Goal: Transaction & Acquisition: Purchase product/service

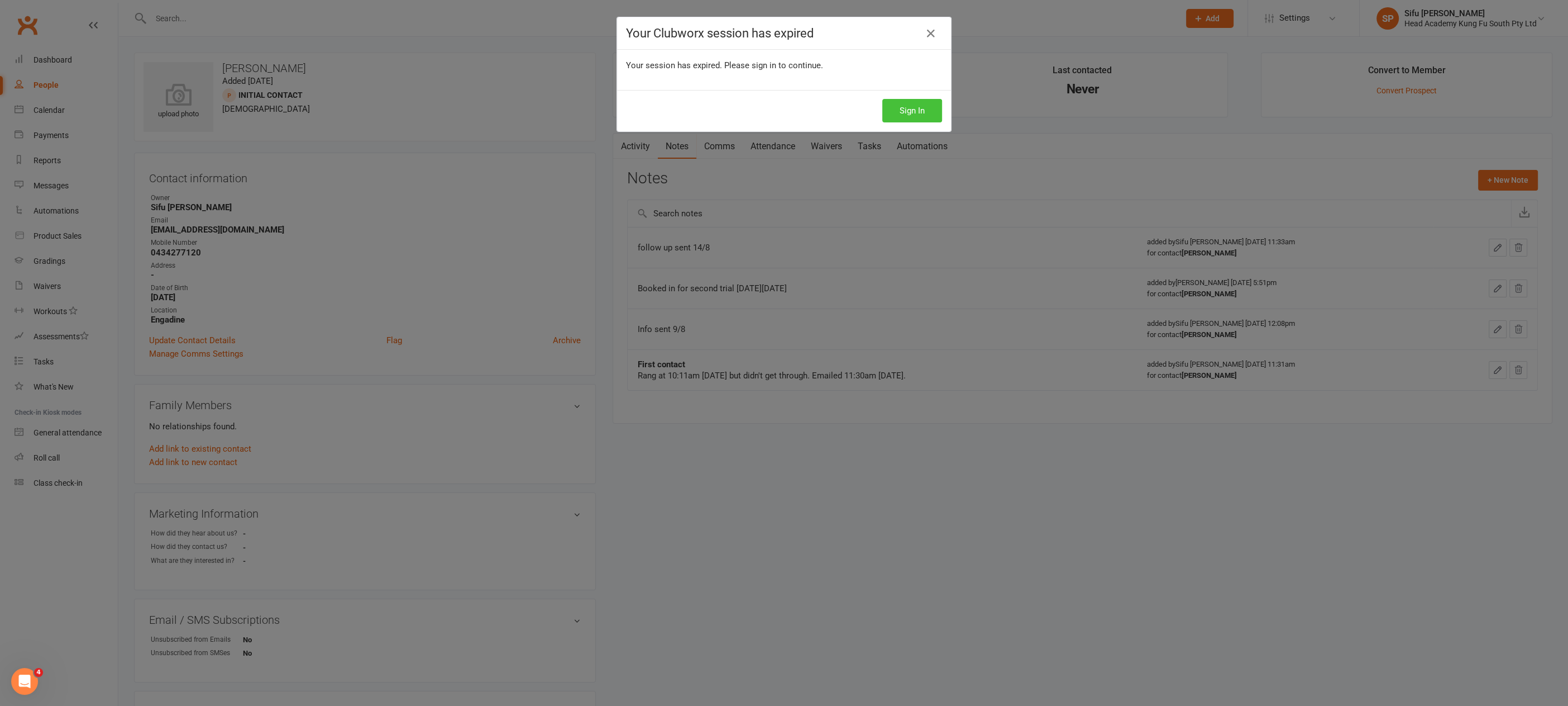
click at [897, 114] on button "Sign In" at bounding box center [912, 110] width 60 height 24
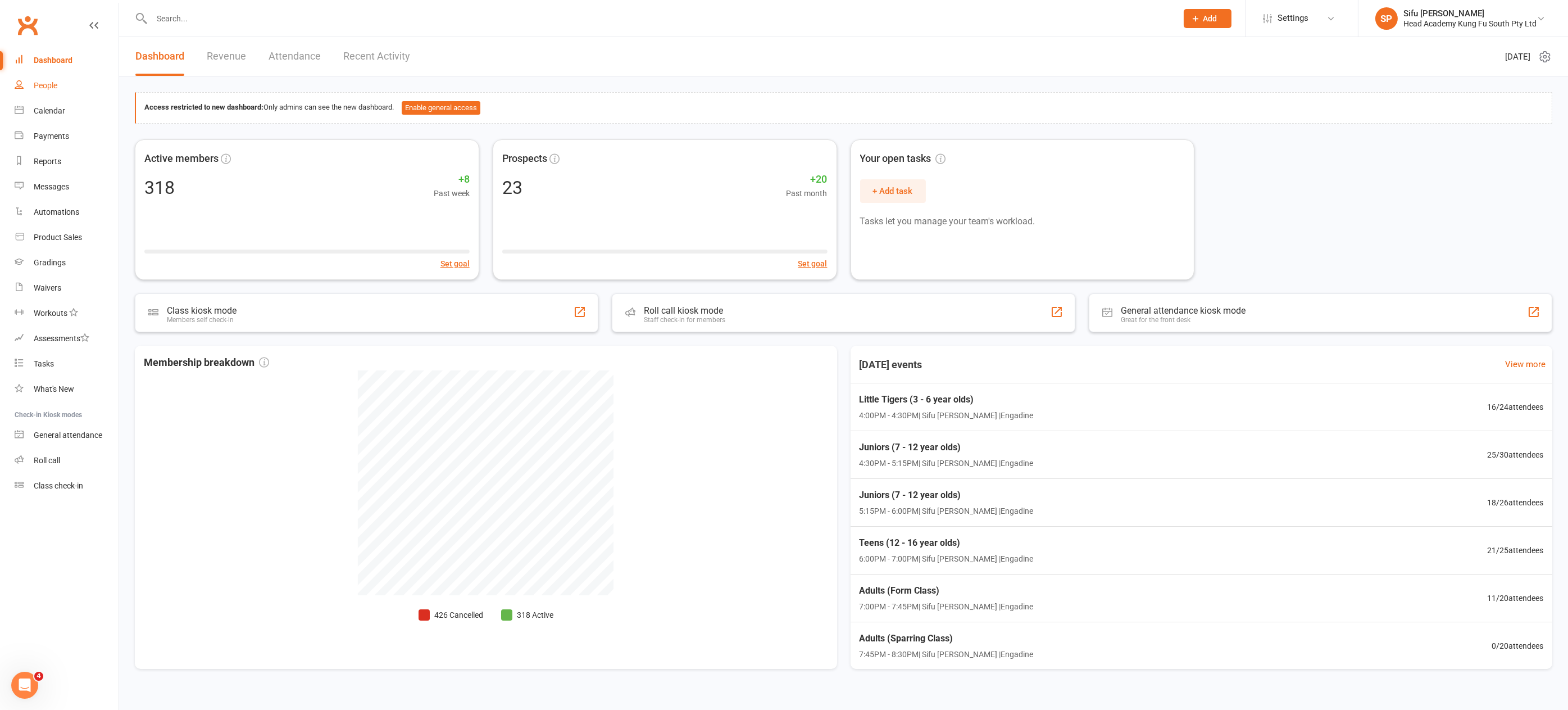
click at [52, 87] on div "People" at bounding box center [46, 85] width 24 height 9
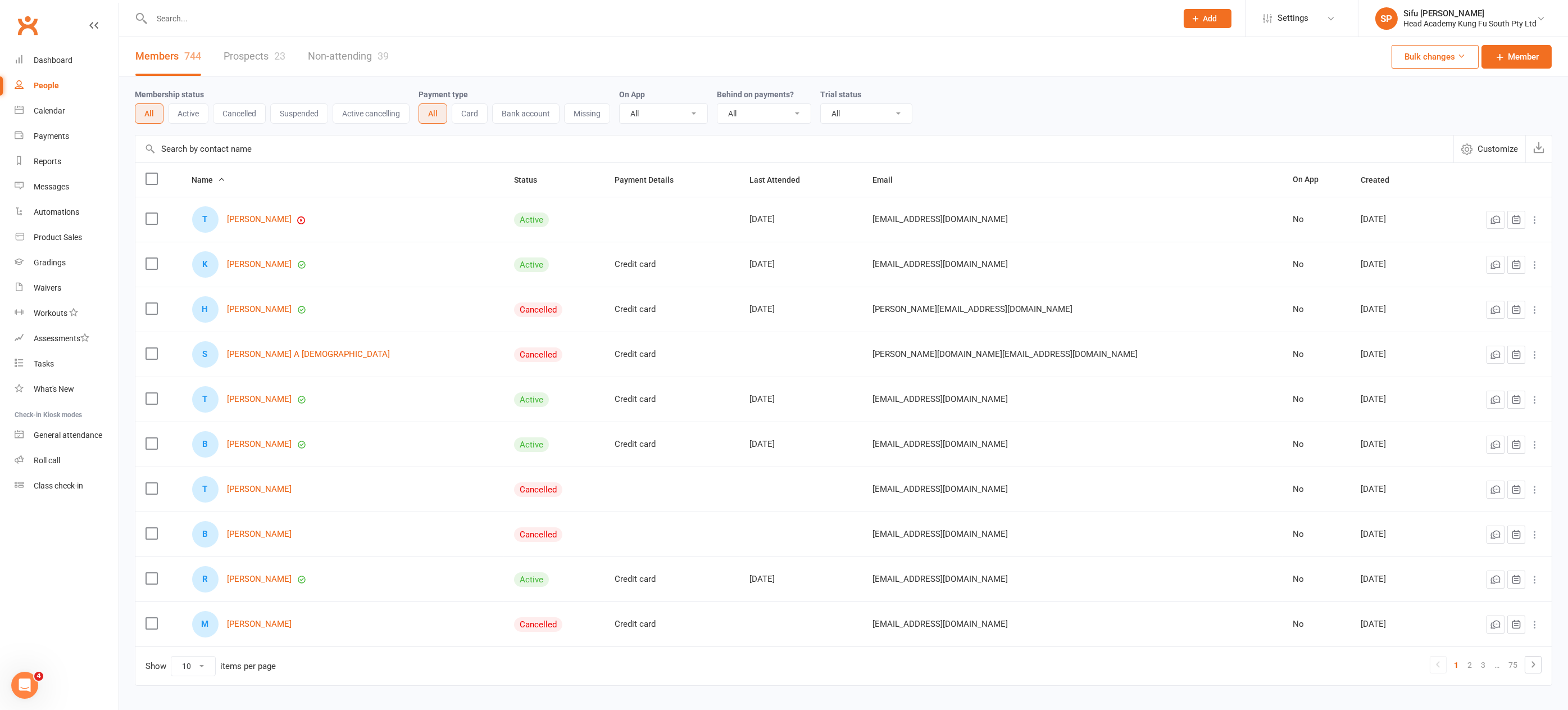
click at [256, 58] on link "Prospects 23" at bounding box center [255, 56] width 61 height 39
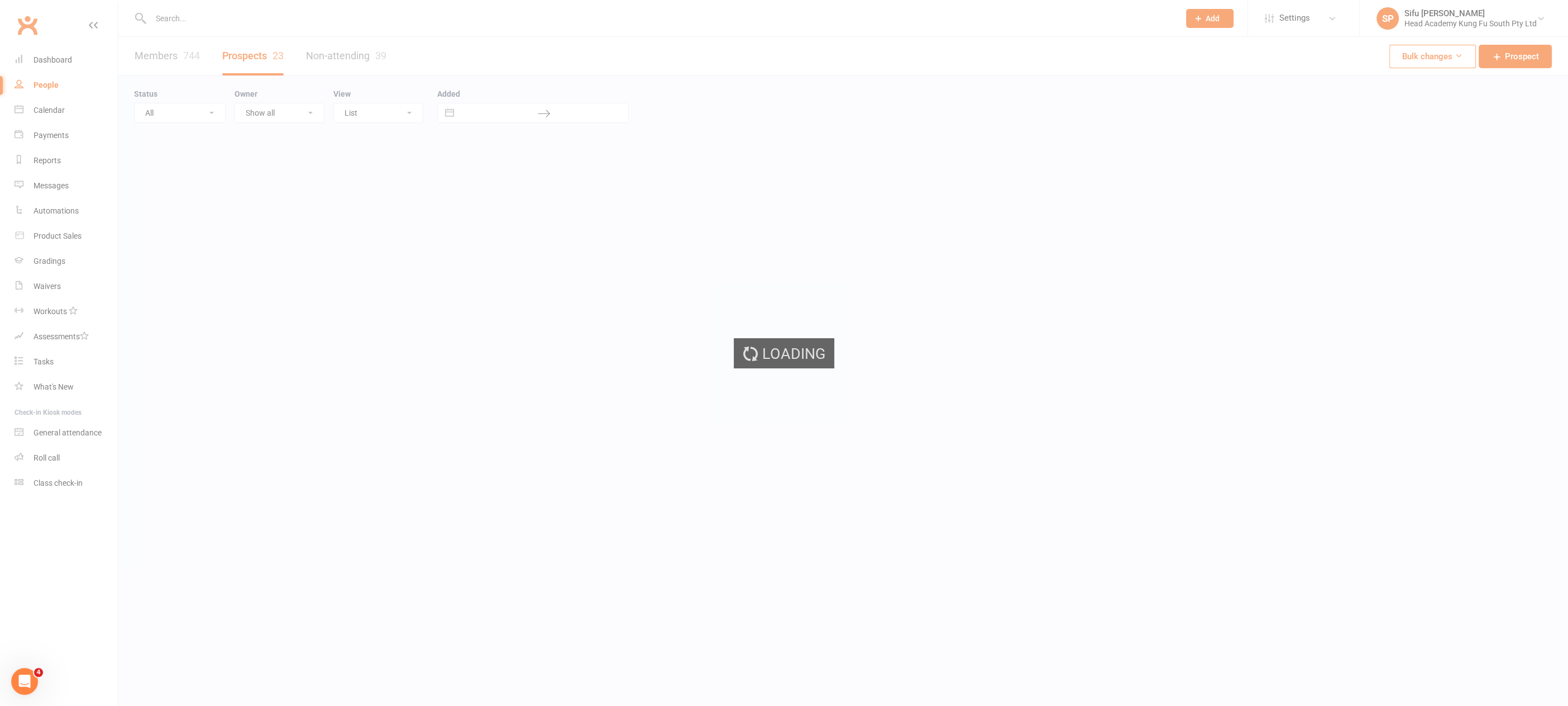
select select "25"
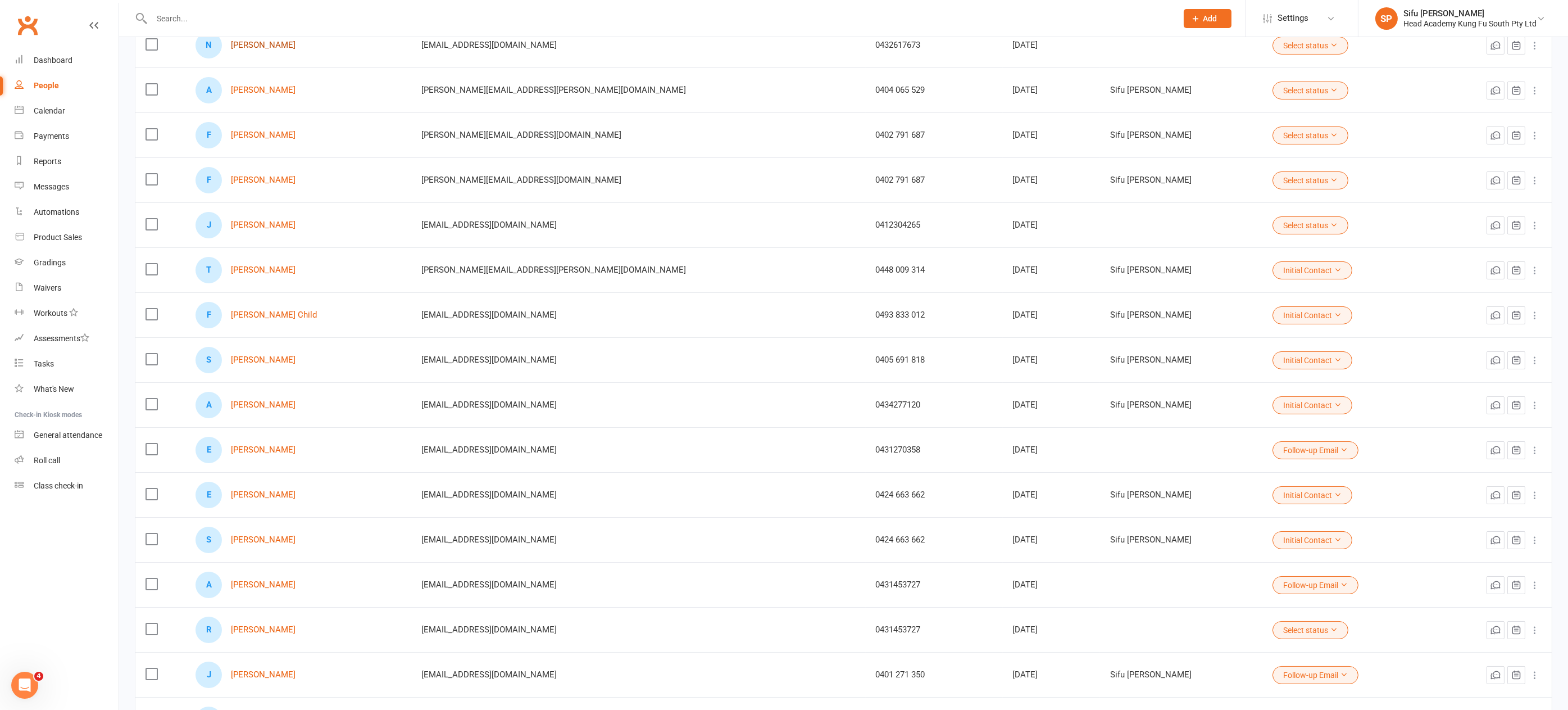
scroll to position [597, 0]
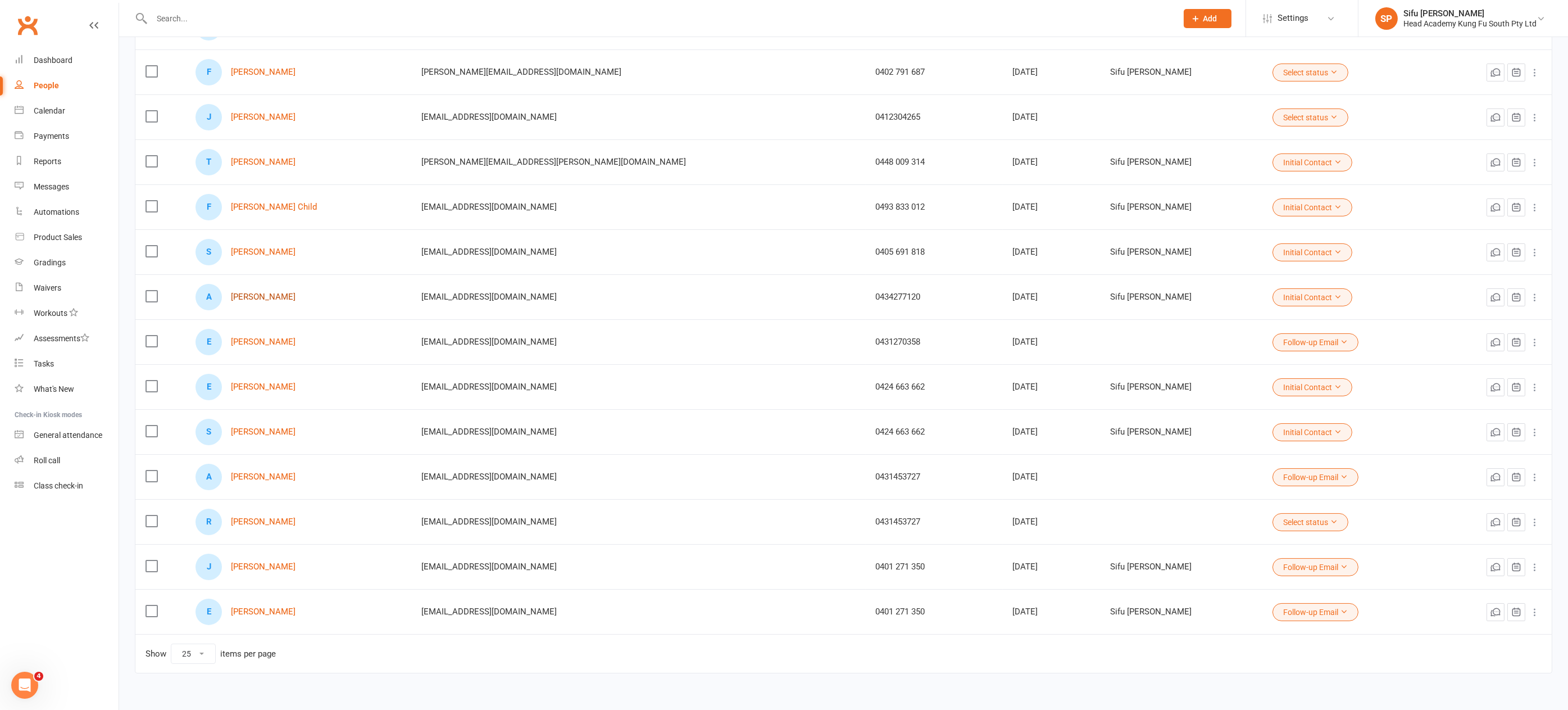
click at [276, 292] on link "Amity Jackson" at bounding box center [263, 297] width 65 height 9
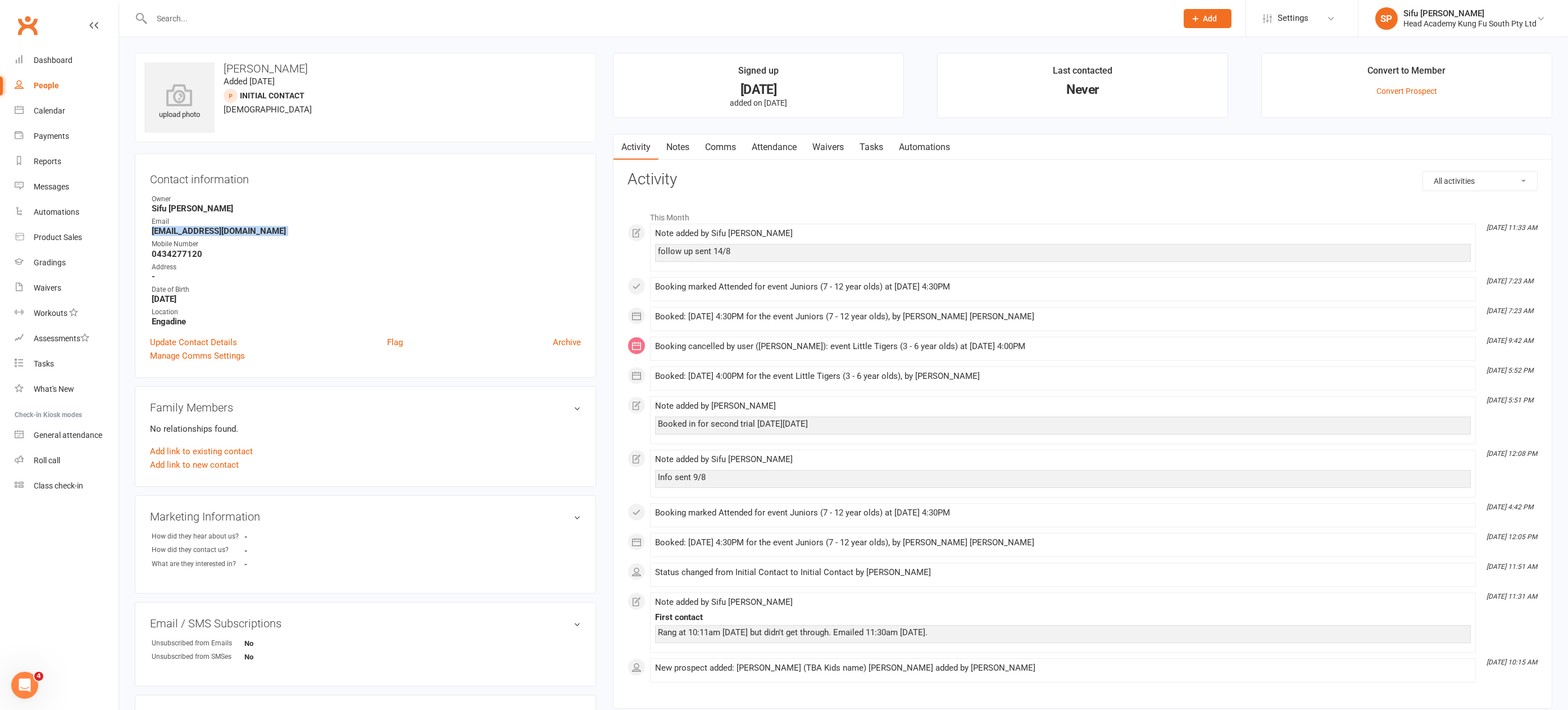
drag, startPoint x: 151, startPoint y: 229, endPoint x: 273, endPoint y: 236, distance: 122.2
click at [273, 236] on ul "Owner Sifu Chris Pendergast Email bisforbeautifulbianca@gmail.com Mobile Number…" at bounding box center [365, 260] width 431 height 132
copy render-form-field "bisforbeautifulbianca@gmail.com"
click at [678, 147] on link "Notes" at bounding box center [678, 147] width 39 height 26
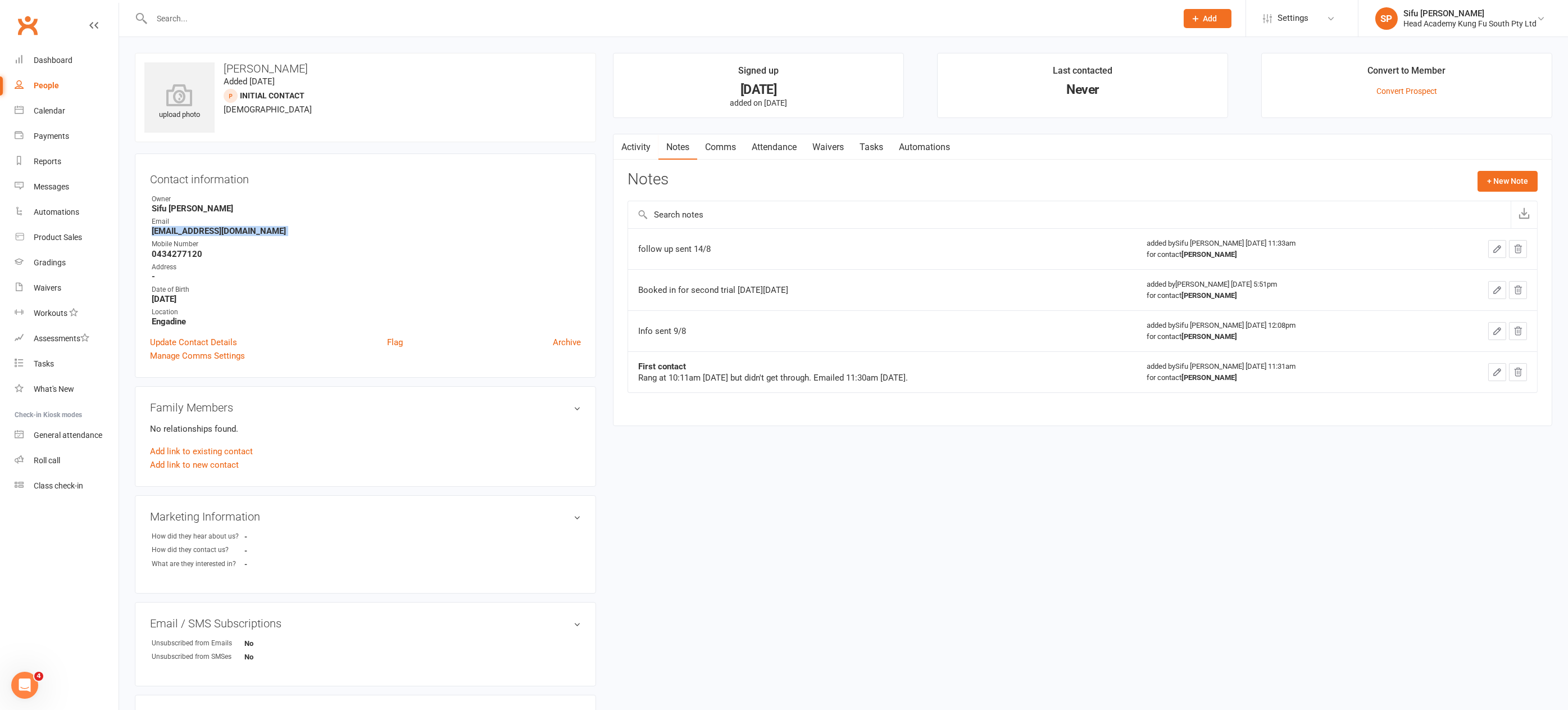
select select "25"
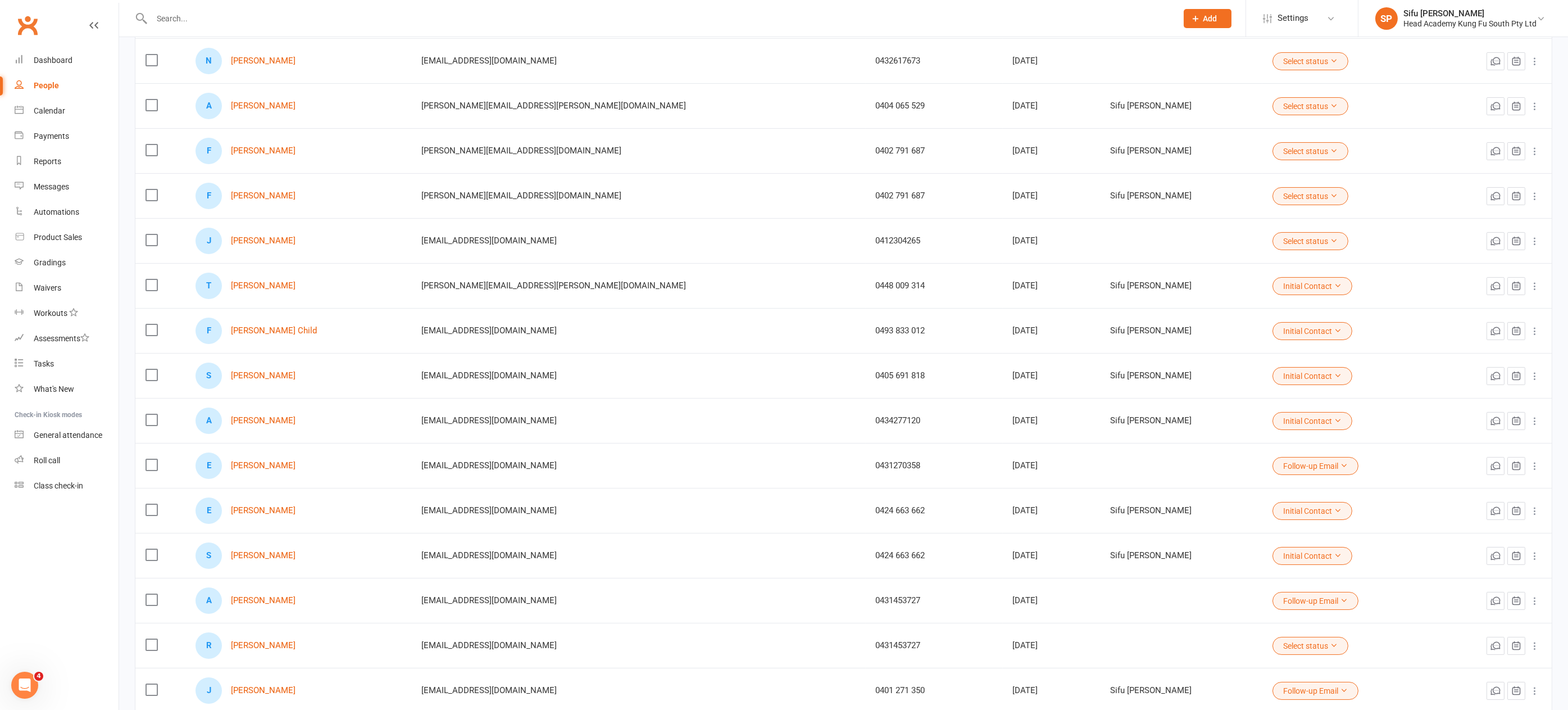
scroll to position [481, 0]
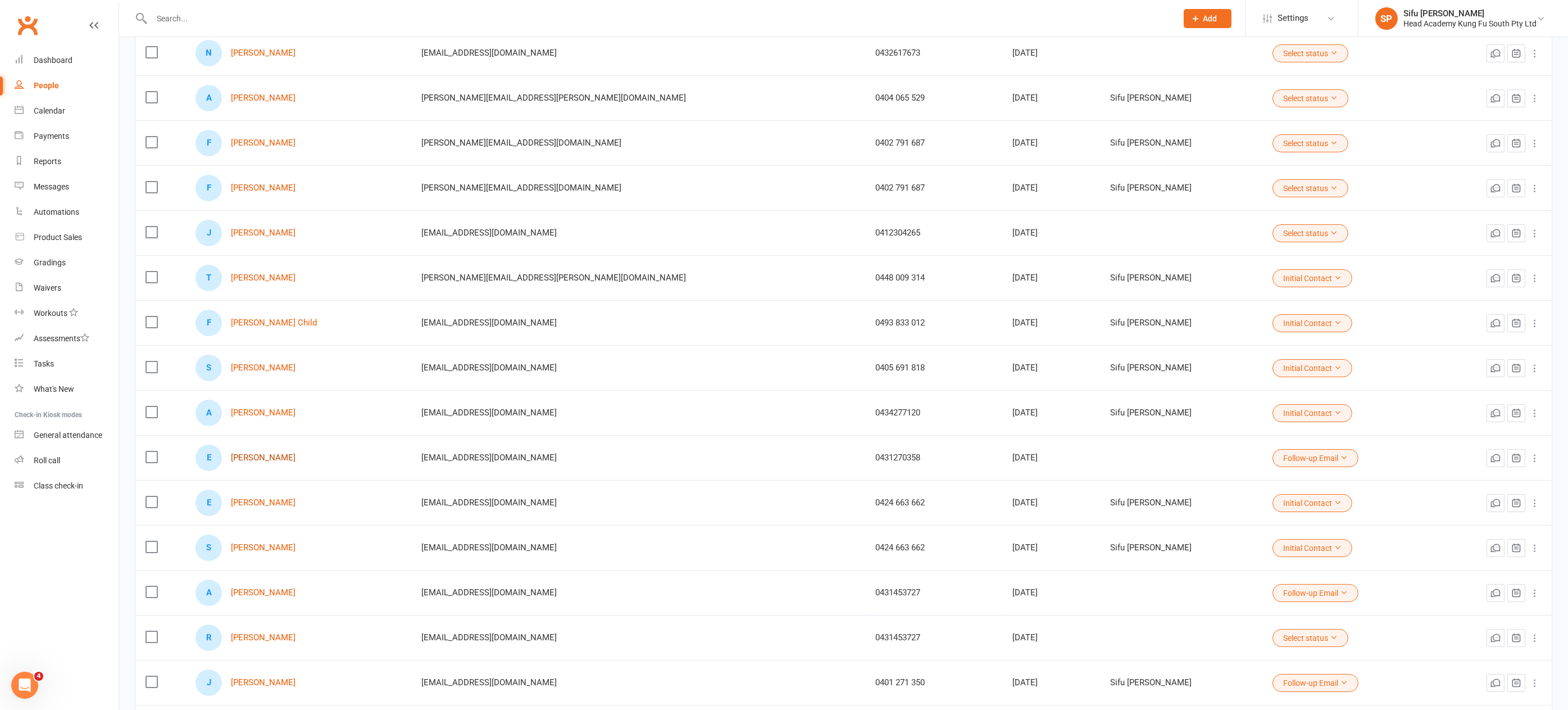
click at [266, 453] on link "Evie Ball" at bounding box center [263, 458] width 65 height 9
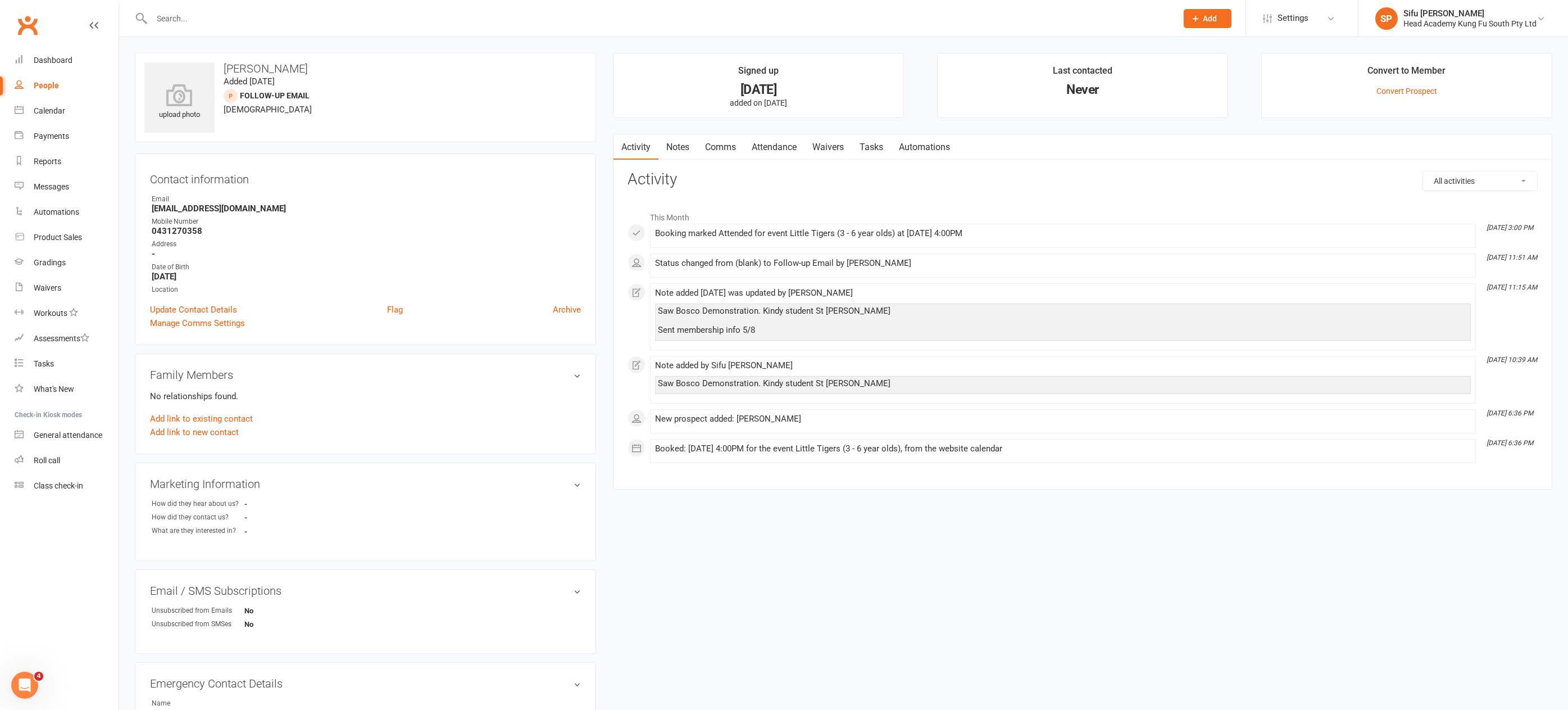
click at [681, 146] on link "Notes" at bounding box center [678, 147] width 39 height 26
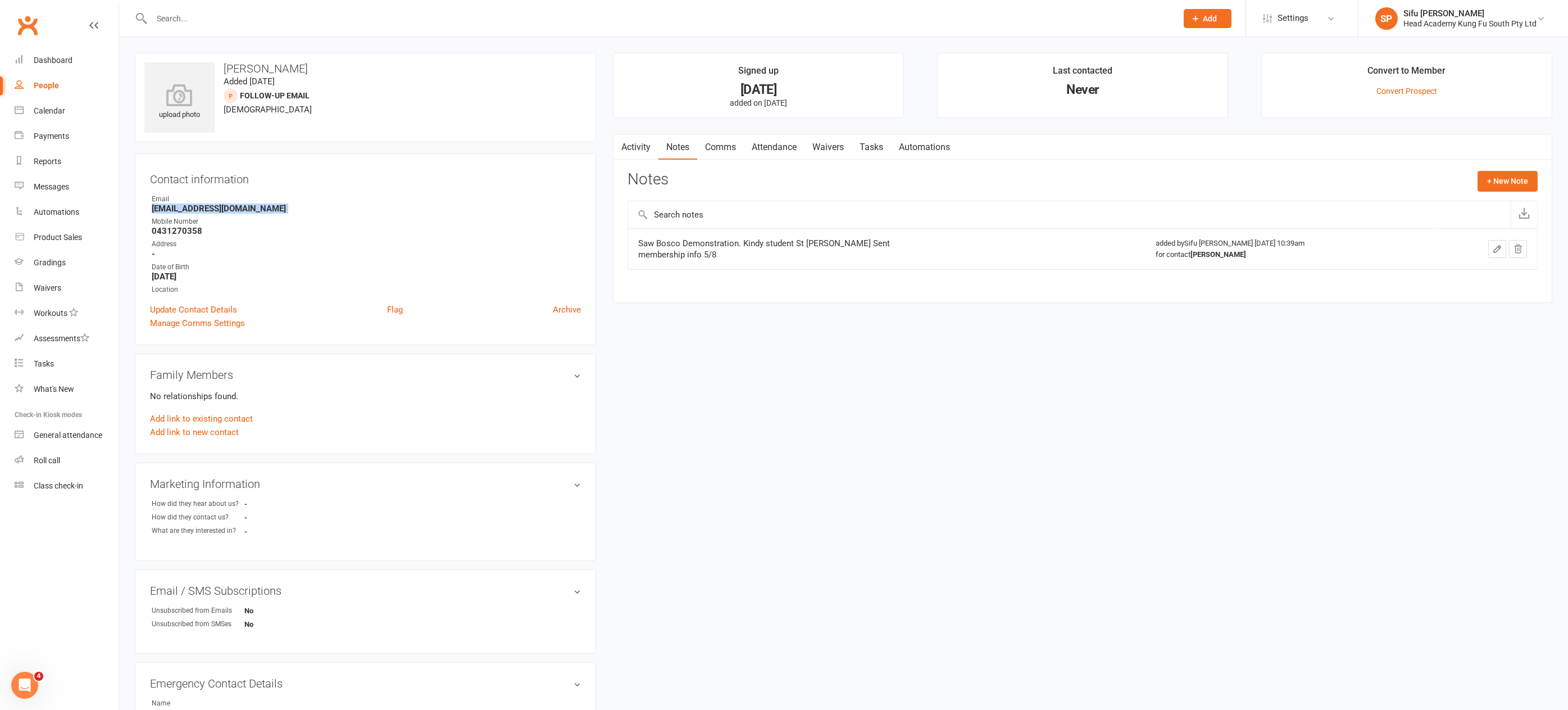
drag, startPoint x: 152, startPoint y: 206, endPoint x: 252, endPoint y: 214, distance: 100.3
click at [252, 214] on ul "Owner Email taraball89@outlook.com Mobile Number 0431270358 Address - Date of B…" at bounding box center [365, 244] width 431 height 101
copy render-form-field "taraball89@outlook.com"
click at [1503, 179] on button "+ New Note" at bounding box center [1508, 181] width 60 height 20
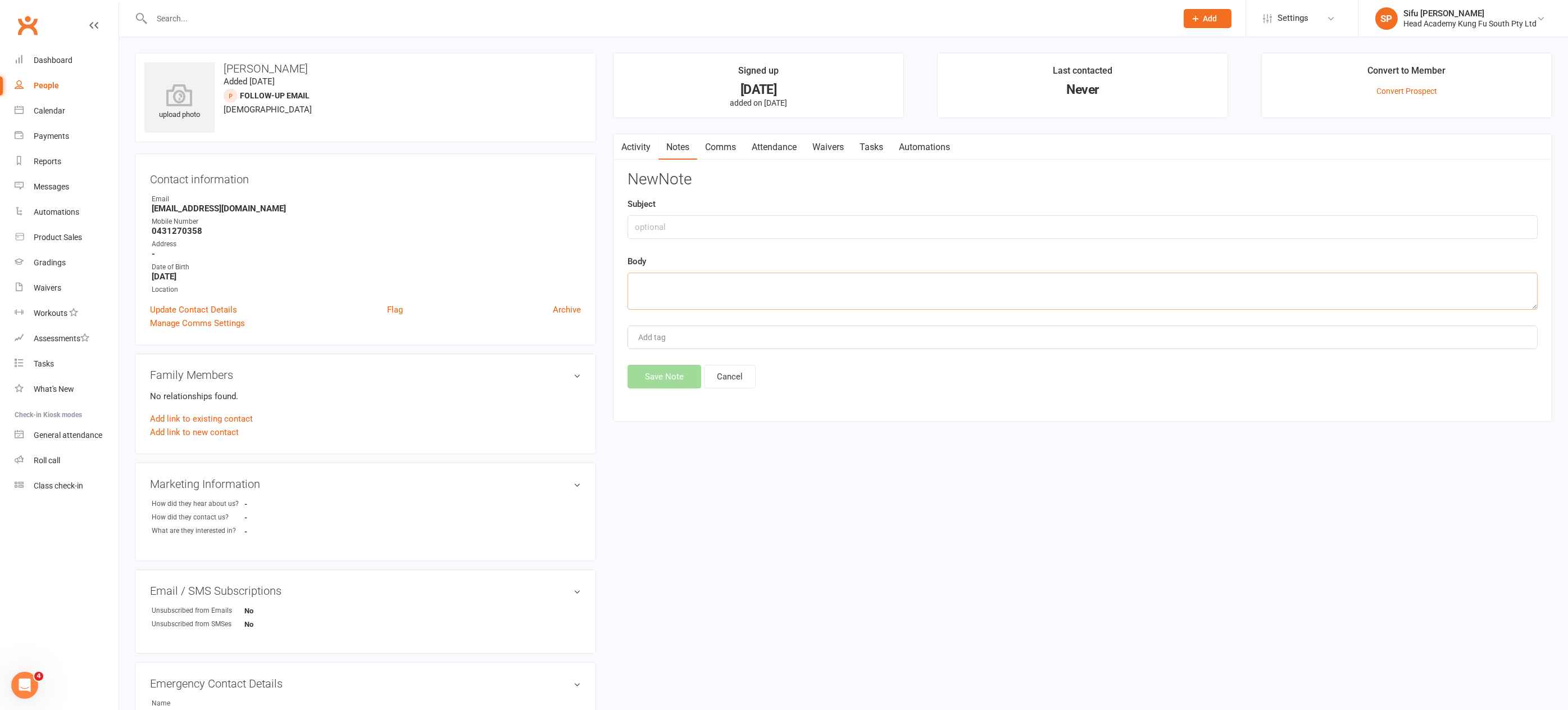
click at [668, 277] on textarea at bounding box center [1083, 291] width 910 height 37
type textarea "Final email sent 14/8"
click at [644, 374] on button "Save Note" at bounding box center [664, 377] width 73 height 24
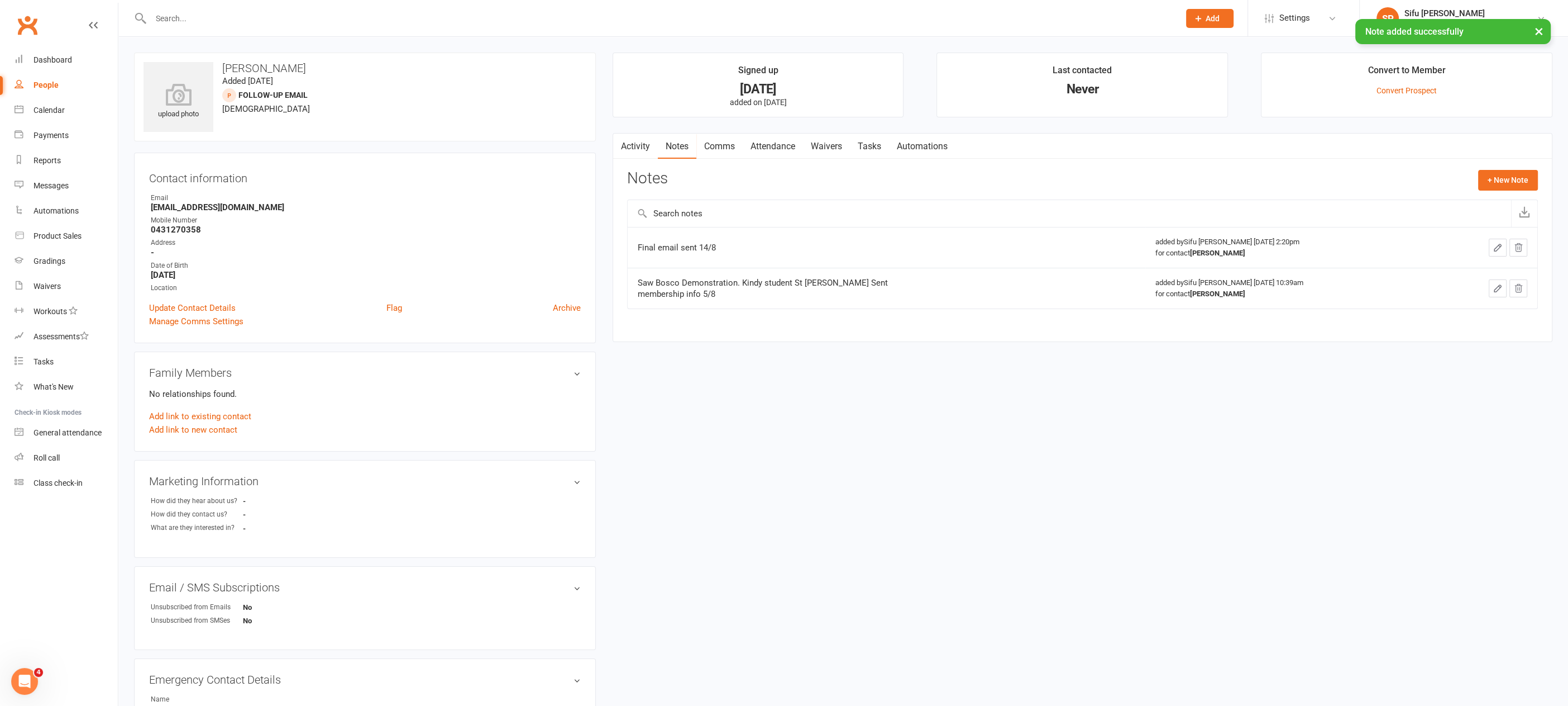
select select "25"
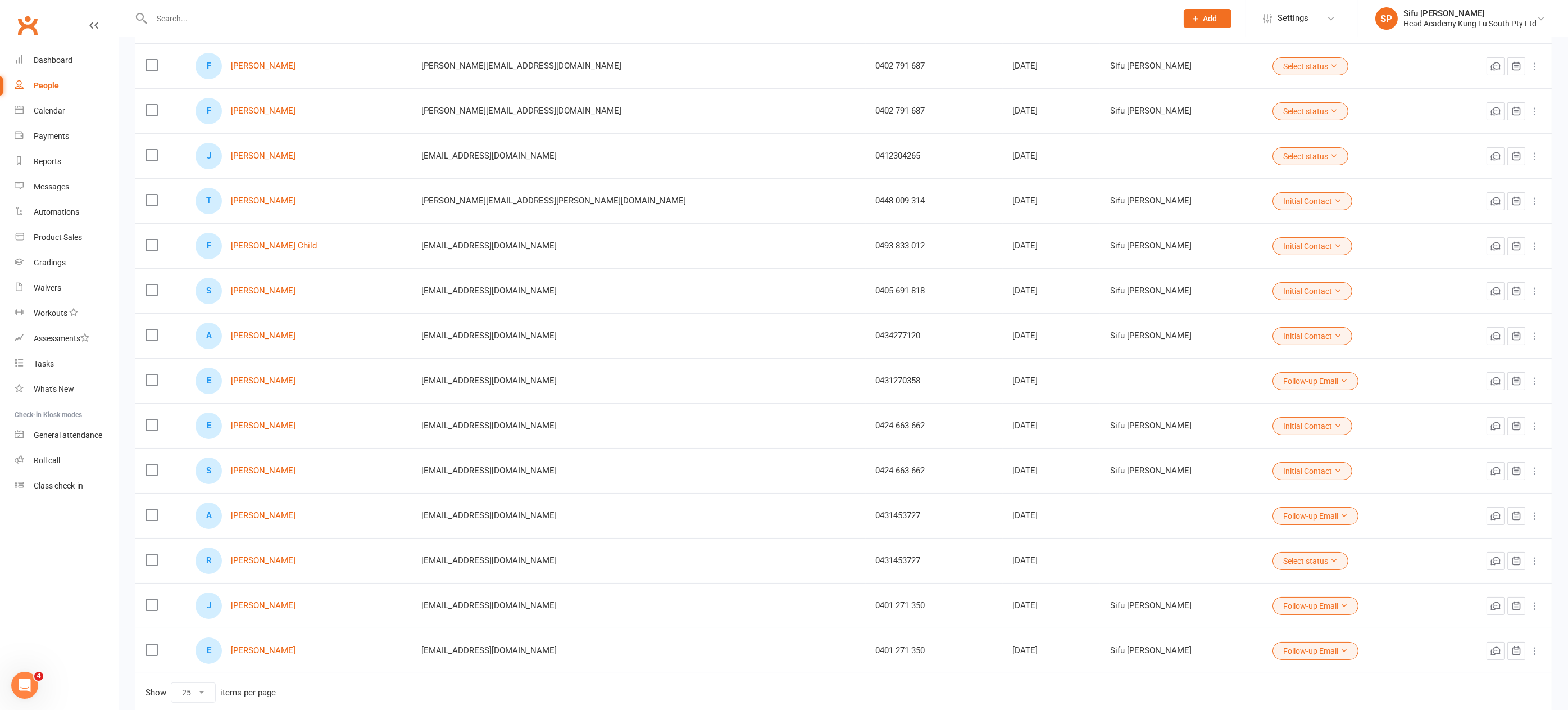
scroll to position [559, 0]
click at [275, 419] on link "Emilio Espinosa" at bounding box center [263, 424] width 65 height 9
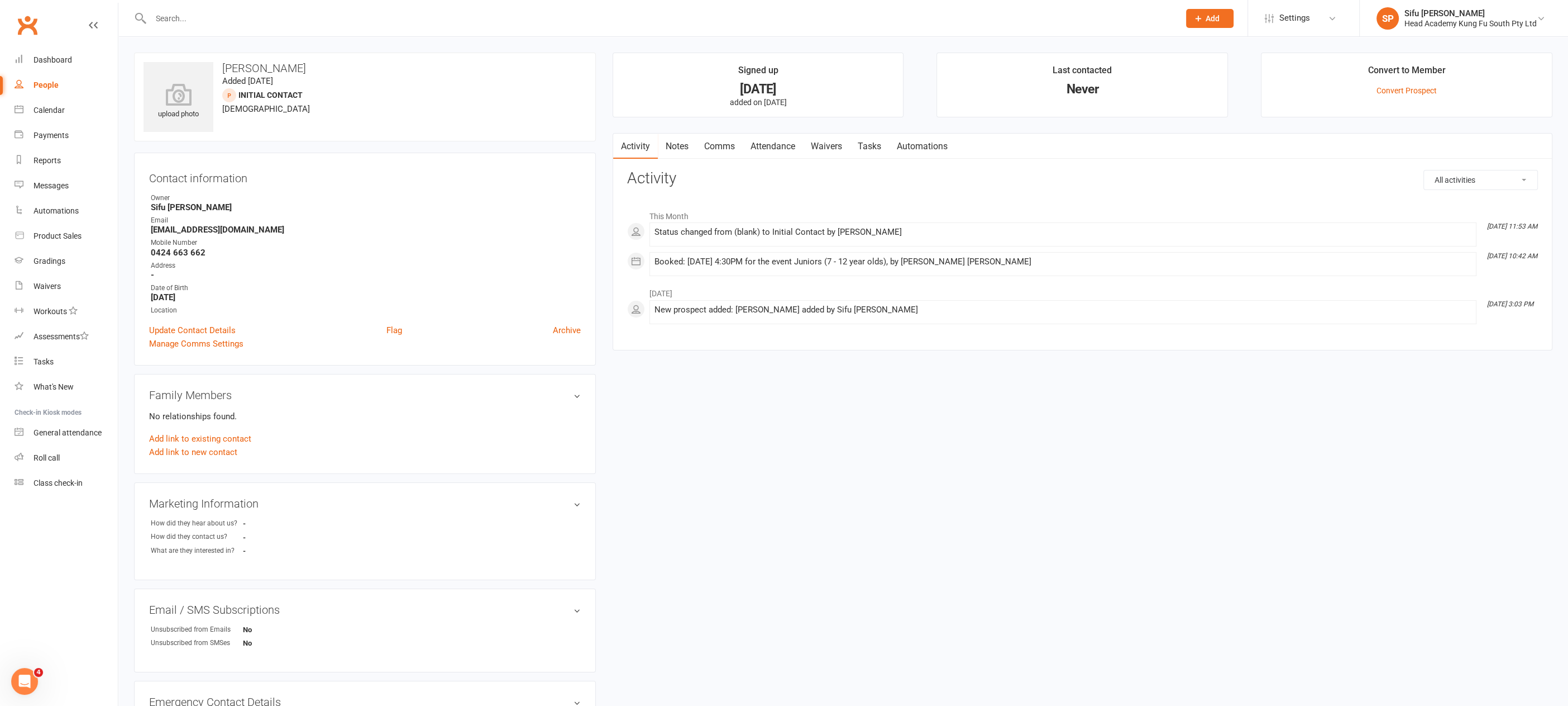
select select "25"
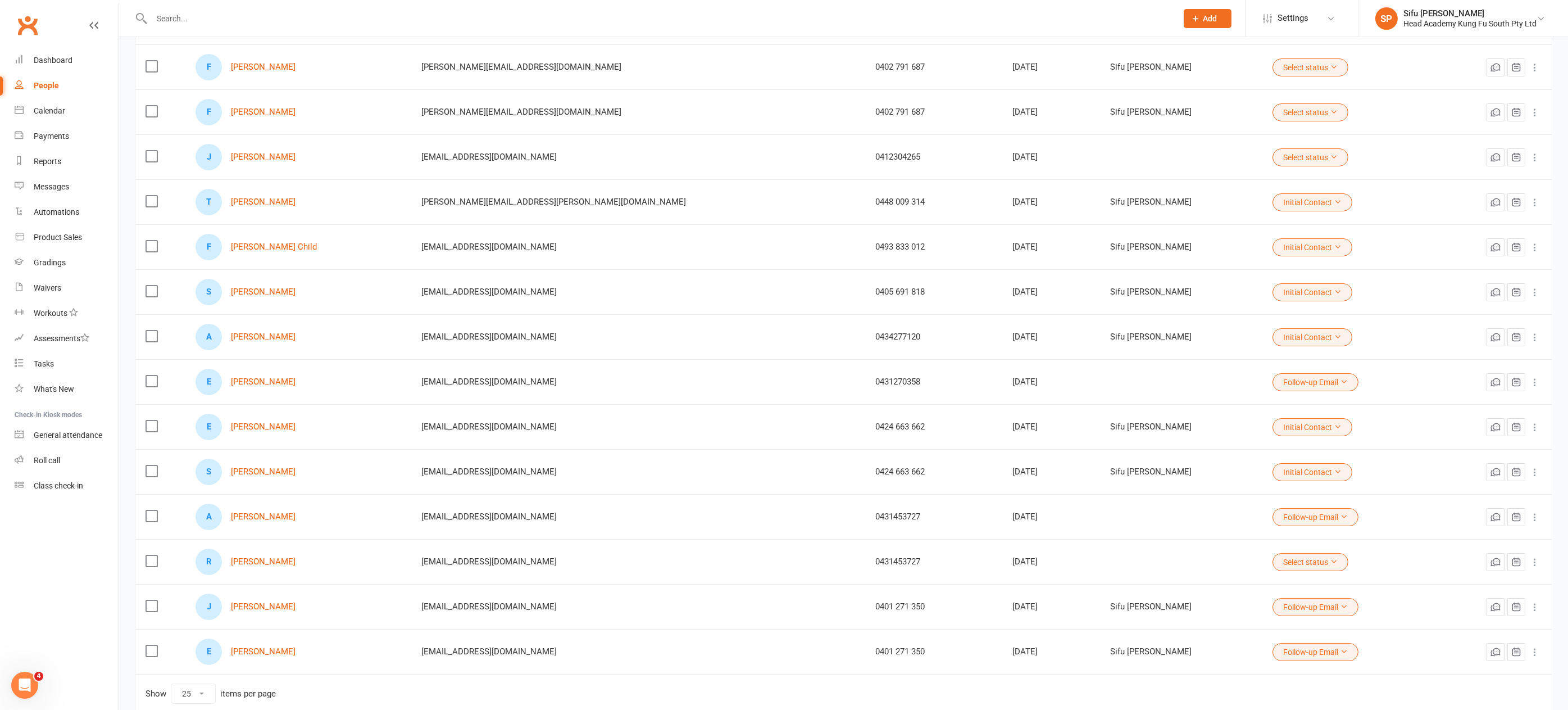
scroll to position [612, 0]
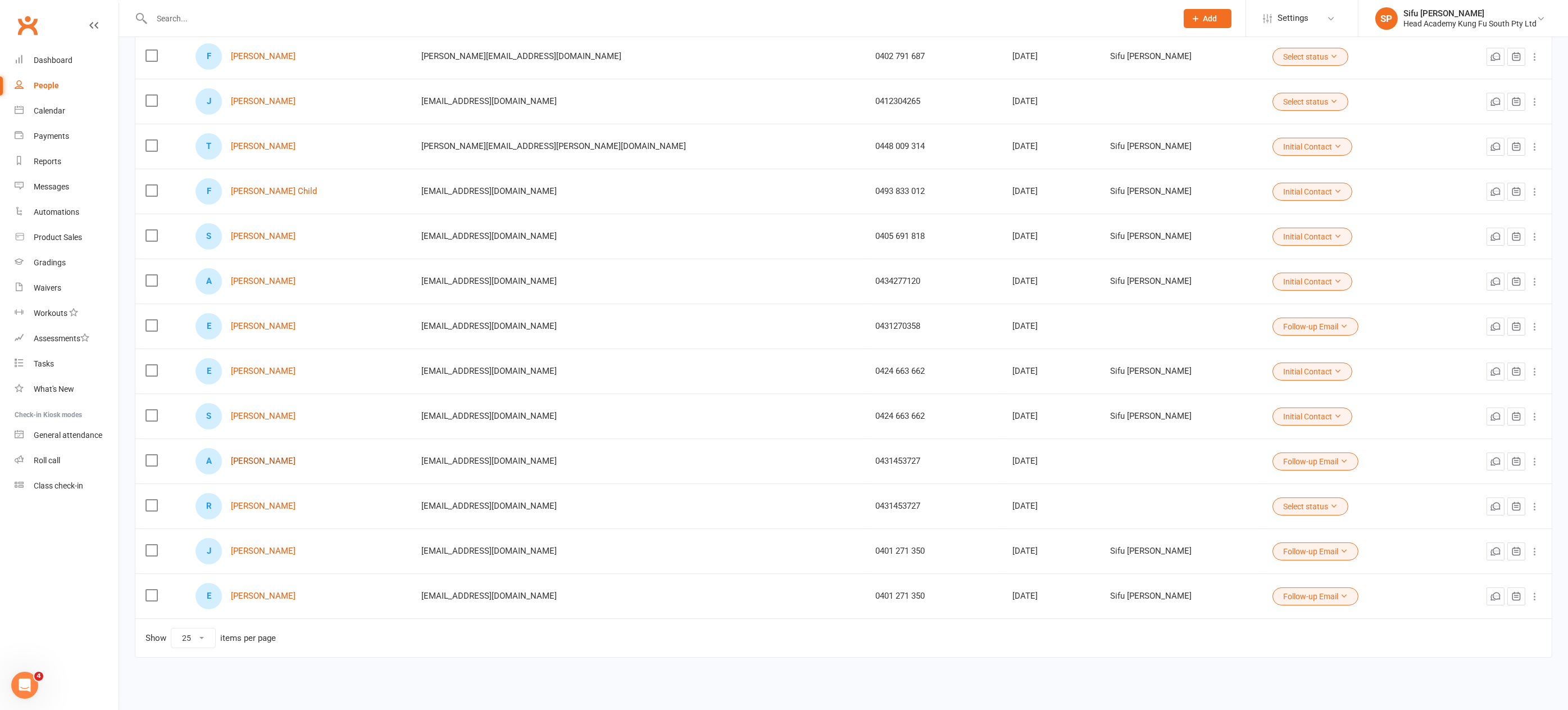
click at [273, 456] on link "Angus Mitchell" at bounding box center [263, 461] width 65 height 9
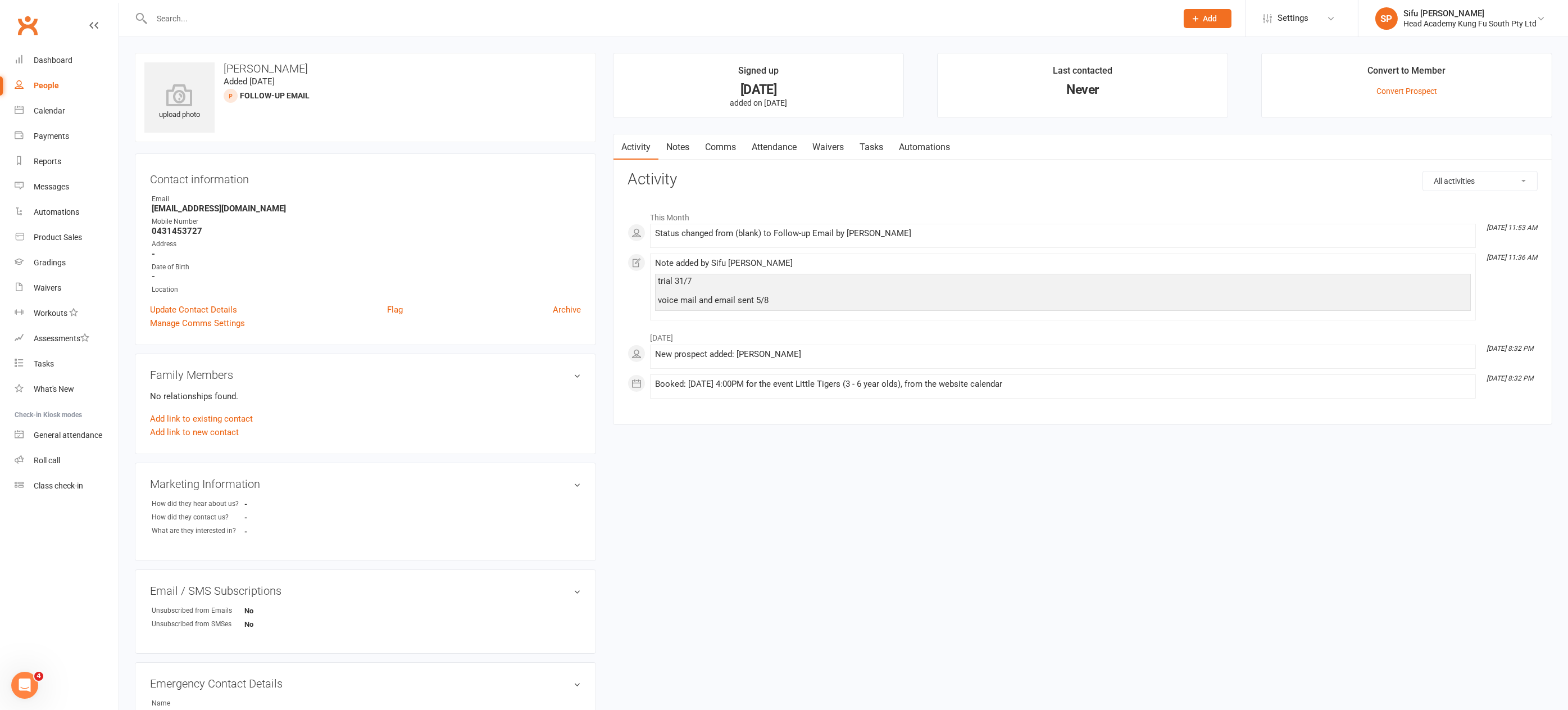
select select "25"
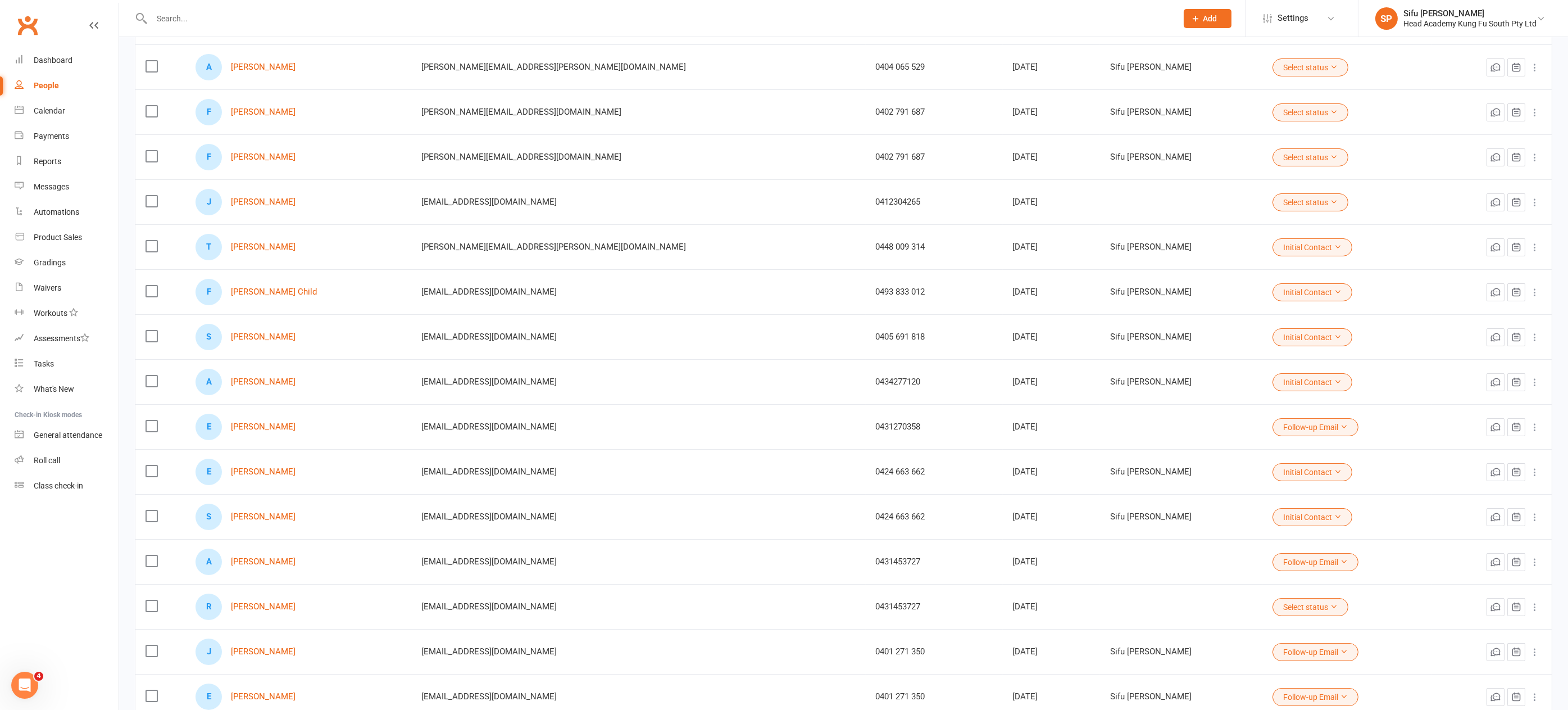
scroll to position [612, 0]
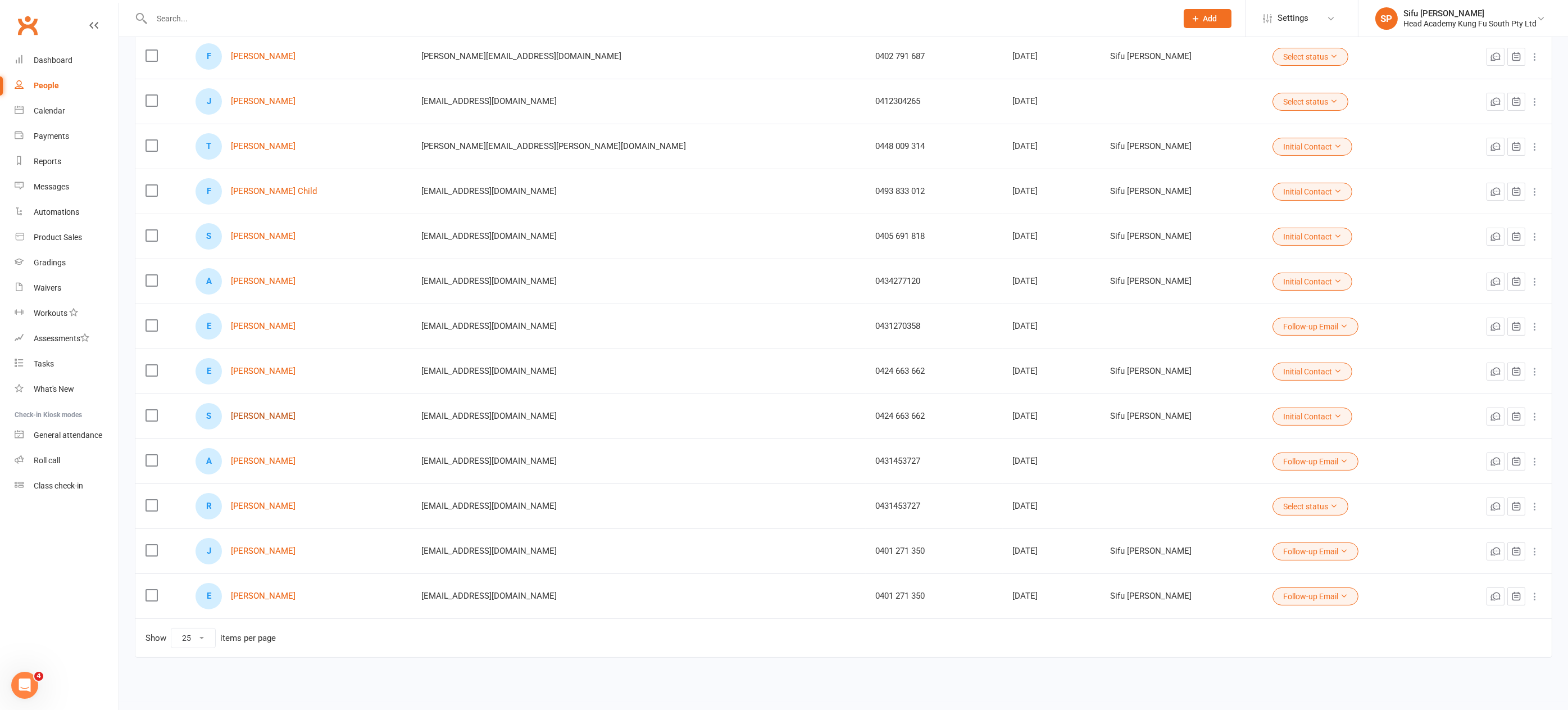
click at [269, 411] on link "Sierra Espinosa" at bounding box center [263, 416] width 65 height 9
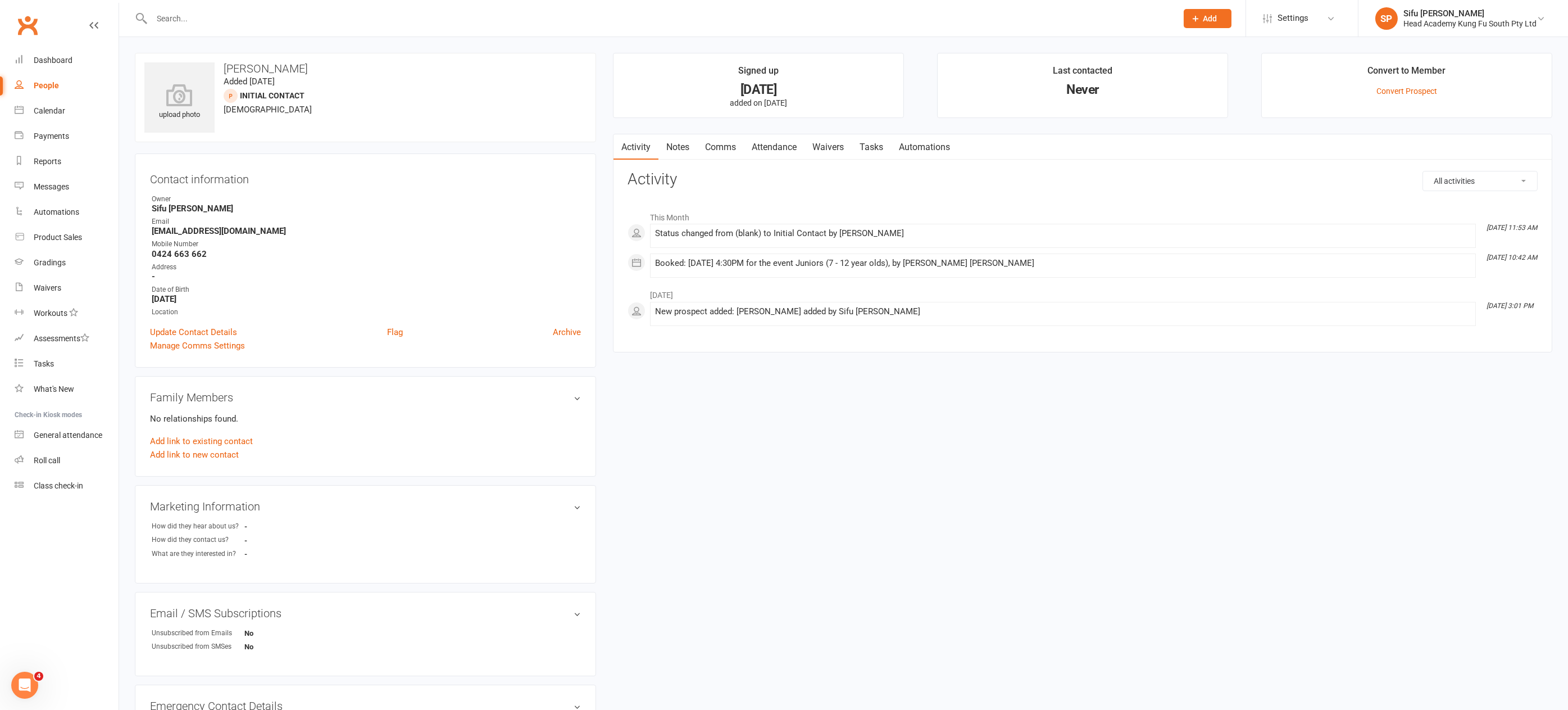
select select "25"
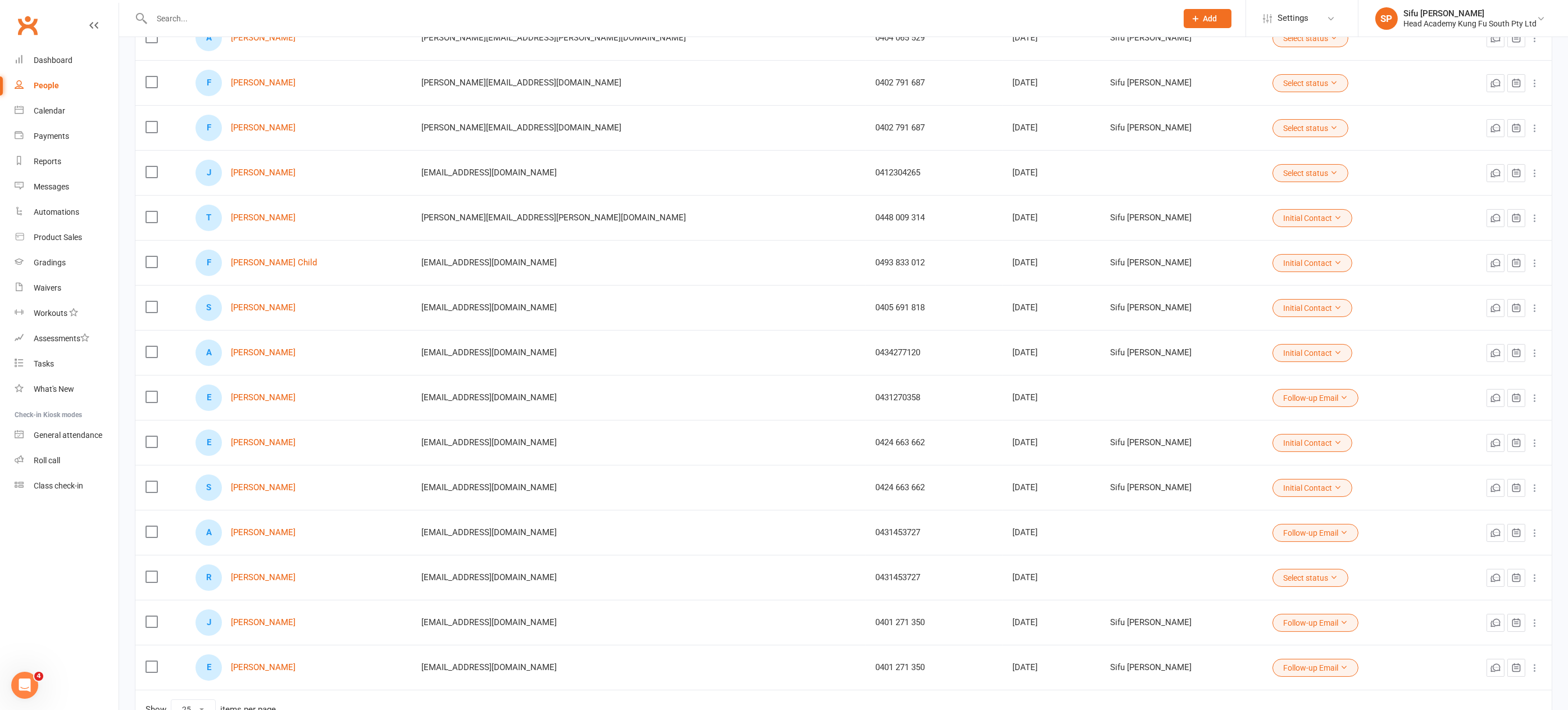
scroll to position [612, 0]
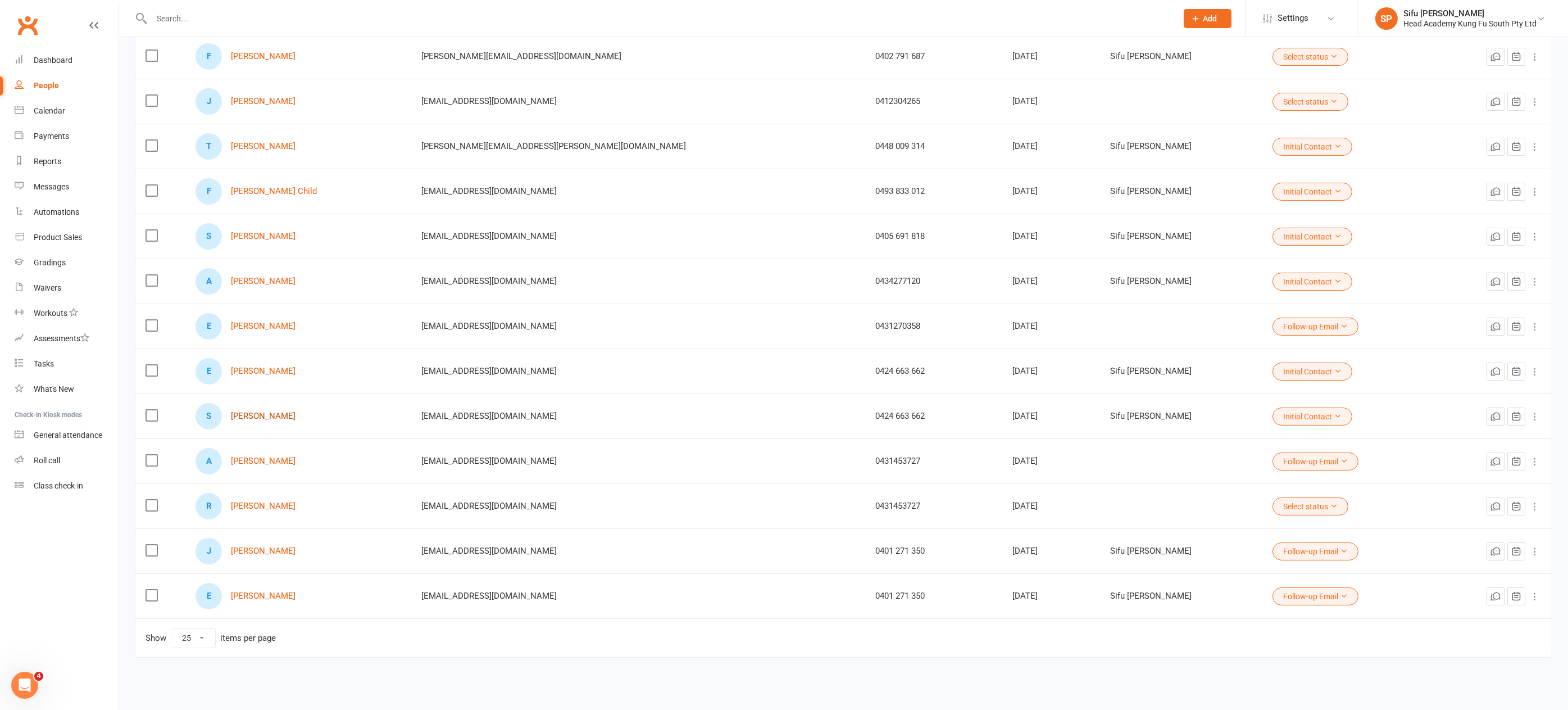
click at [282, 411] on link "Sierra Espinosa" at bounding box center [263, 416] width 65 height 9
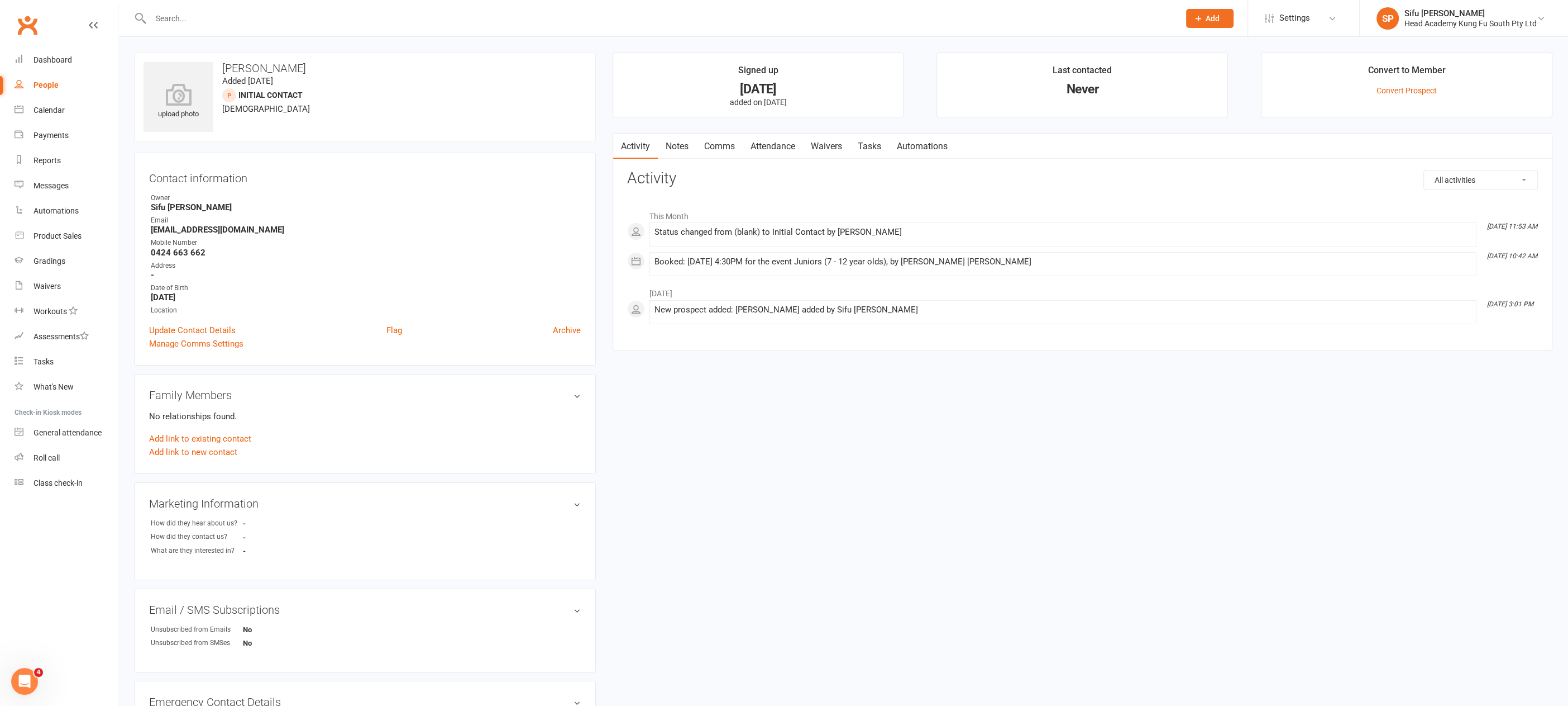
select select "25"
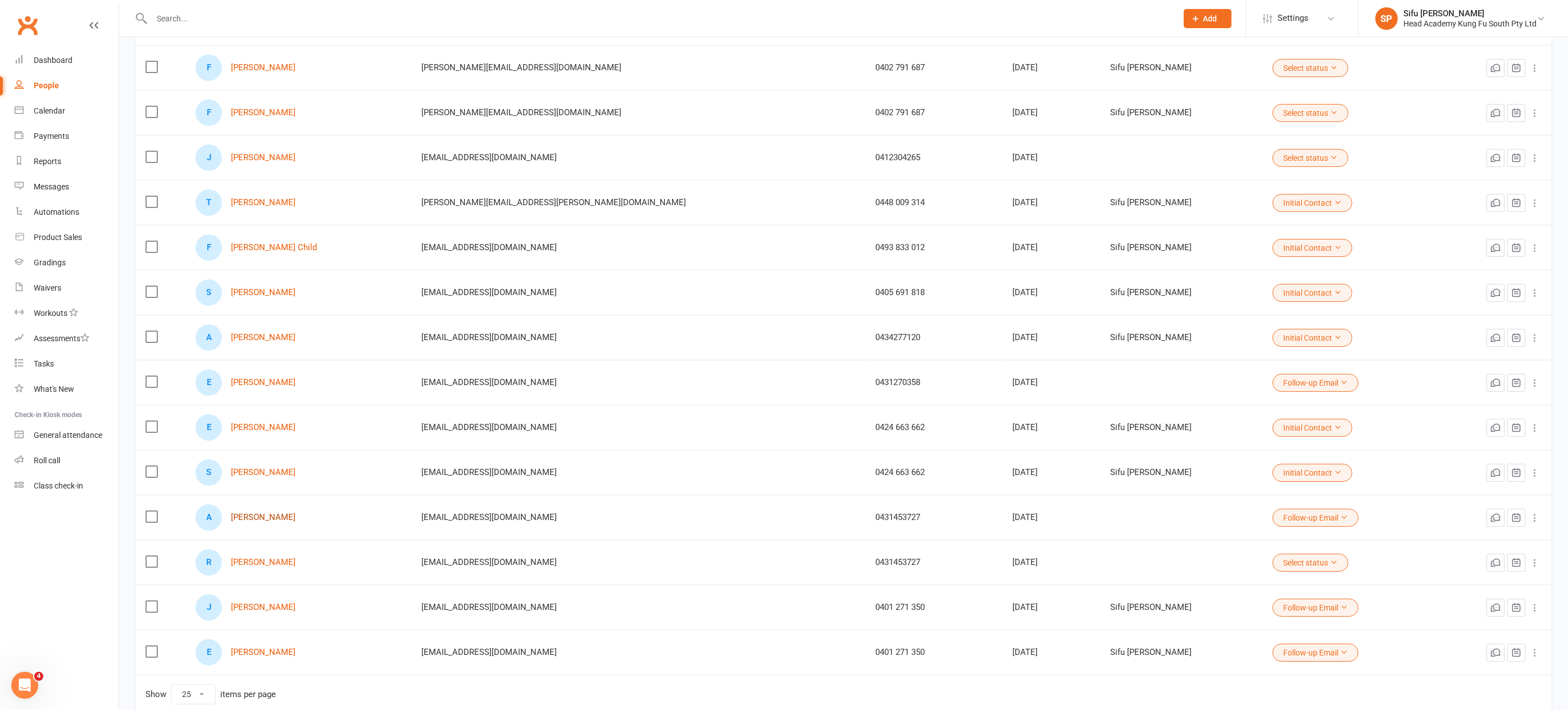
scroll to position [558, 0]
click at [273, 511] on link "Angus Mitchell" at bounding box center [263, 515] width 65 height 9
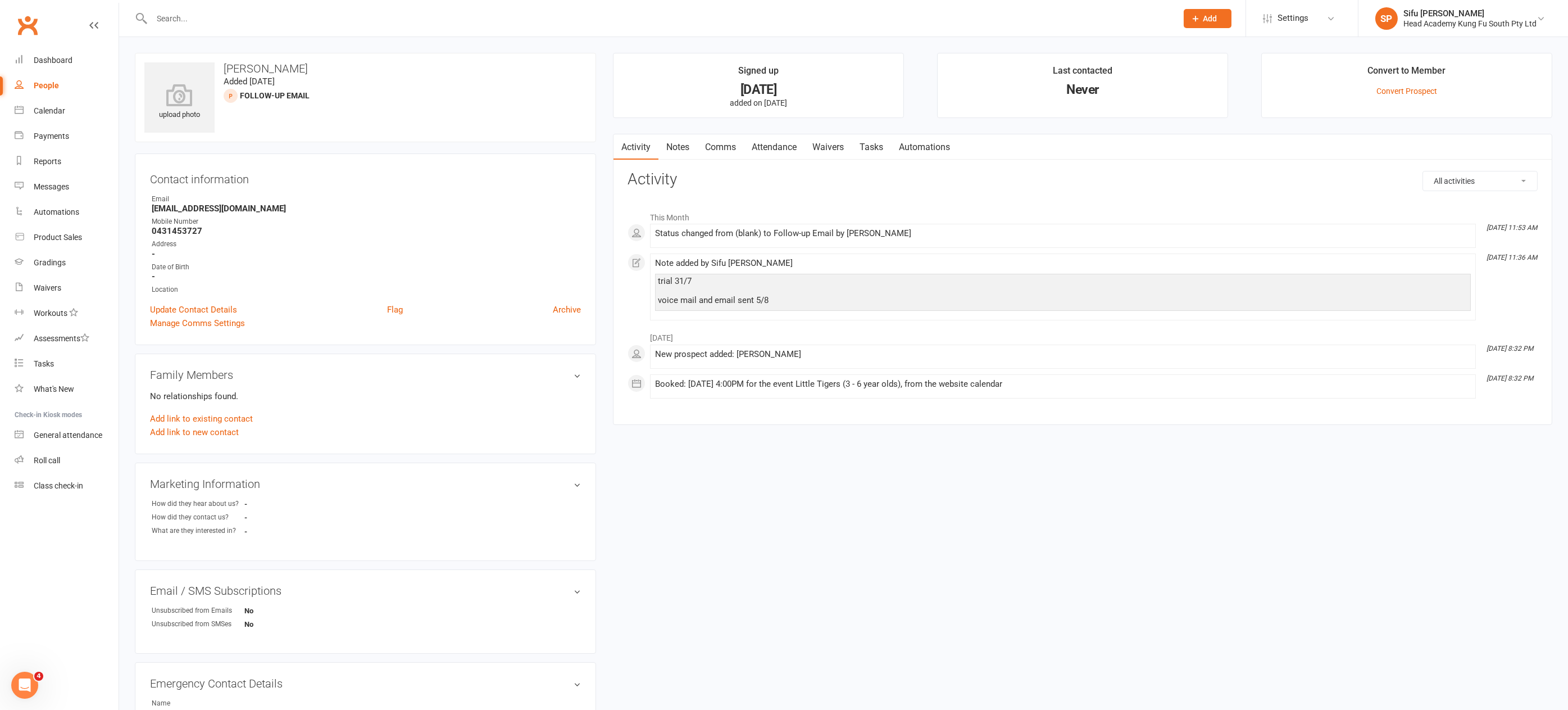
click at [681, 146] on link "Notes" at bounding box center [678, 147] width 39 height 26
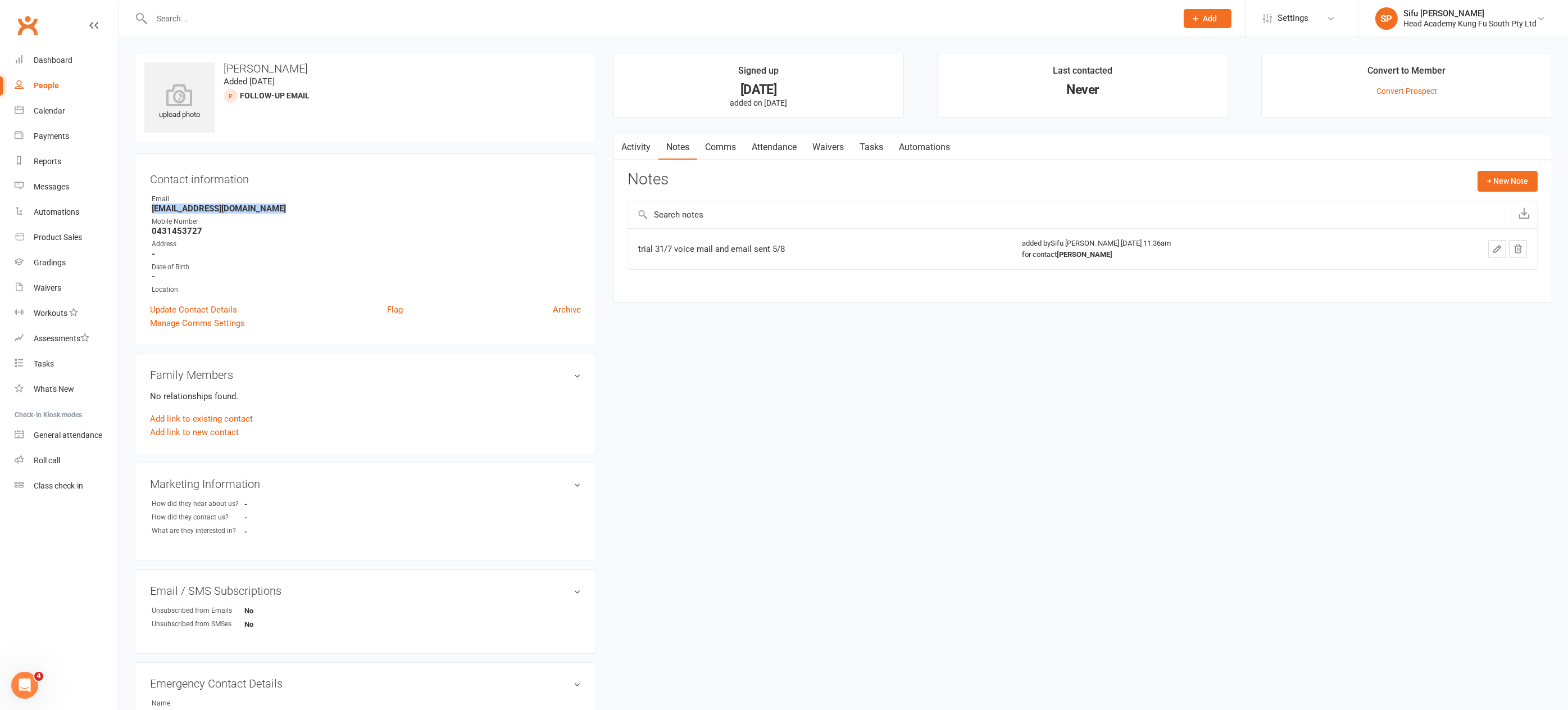
drag, startPoint x: 151, startPoint y: 207, endPoint x: 286, endPoint y: 213, distance: 135.1
click at [286, 213] on strong "rachaelmitchell622@gmail.com" at bounding box center [366, 208] width 429 height 10
copy strong "rachaelmitchell622@gmail.com"
click at [674, 141] on link "Notes" at bounding box center [678, 147] width 39 height 26
click at [674, 143] on link "Notes" at bounding box center [678, 147] width 39 height 26
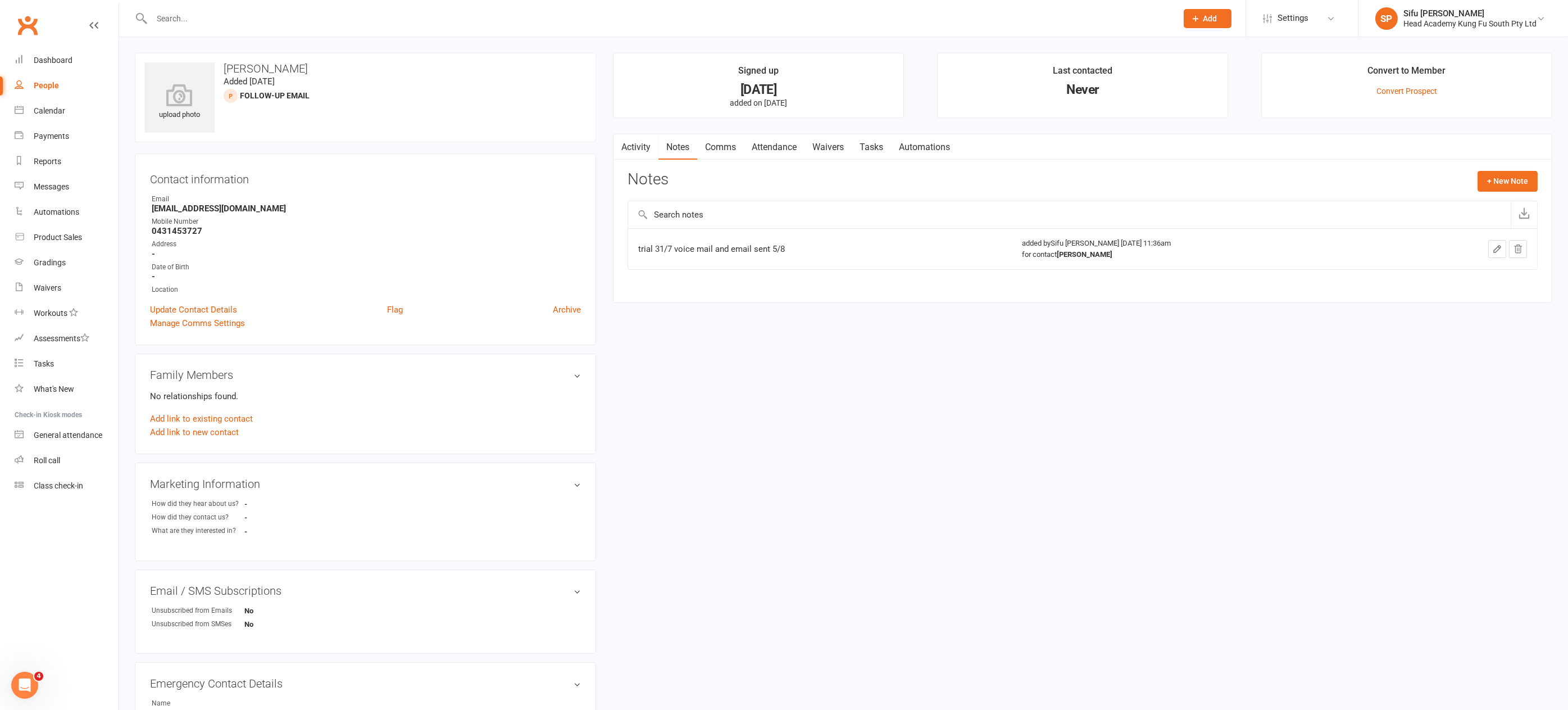
click at [1519, 191] on div "Notes + New Note" at bounding box center [1083, 185] width 910 height 29
click at [1508, 179] on button "+ New Note" at bounding box center [1508, 181] width 60 height 20
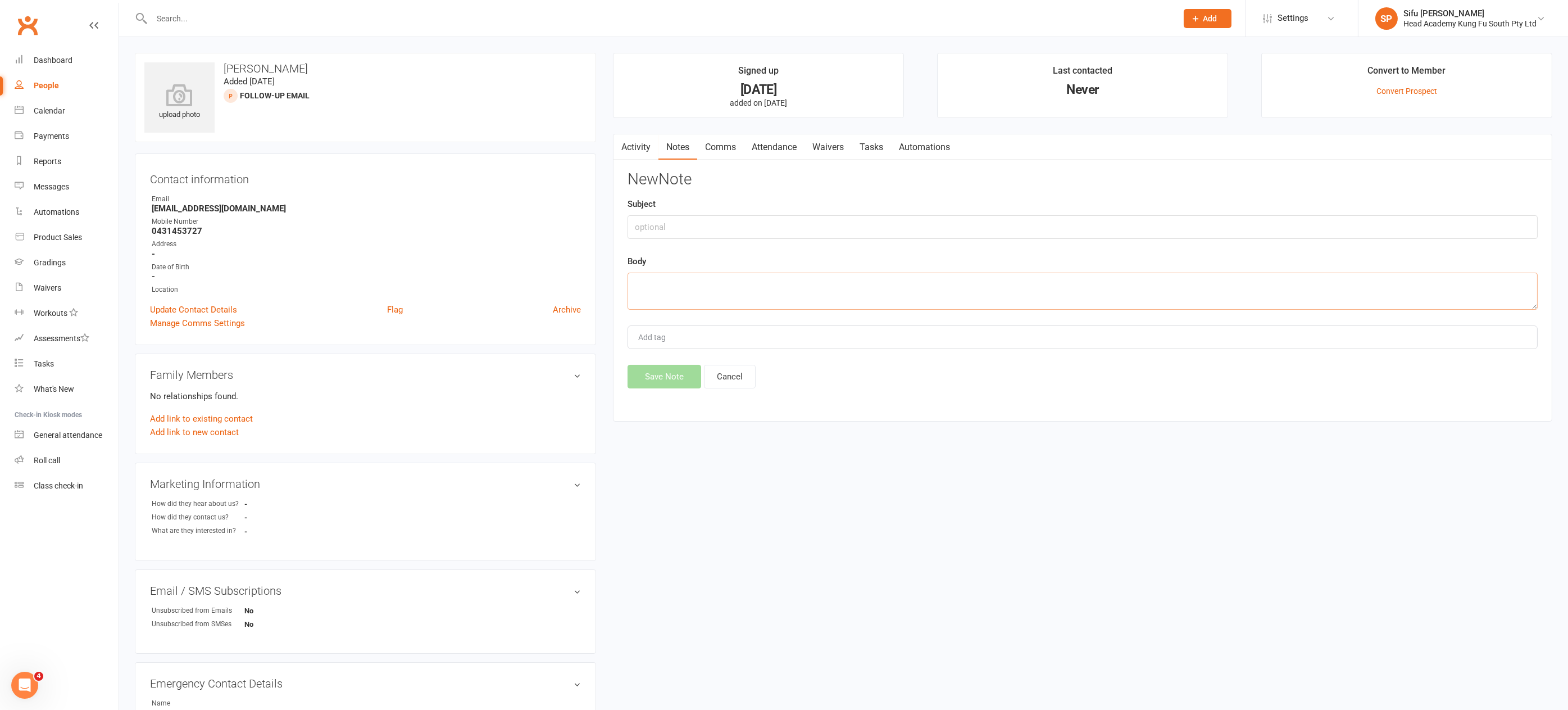
click at [667, 292] on textarea at bounding box center [1083, 291] width 910 height 37
drag, startPoint x: 738, startPoint y: 279, endPoint x: 641, endPoint y: 271, distance: 97.3
click at [641, 273] on textarea "final email sent 9/8" at bounding box center [1083, 291] width 910 height 37
type textarea "final email sent 9/8"
click at [674, 374] on button "Save Note" at bounding box center [664, 377] width 73 height 24
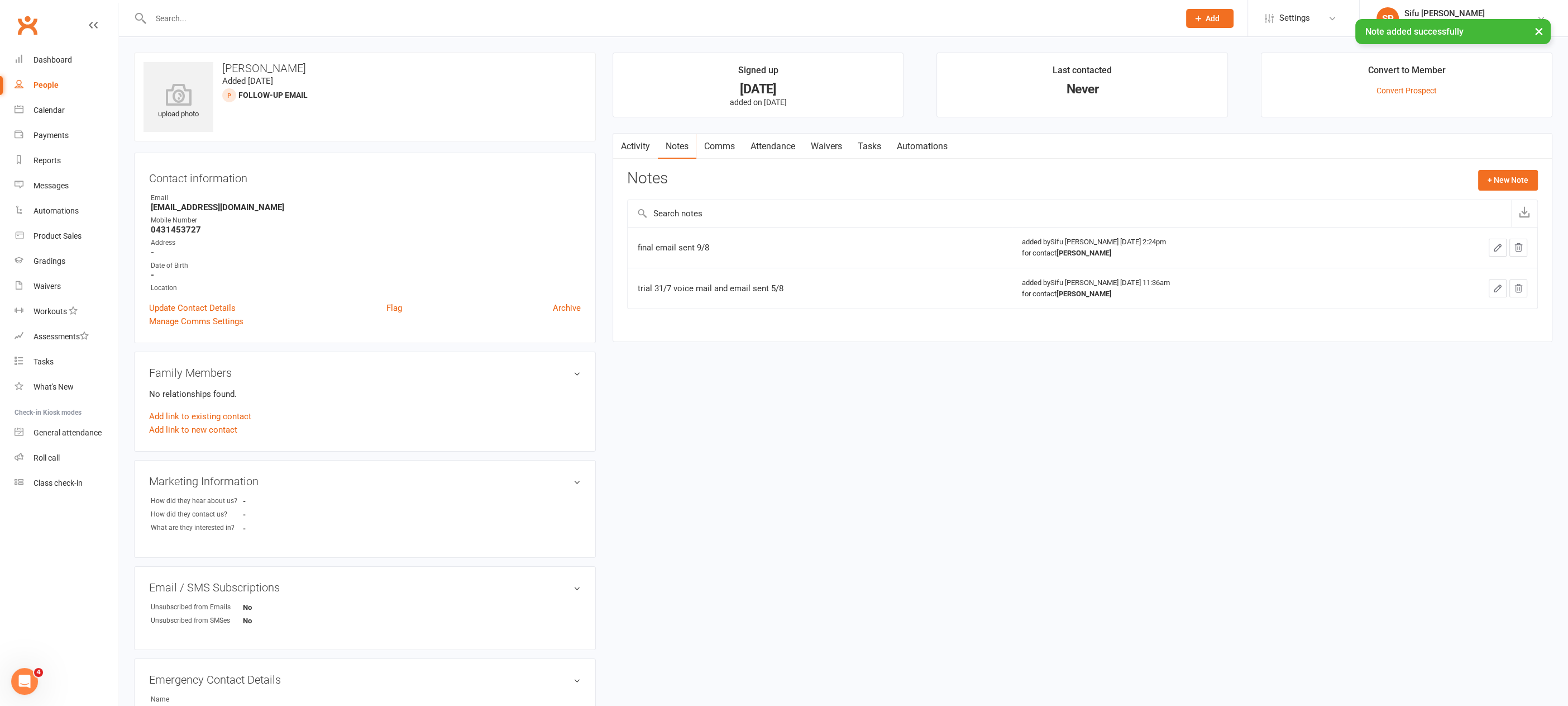
select select "25"
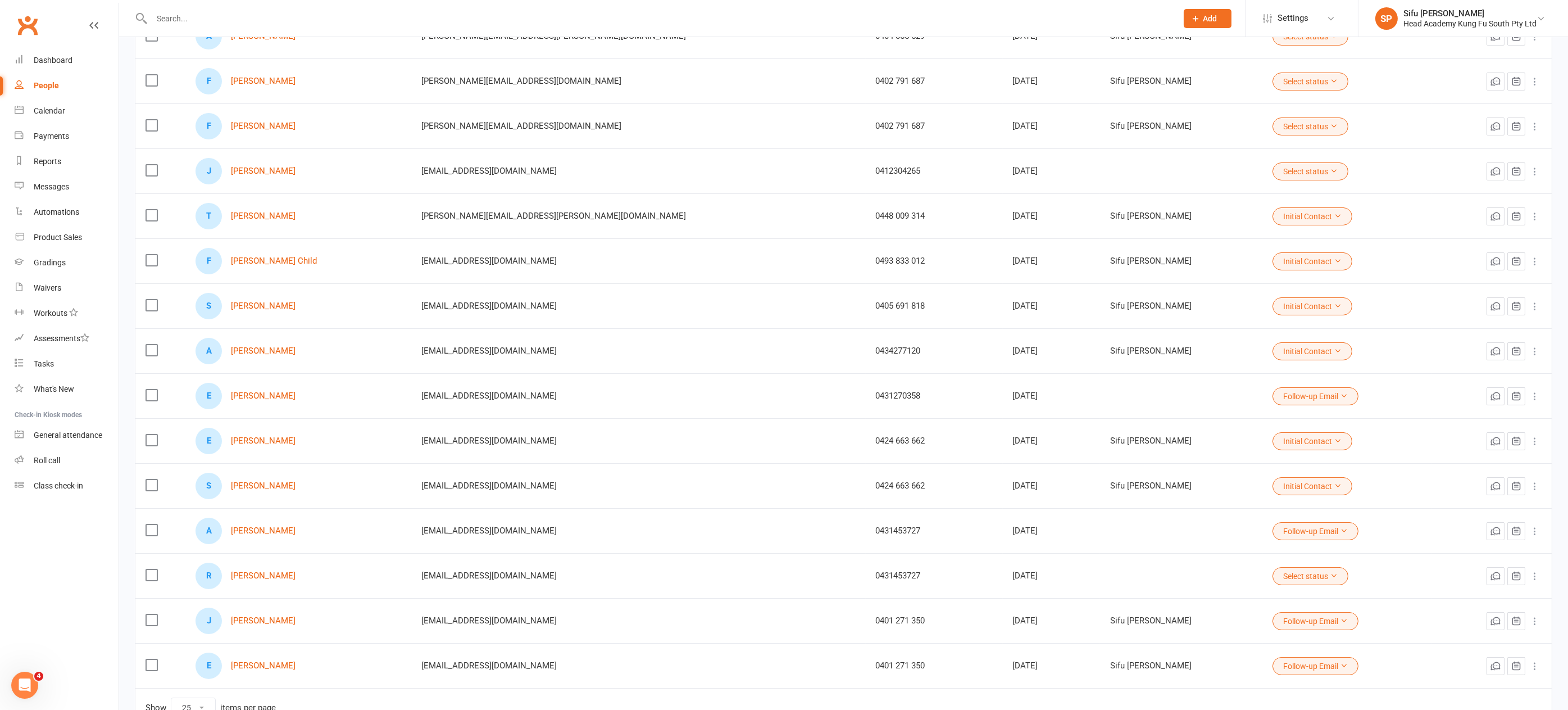
scroll to position [612, 0]
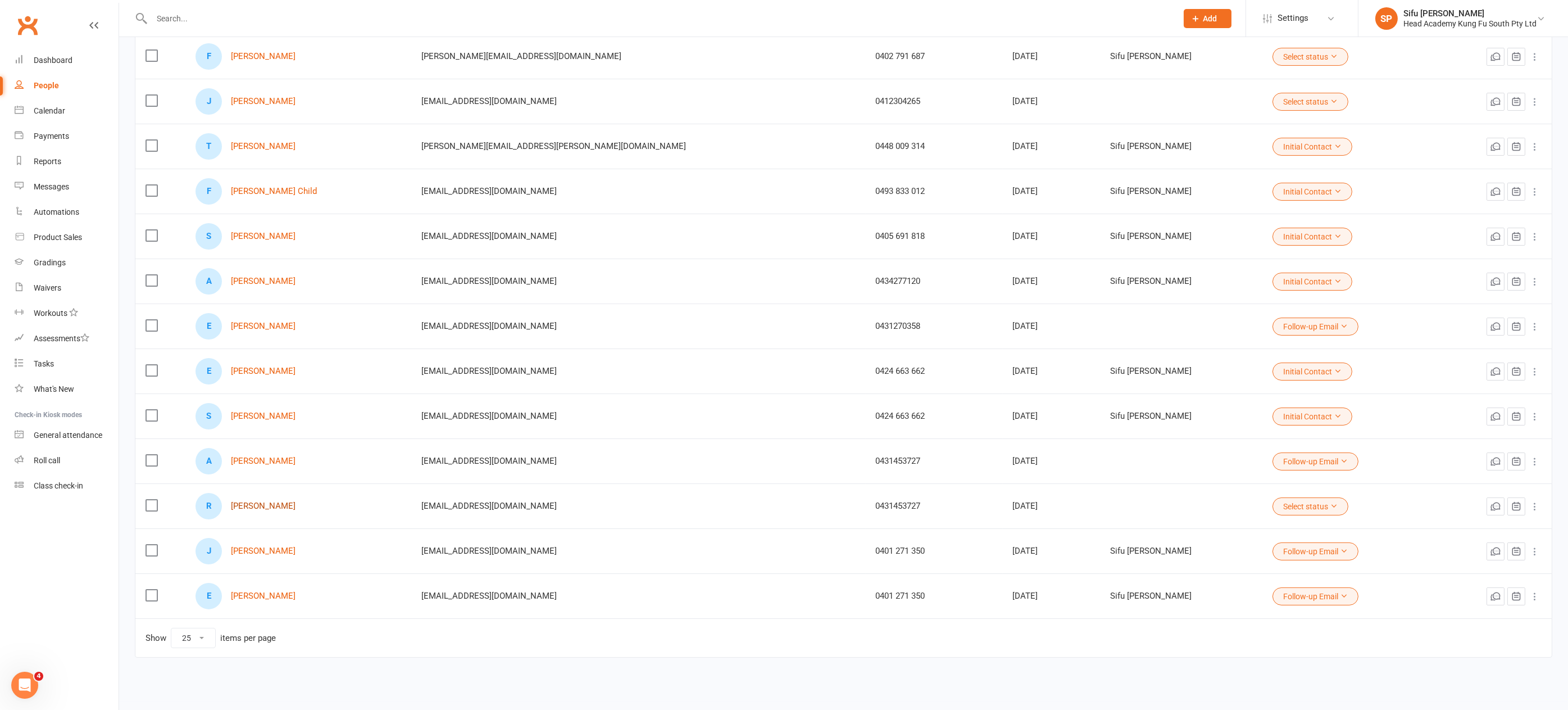
click at [288, 501] on link "Rachael Mitchell" at bounding box center [263, 506] width 65 height 9
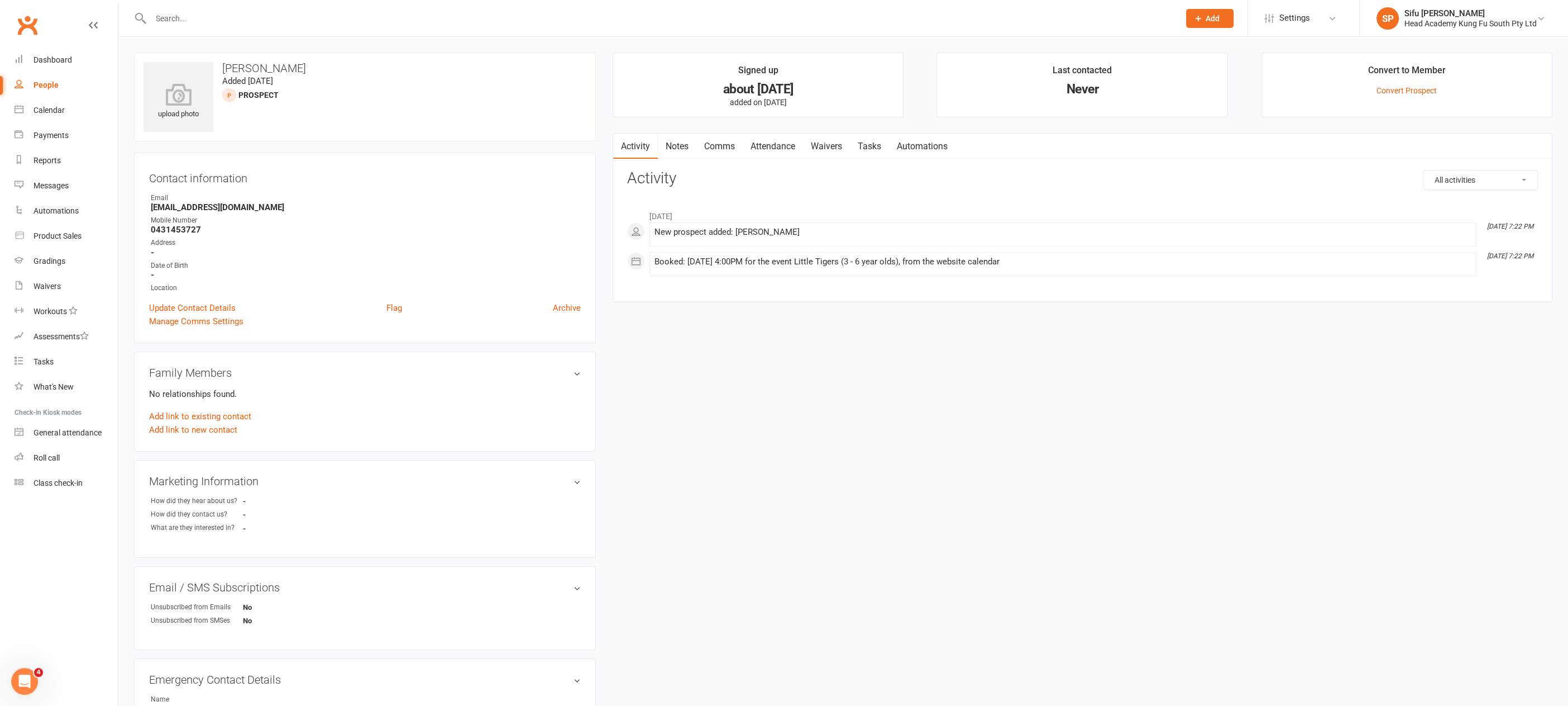
select select "25"
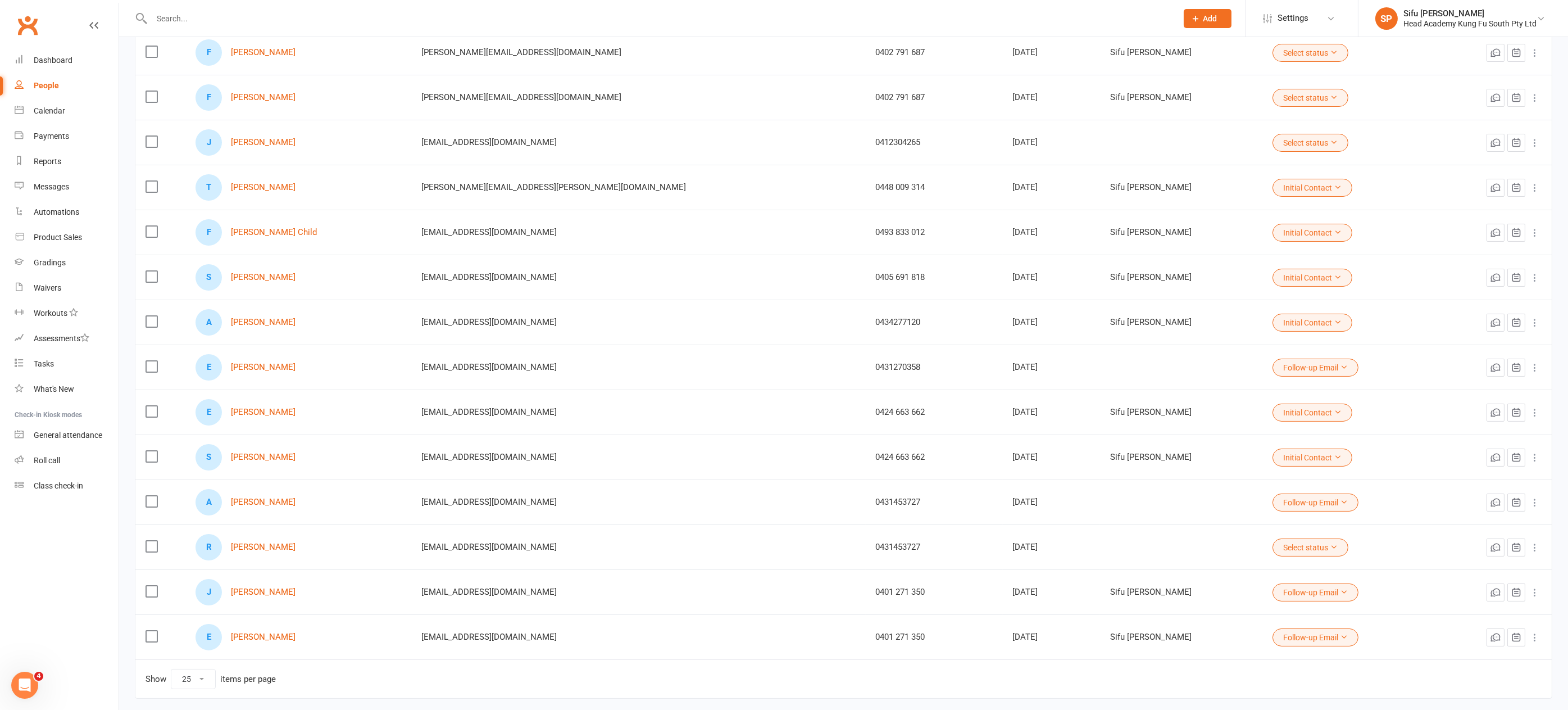
scroll to position [612, 0]
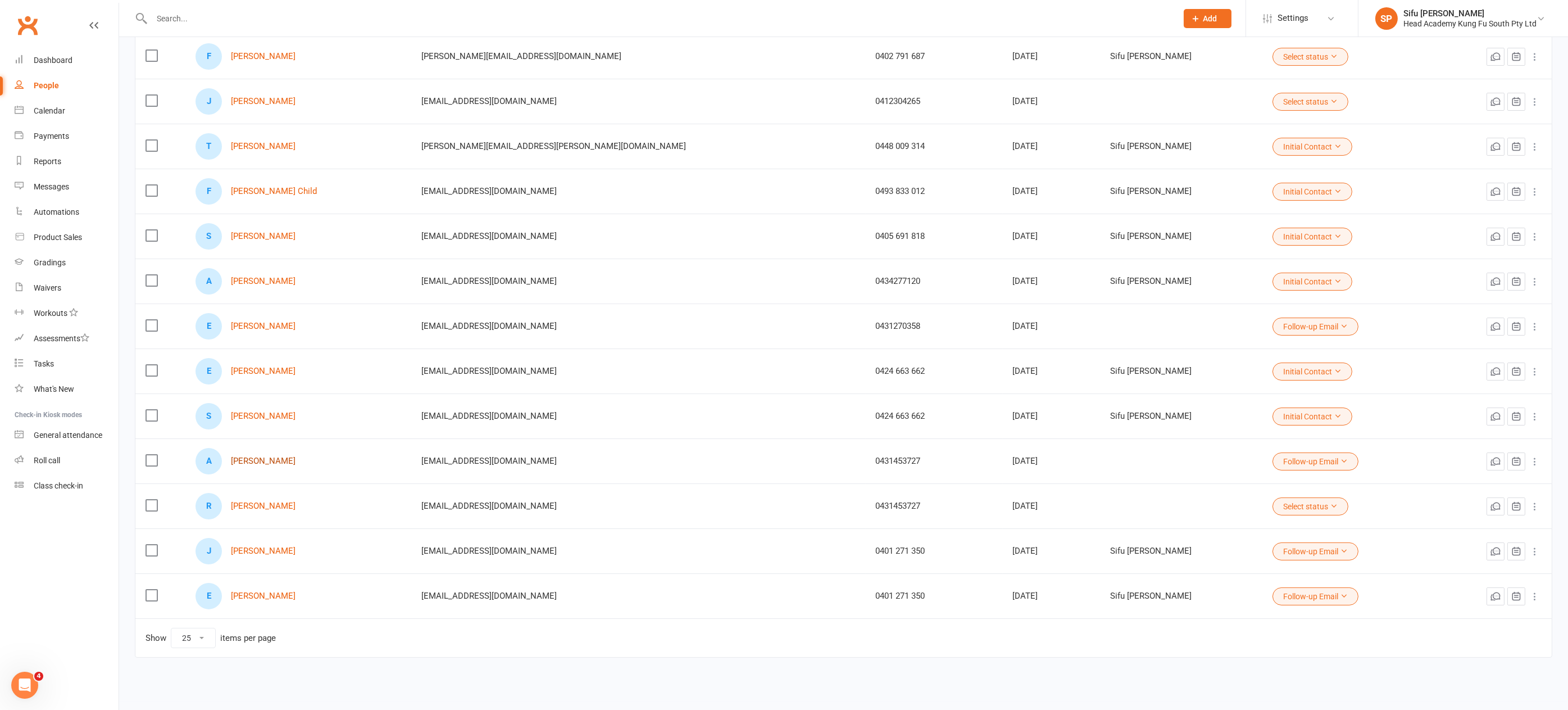
click at [290, 456] on link "Angus Mitchell" at bounding box center [263, 461] width 65 height 9
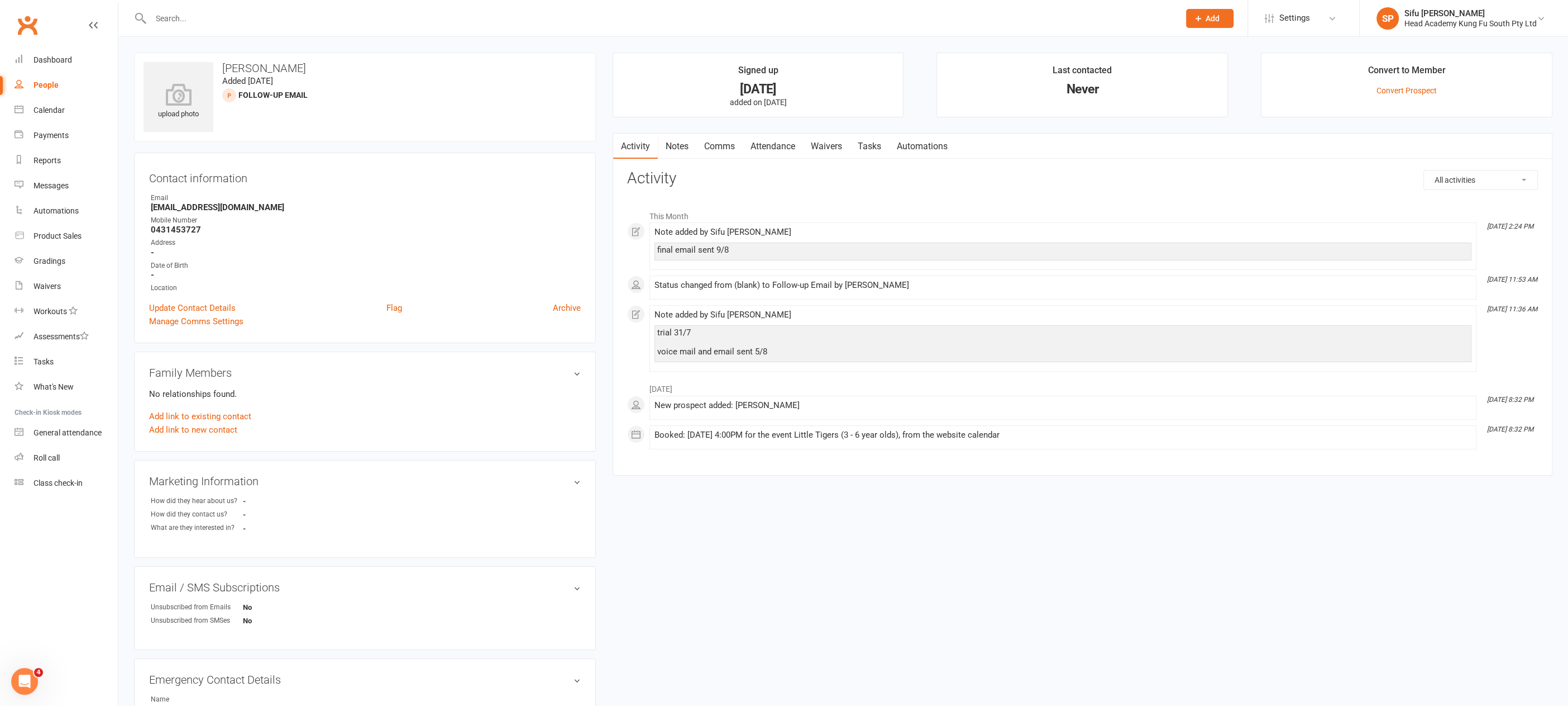
select select "25"
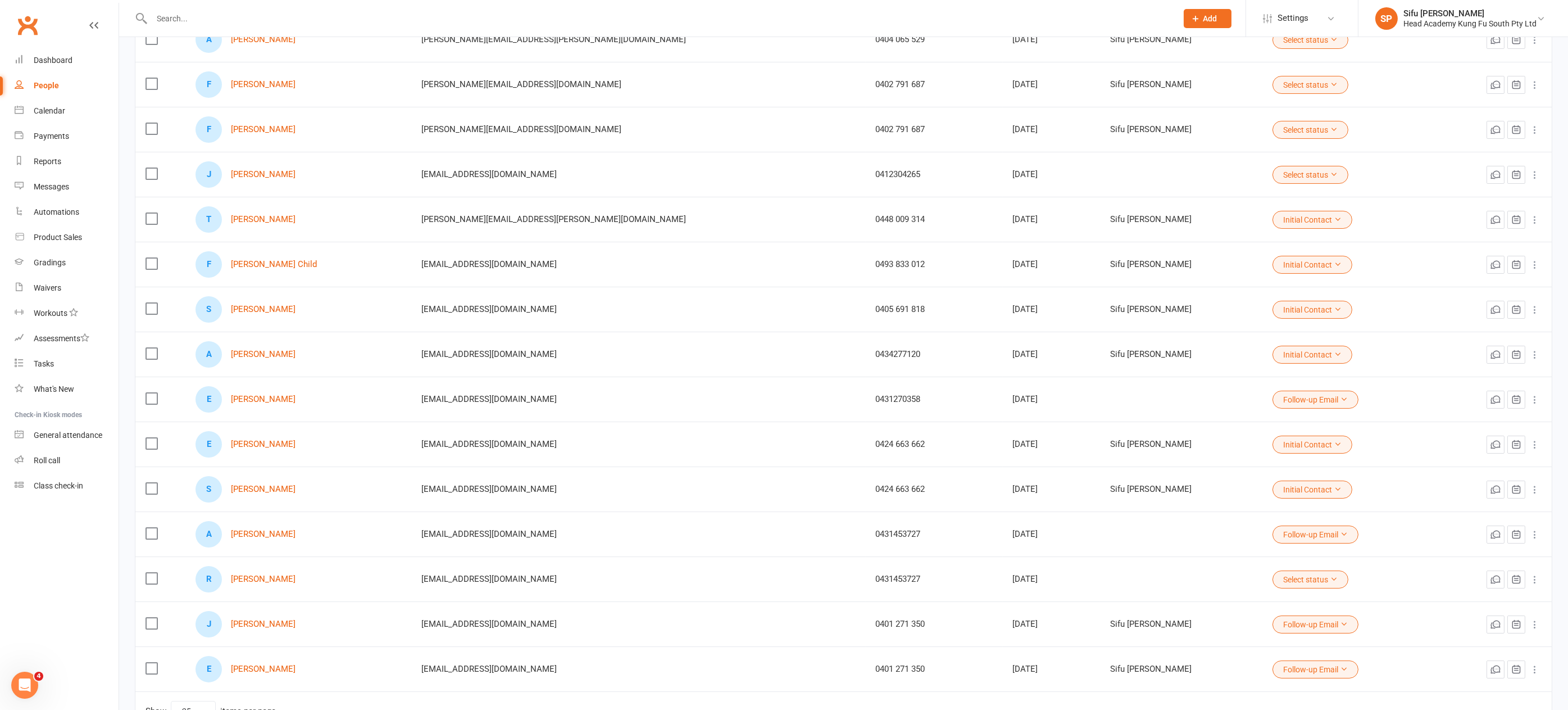
scroll to position [612, 0]
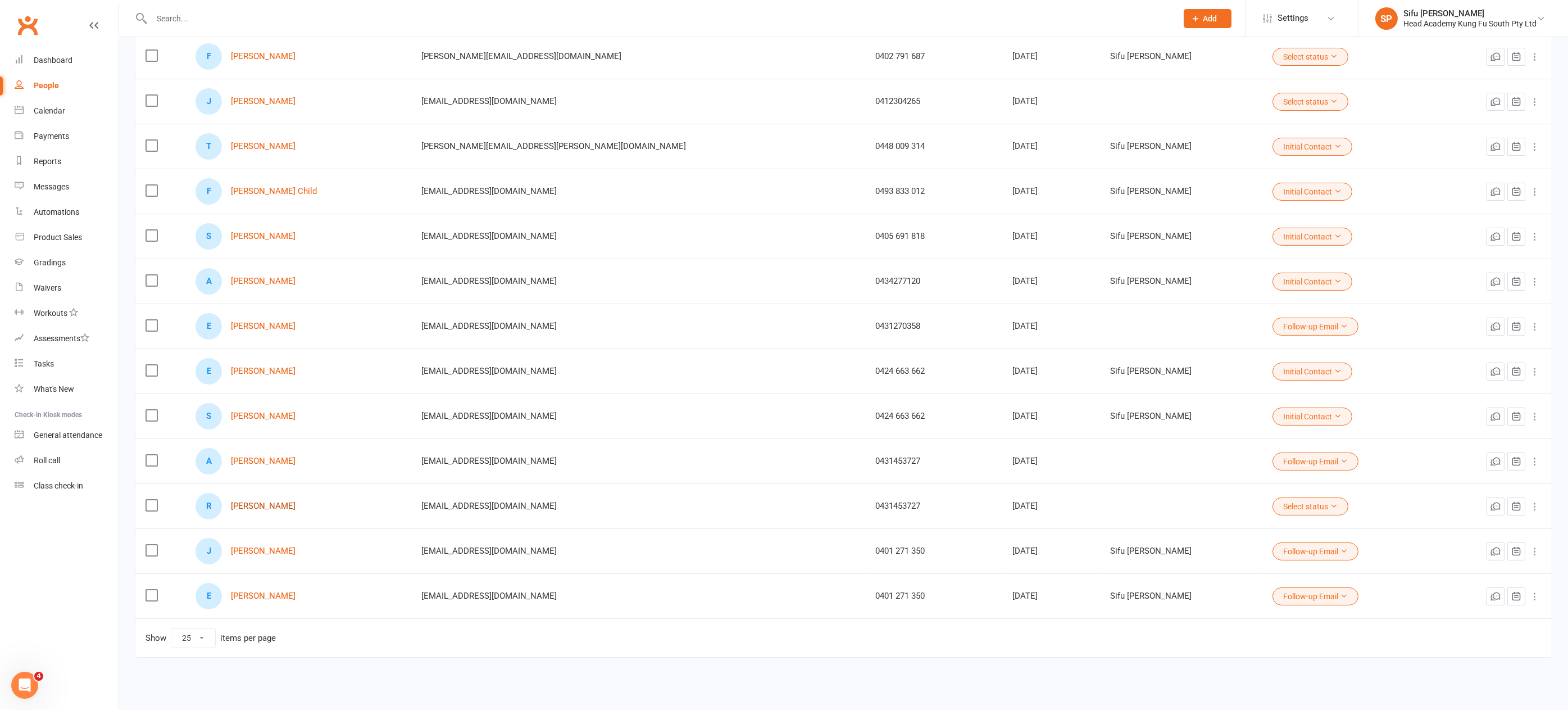
click at [262, 501] on link "Rachael Mitchell" at bounding box center [263, 506] width 65 height 9
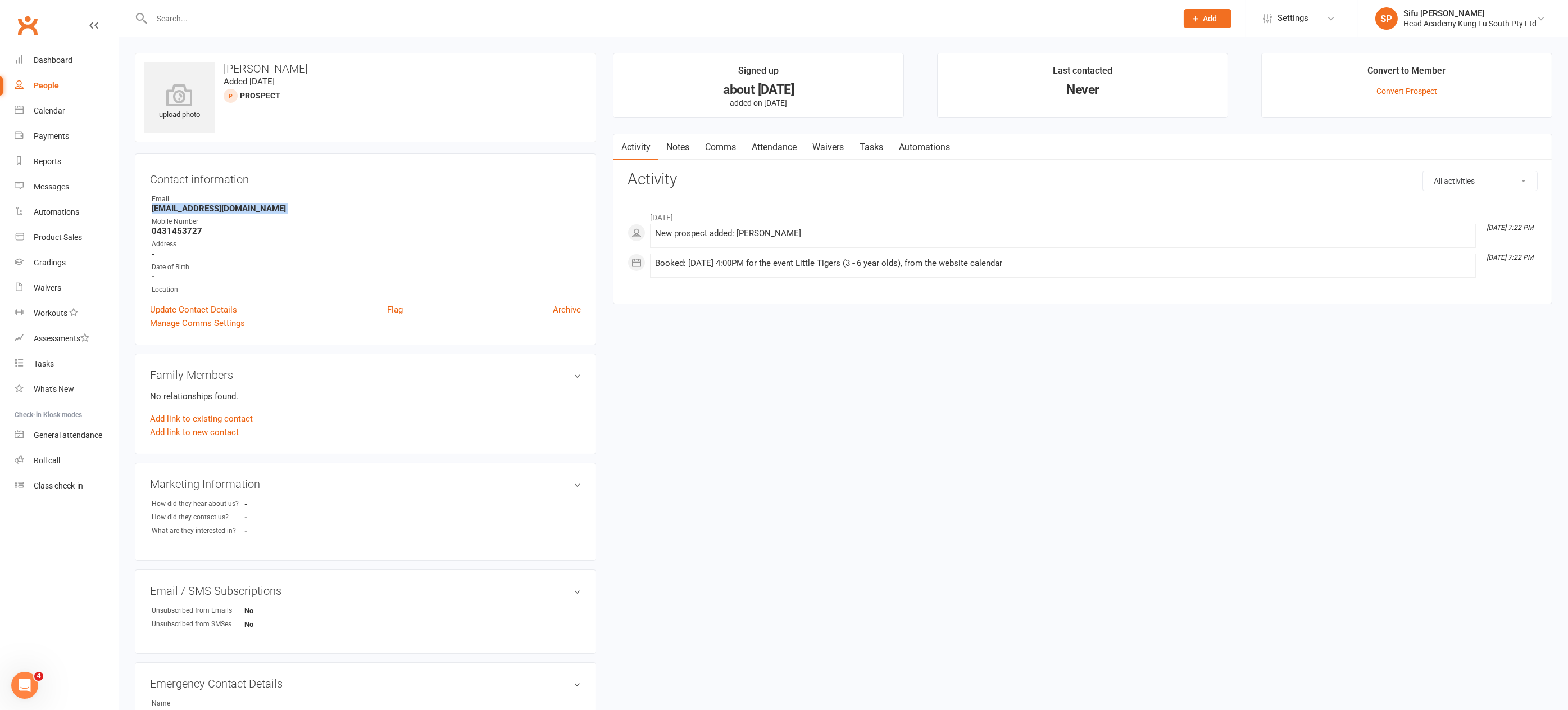
drag, startPoint x: 152, startPoint y: 207, endPoint x: 284, endPoint y: 214, distance: 132.2
click at [284, 214] on ul "Owner Email Rachael.cahill1991@icloud.com Mobile Number 0431453727 Address - Da…" at bounding box center [365, 244] width 431 height 101
copy render-form-field "Rachael.cahill1991@icloud.com"
click at [764, 144] on link "Attendance" at bounding box center [774, 147] width 61 height 26
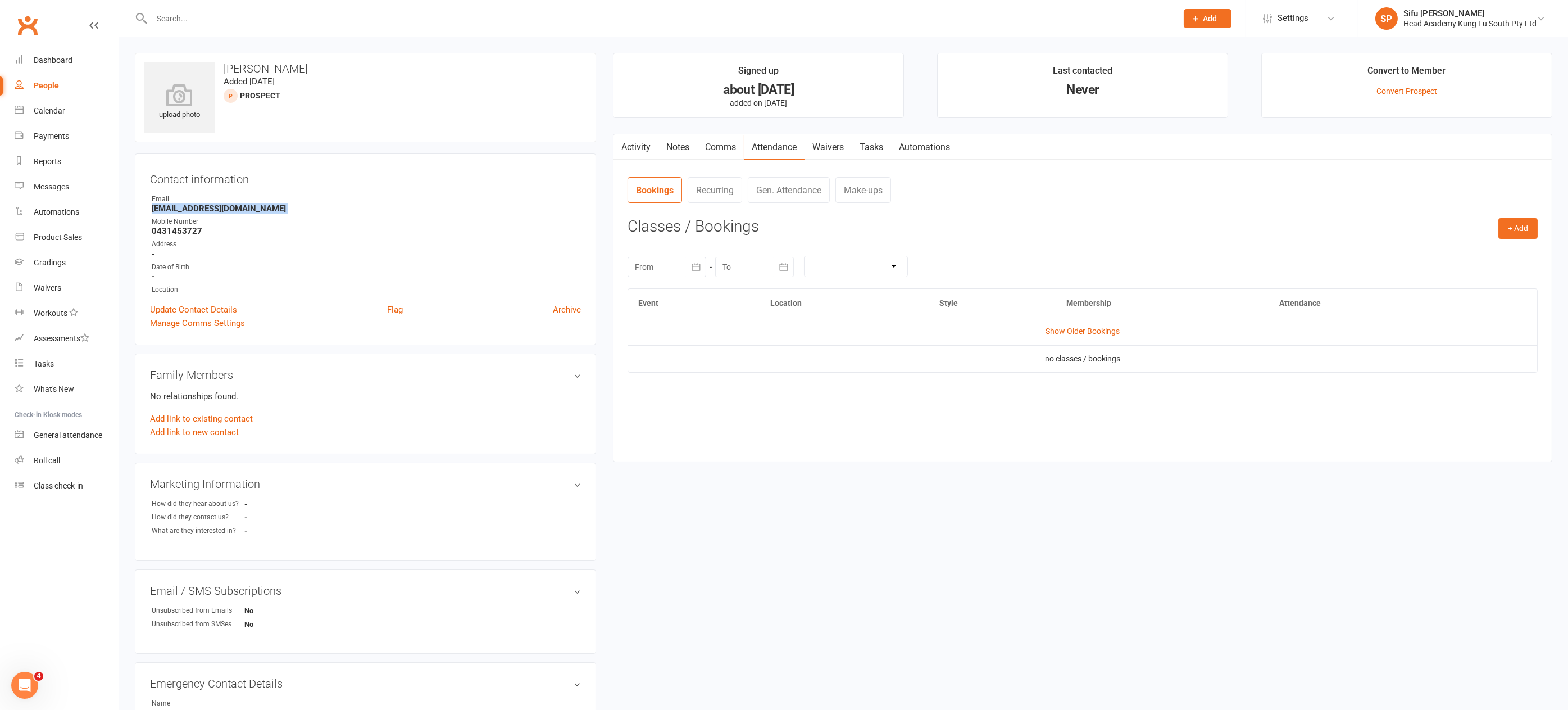
click at [723, 144] on link "Comms" at bounding box center [720, 147] width 46 height 26
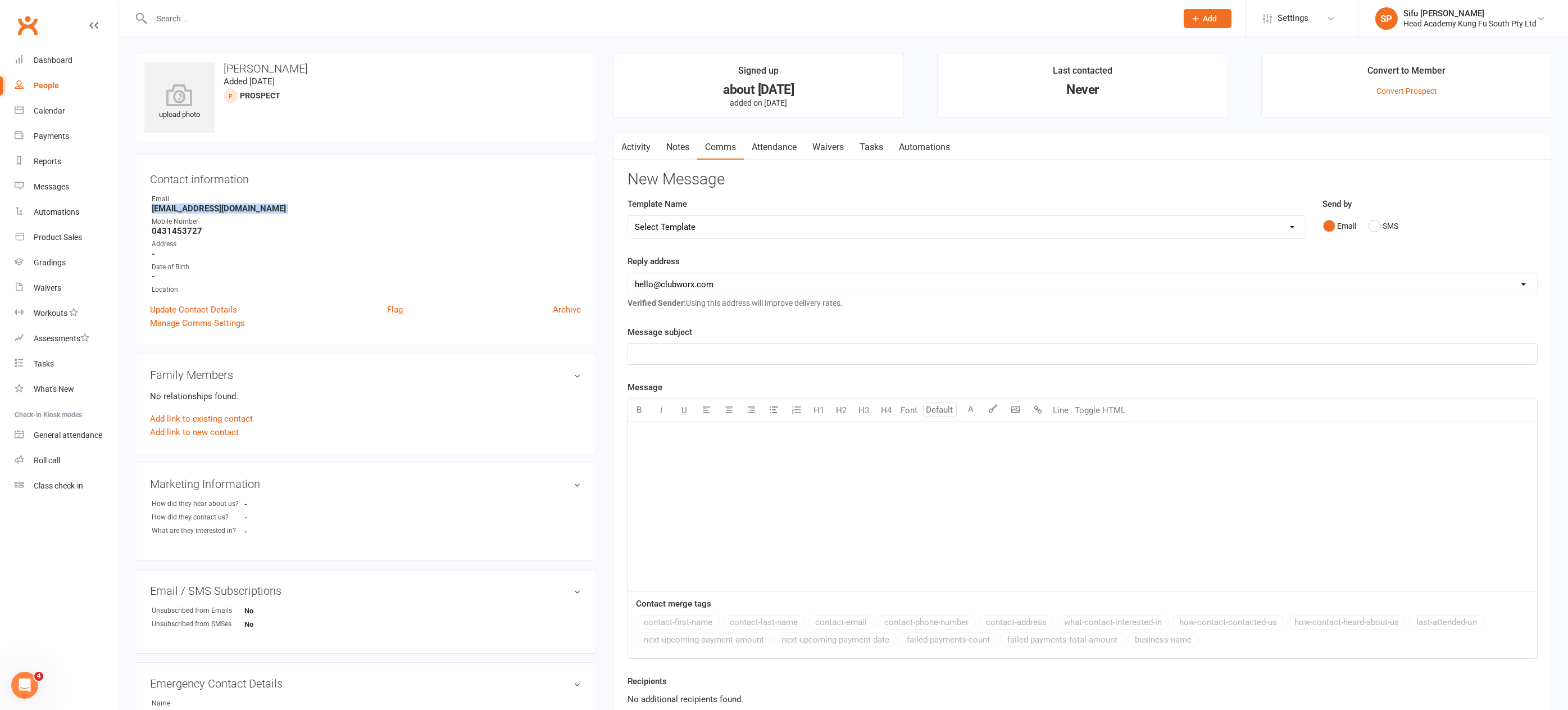
click at [699, 145] on link "Comms" at bounding box center [720, 147] width 46 height 26
click at [683, 146] on link "Notes" at bounding box center [678, 147] width 39 height 26
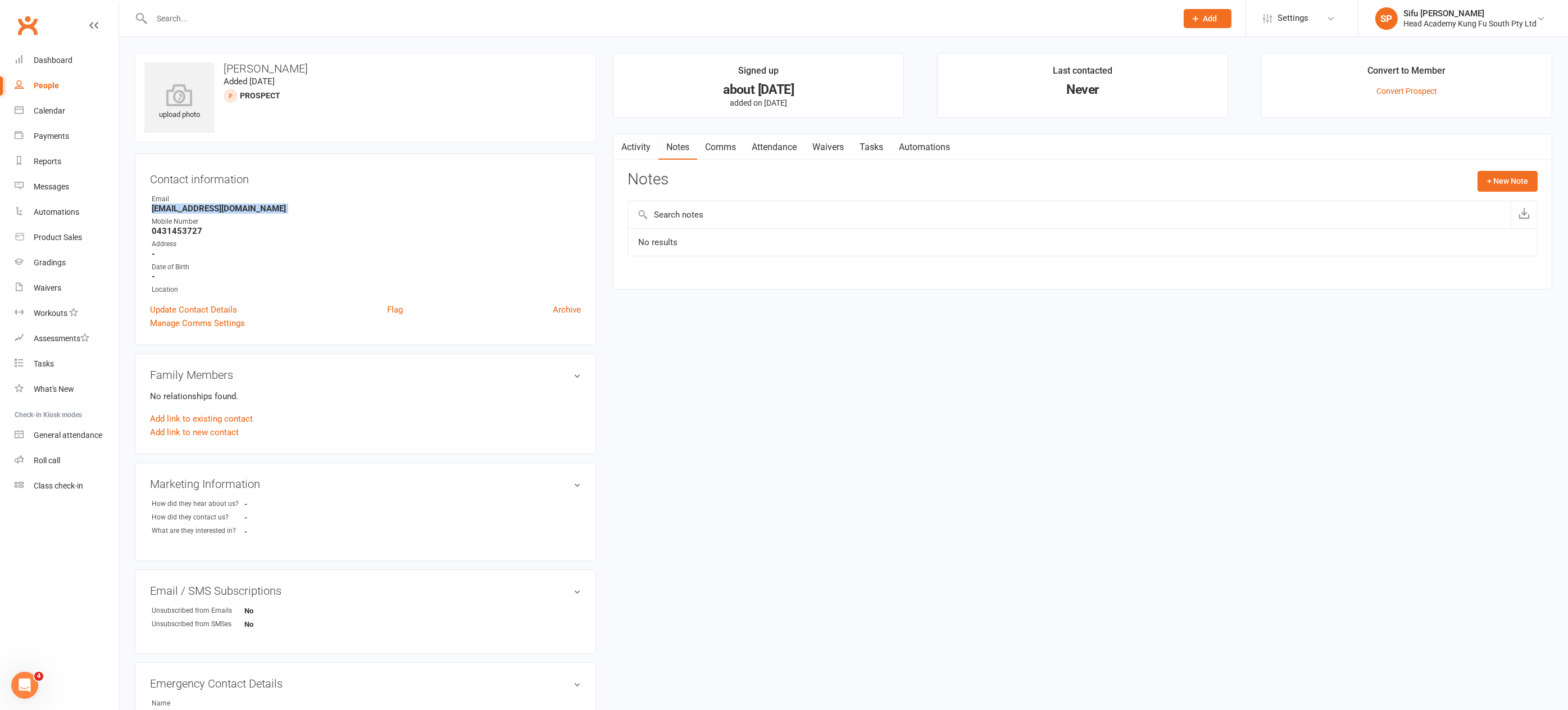
click at [647, 146] on link "Activity" at bounding box center [636, 147] width 45 height 26
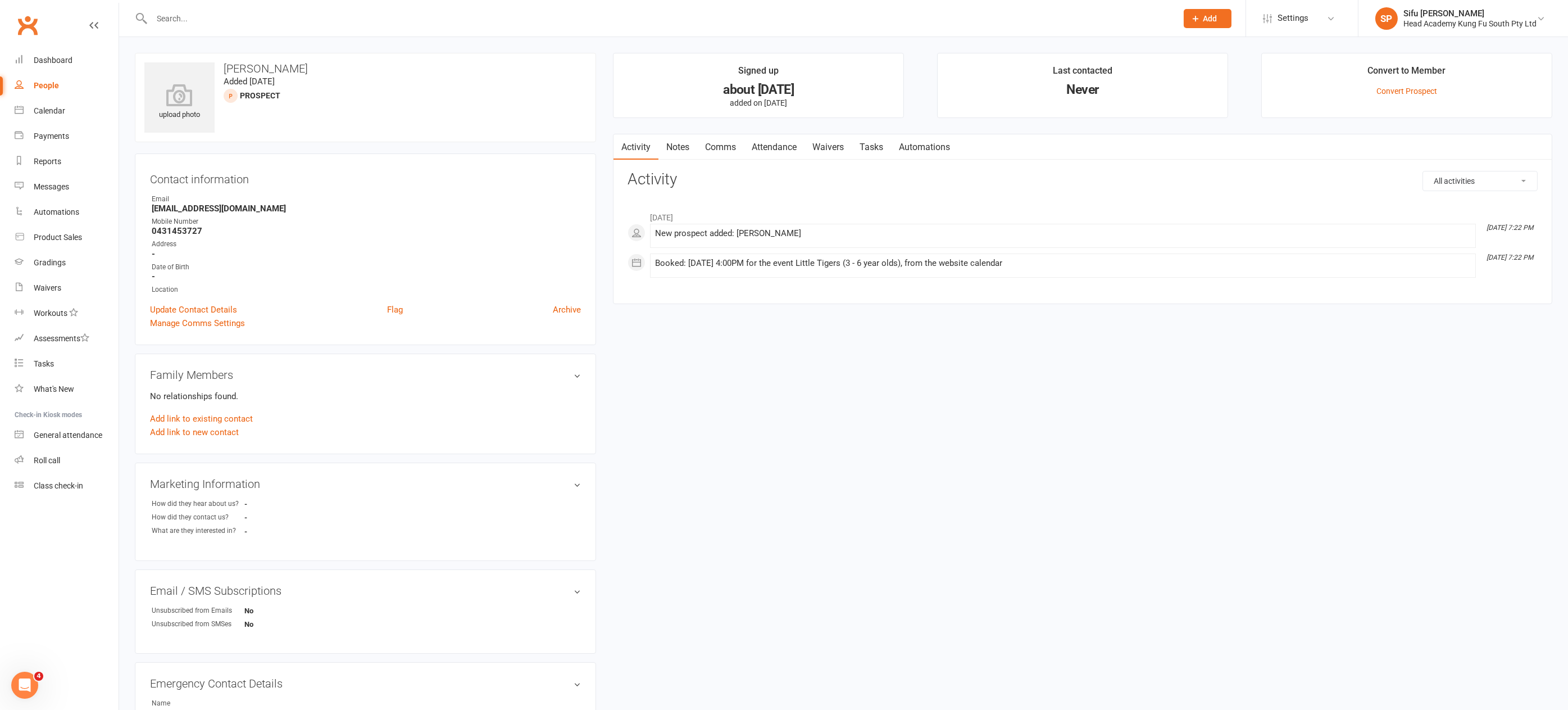
click at [201, 14] on input "text" at bounding box center [659, 19] width 1021 height 16
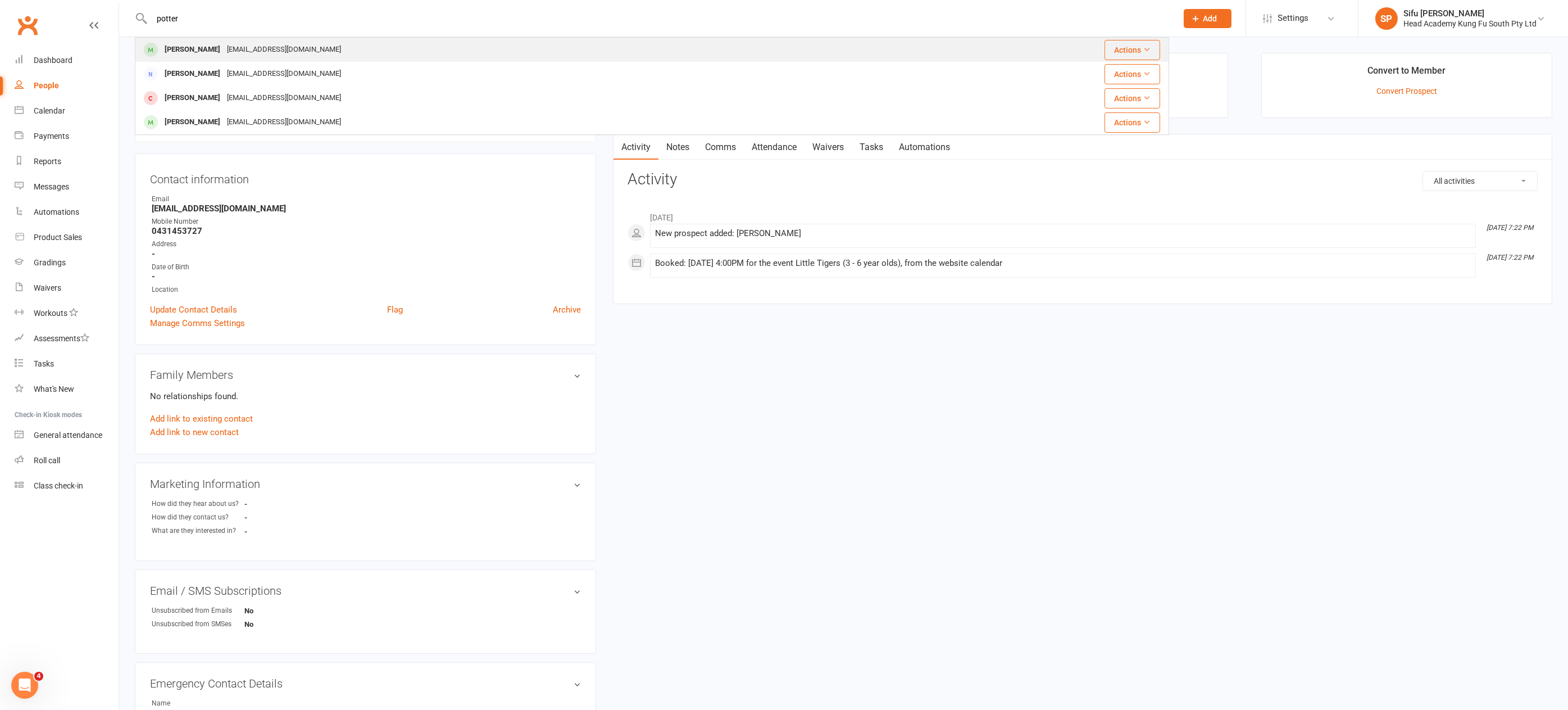
type input "potter"
click at [224, 50] on div "sissapot@gmail.com" at bounding box center [284, 50] width 121 height 17
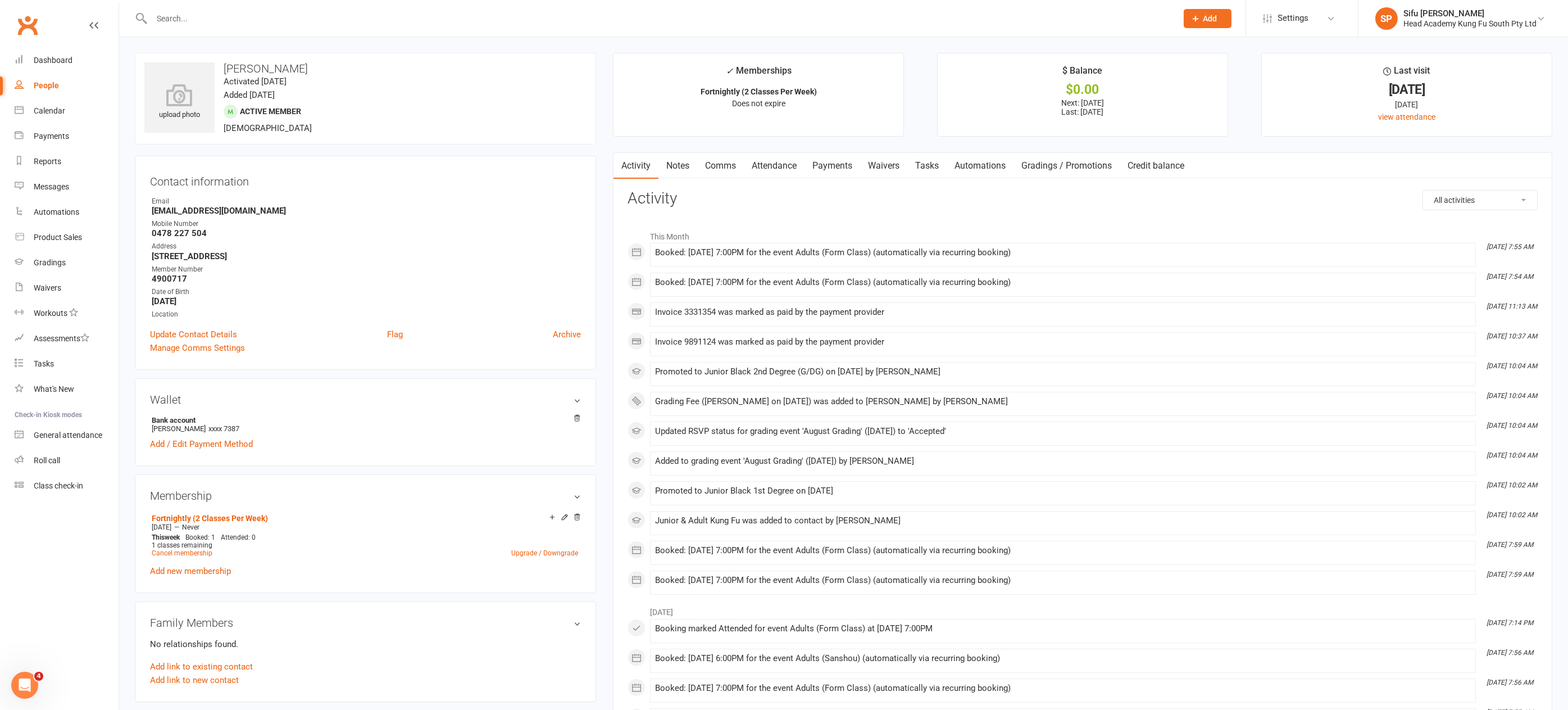
click at [836, 166] on link "Payments" at bounding box center [832, 165] width 56 height 26
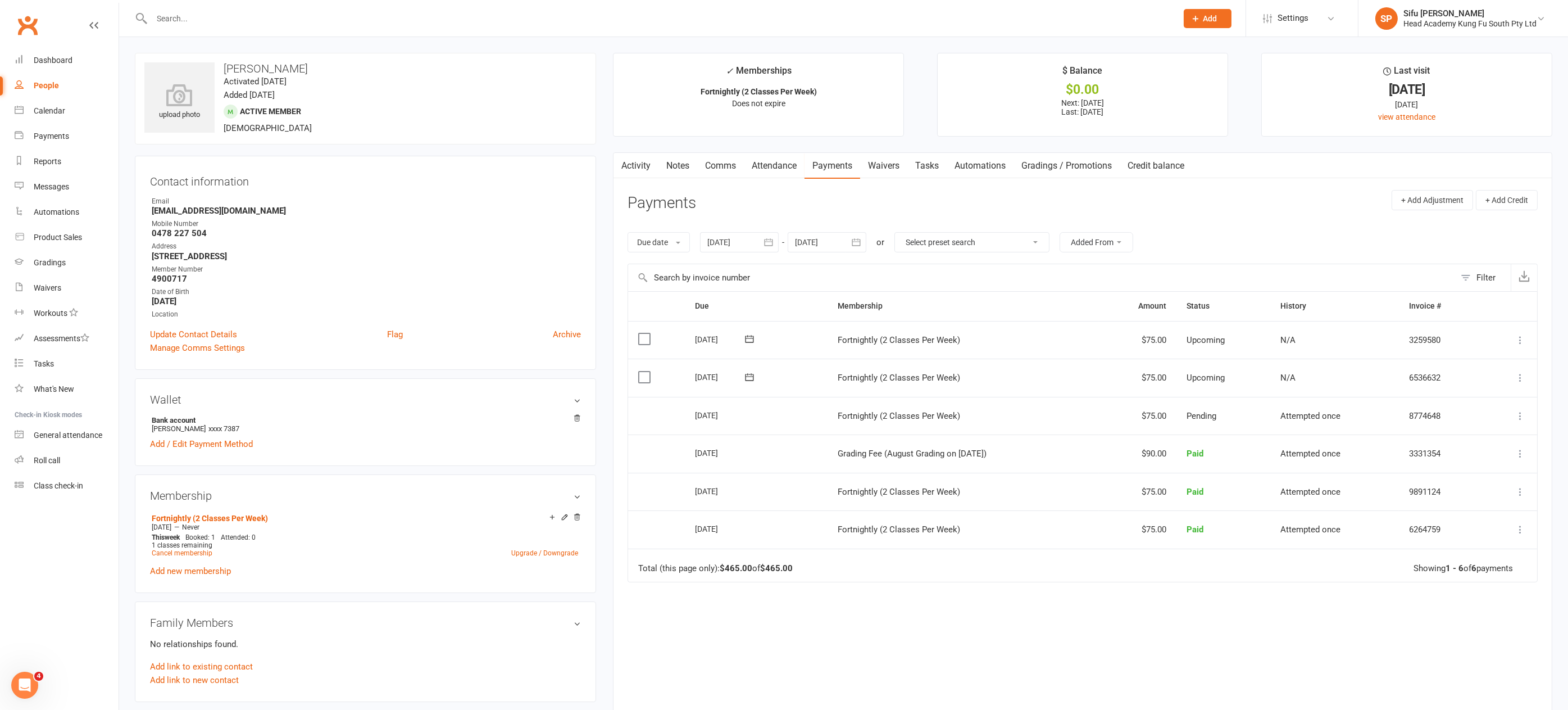
click at [1523, 414] on icon at bounding box center [1521, 416] width 11 height 11
click at [1559, 422] on main "✓ Memberships Fortnightly (2 Classes Per Week) Does not expire $ Balance $0.00 …" at bounding box center [1083, 404] width 957 height 703
click at [1522, 411] on icon at bounding box center [1521, 416] width 11 height 11
click at [1444, 418] on td "8774648" at bounding box center [1441, 415] width 84 height 38
click at [1446, 414] on td "8774648" at bounding box center [1441, 415] width 84 height 38
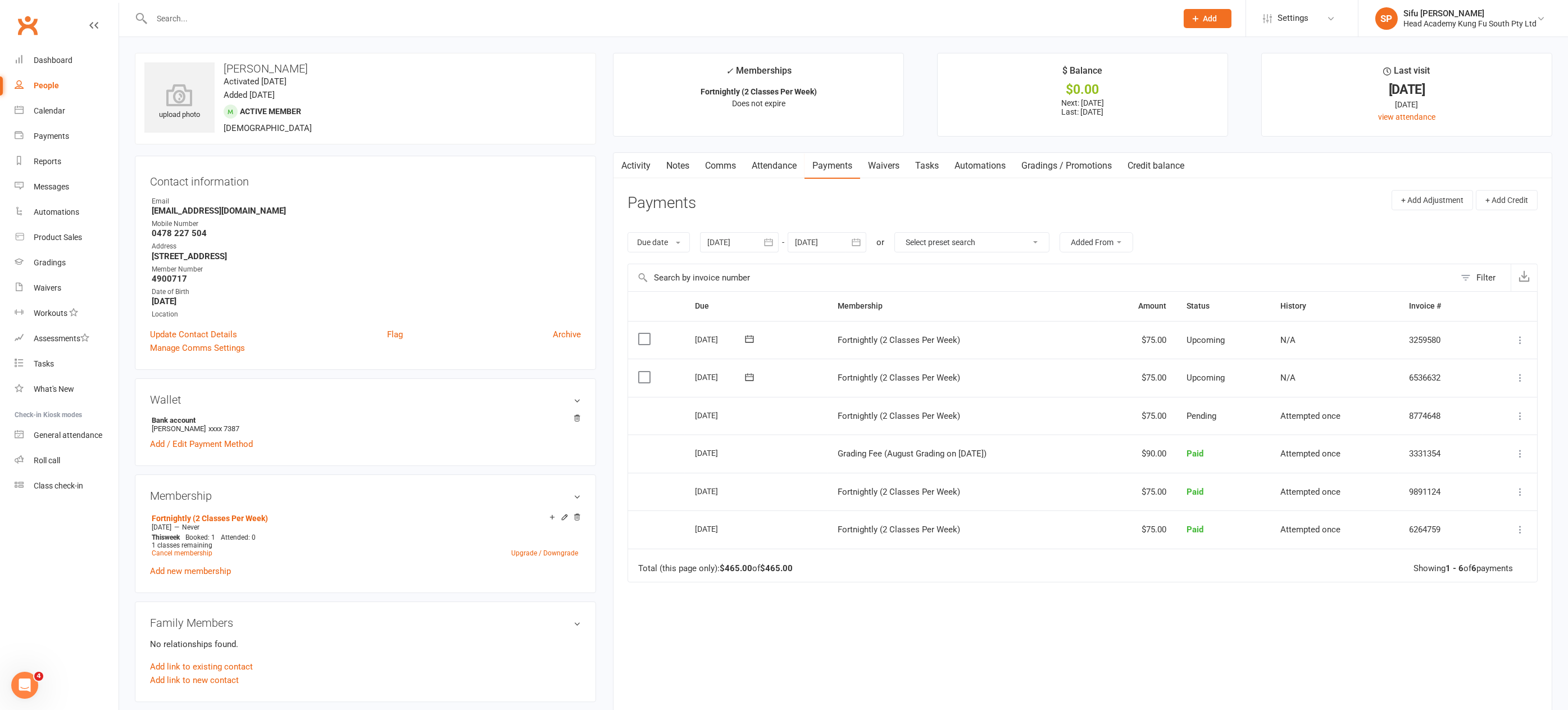
click at [1515, 412] on button at bounding box center [1520, 415] width 13 height 13
click at [1246, 414] on td "Pending" at bounding box center [1223, 415] width 94 height 38
click at [1521, 412] on icon at bounding box center [1521, 416] width 11 height 11
click at [183, 14] on input "text" at bounding box center [659, 19] width 1021 height 16
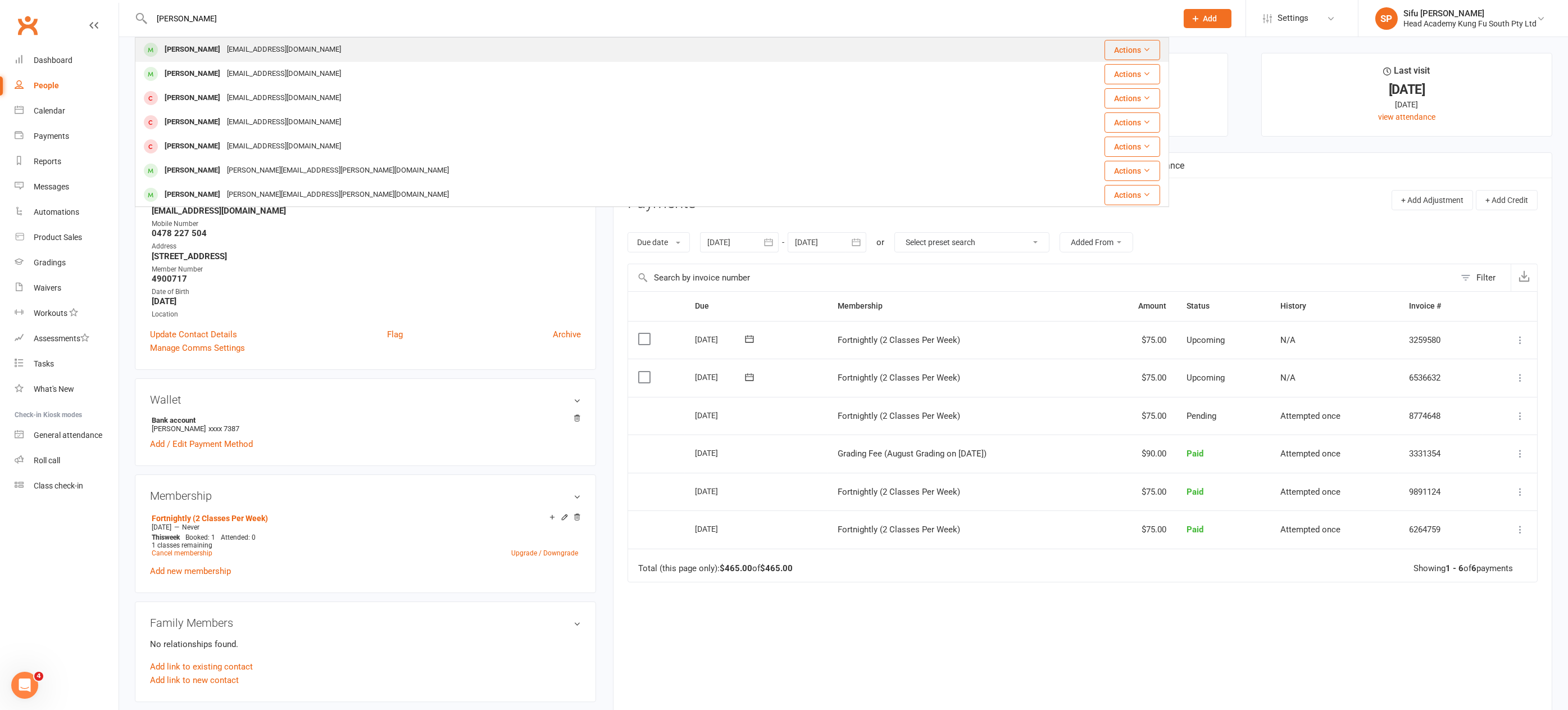
type input "fitzgerald"
click at [201, 52] on div "Liam Fitzgerald" at bounding box center [192, 50] width 62 height 17
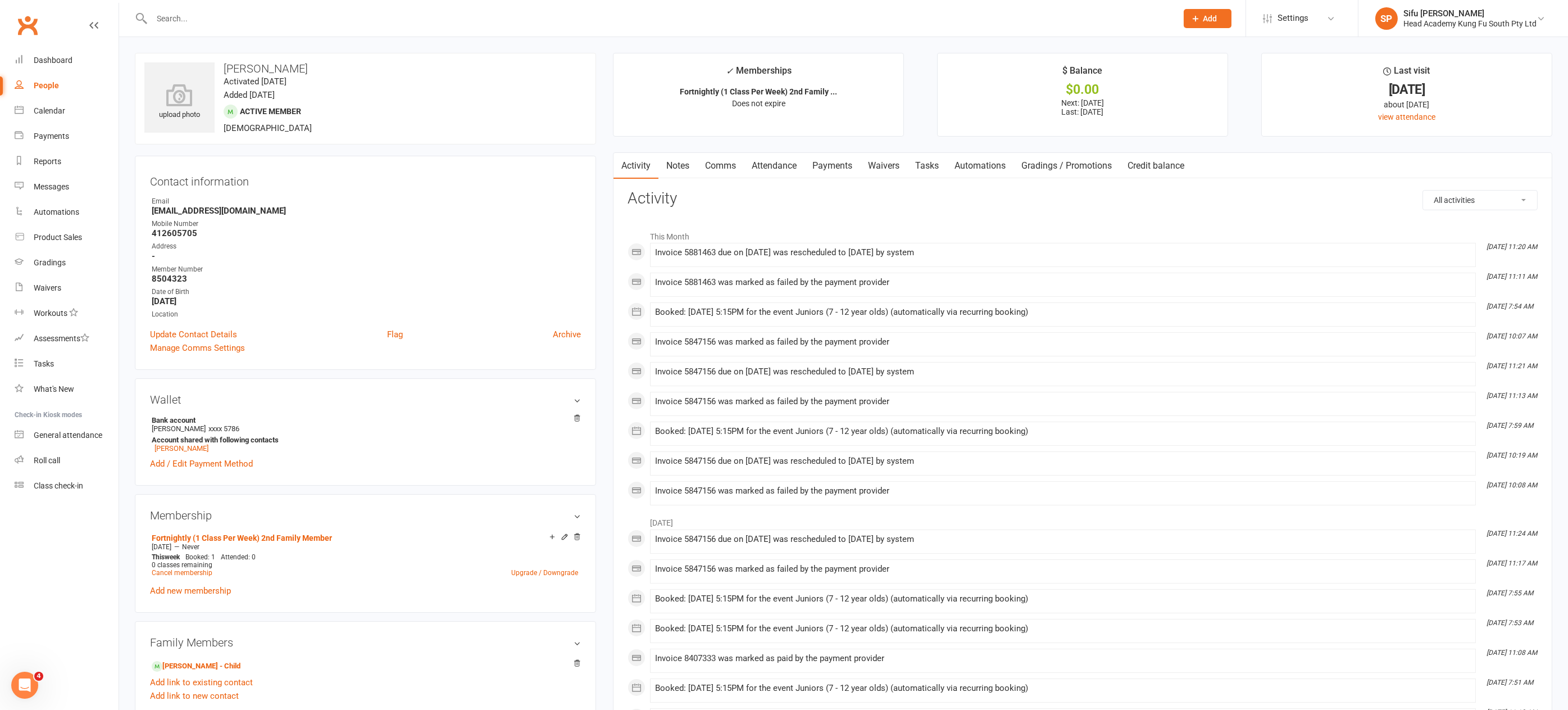
click at [822, 167] on link "Payments" at bounding box center [832, 165] width 56 height 26
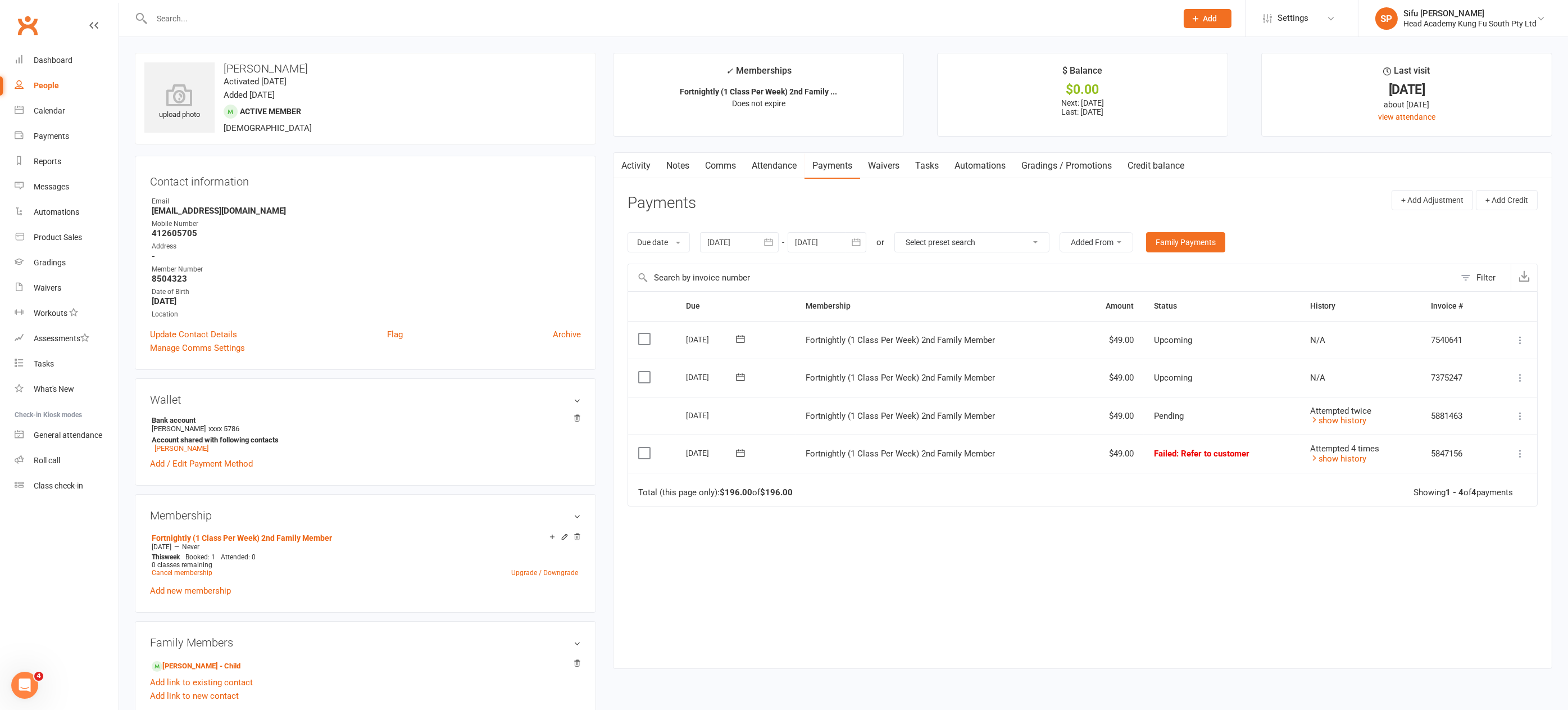
click at [1524, 450] on icon at bounding box center [1521, 453] width 11 height 11
click at [1482, 563] on link "Retry now" at bounding box center [1470, 565] width 111 height 23
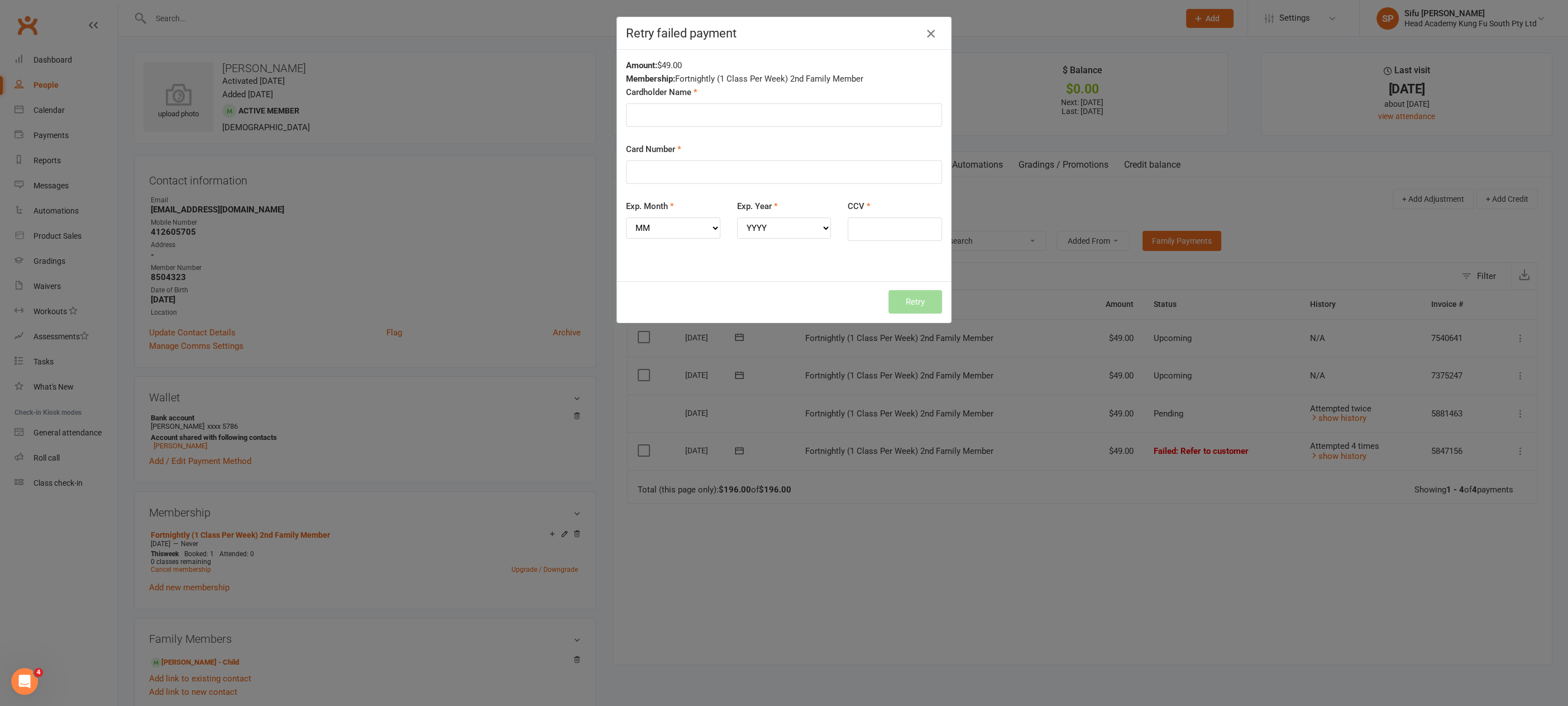
click at [924, 34] on icon "button" at bounding box center [930, 33] width 13 height 13
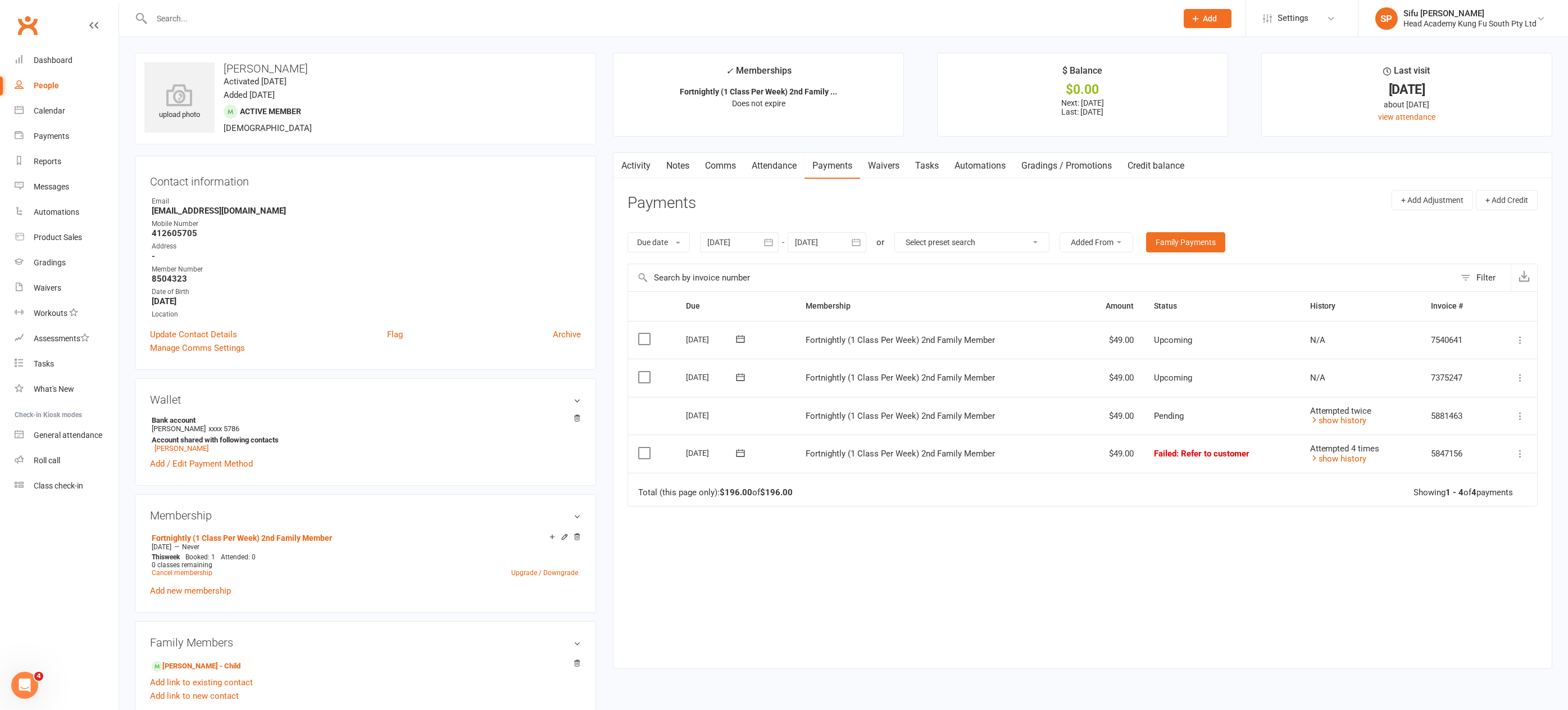
scroll to position [1, 0]
click at [46, 237] on div "Product Sales" at bounding box center [58, 236] width 48 height 9
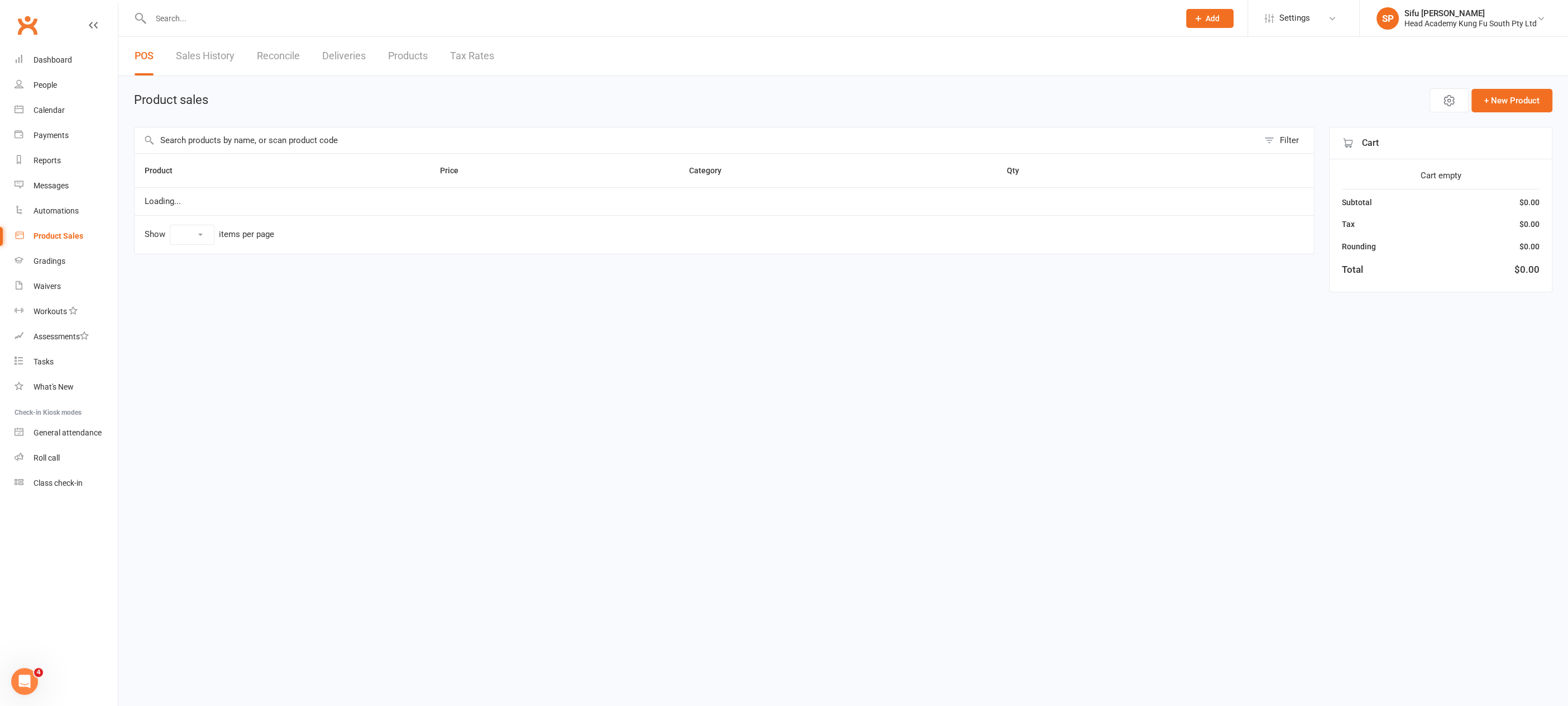
select select "100"
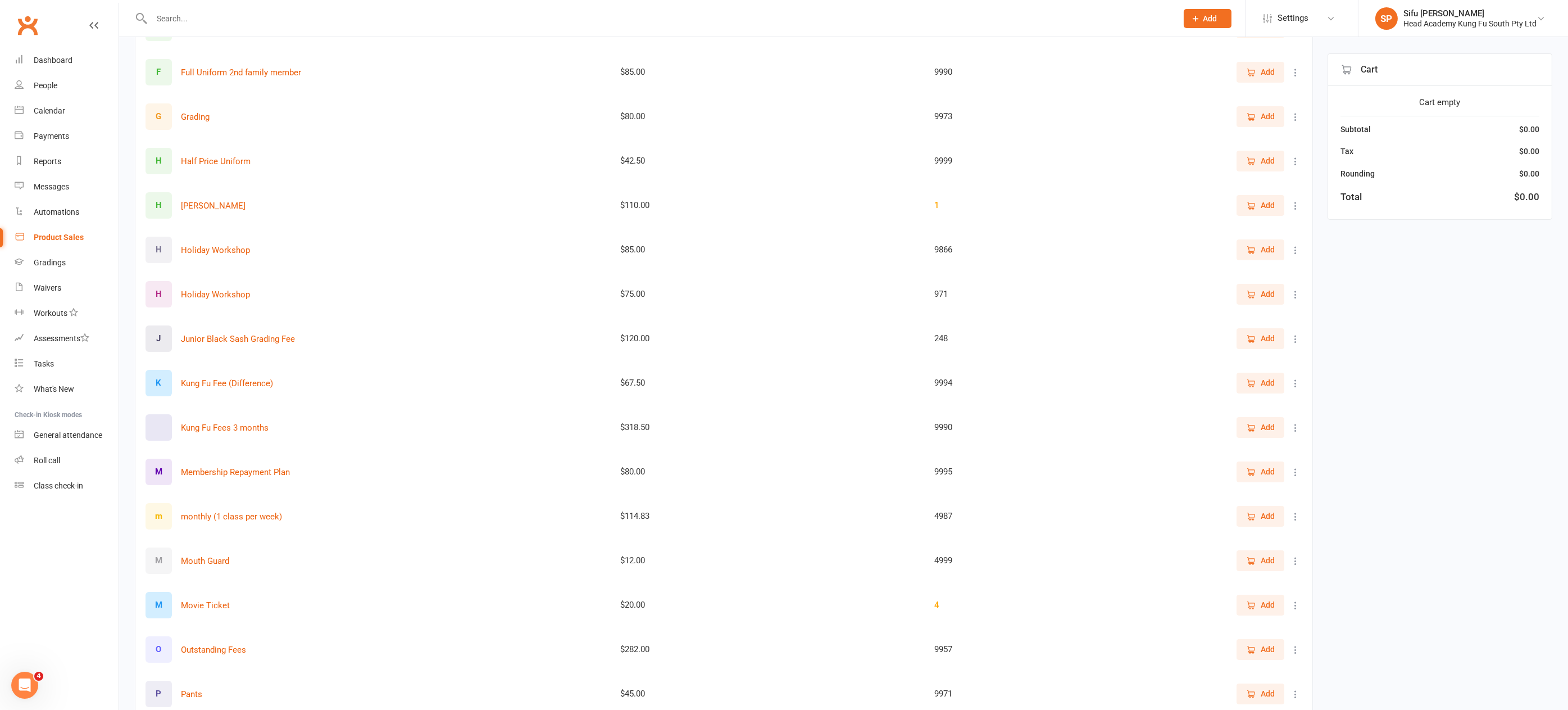
scroll to position [448, 0]
click at [1294, 379] on icon at bounding box center [1295, 385] width 11 height 11
click at [1231, 404] on link "View / Edit" at bounding box center [1237, 403] width 111 height 23
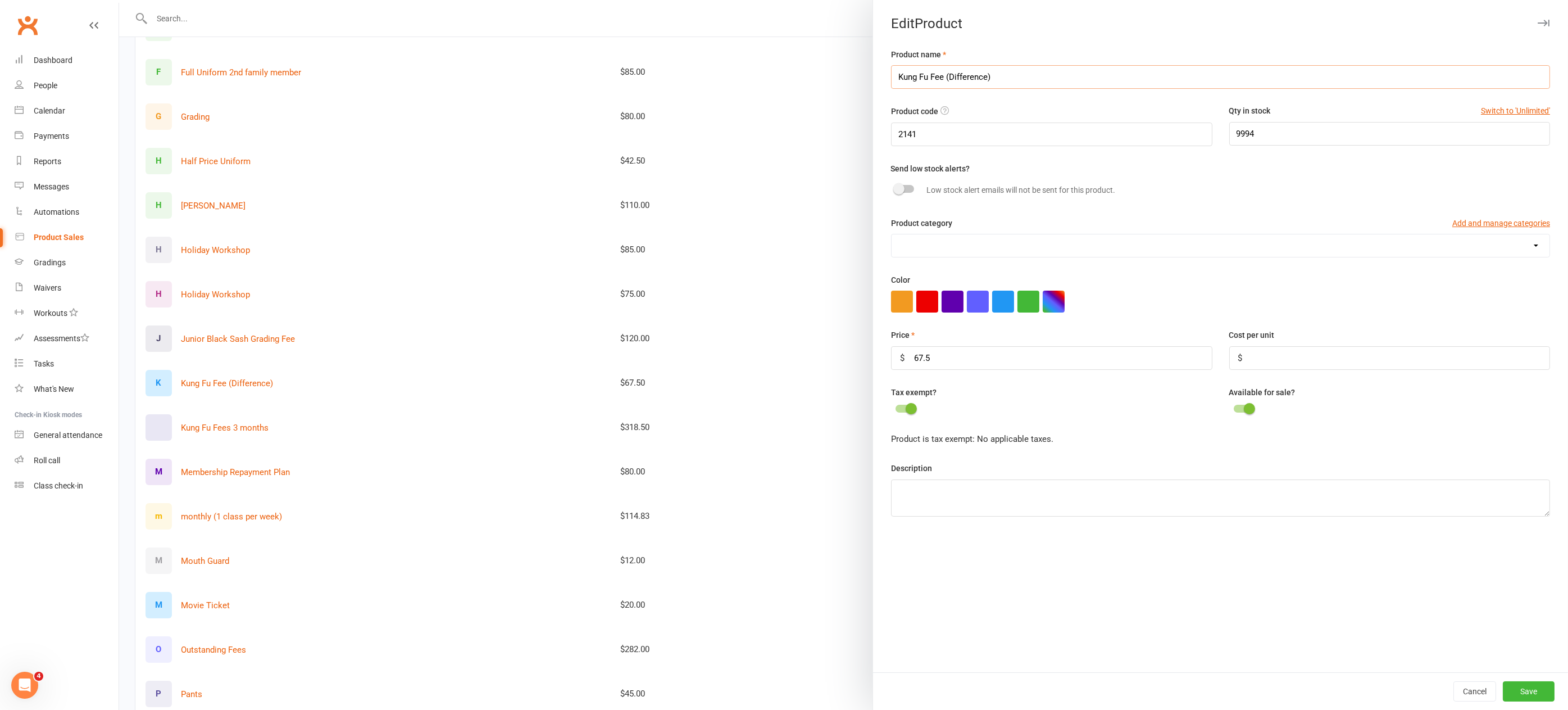
drag, startPoint x: 964, startPoint y: 75, endPoint x: 942, endPoint y: 73, distance: 22.1
click at [942, 73] on input "Kung Fu Fee (Difference)" at bounding box center [1221, 77] width 660 height 24
type input "Kung Fu Fee"
drag, startPoint x: 920, startPoint y: 355, endPoint x: 889, endPoint y: 356, distance: 31.0
click at [892, 356] on input "67.5" at bounding box center [1051, 358] width 321 height 24
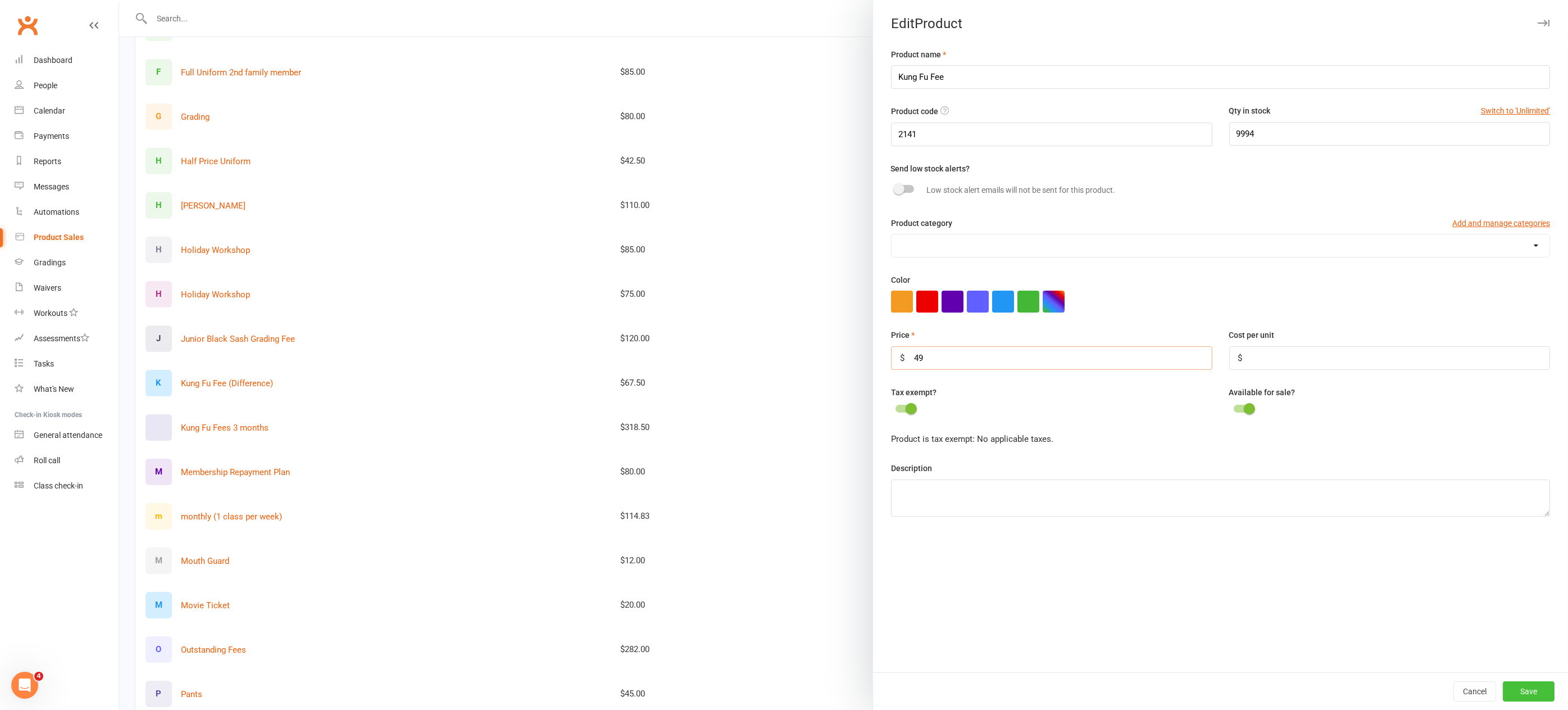
type input "49"
click at [1514, 689] on button "Save" at bounding box center [1529, 691] width 52 height 20
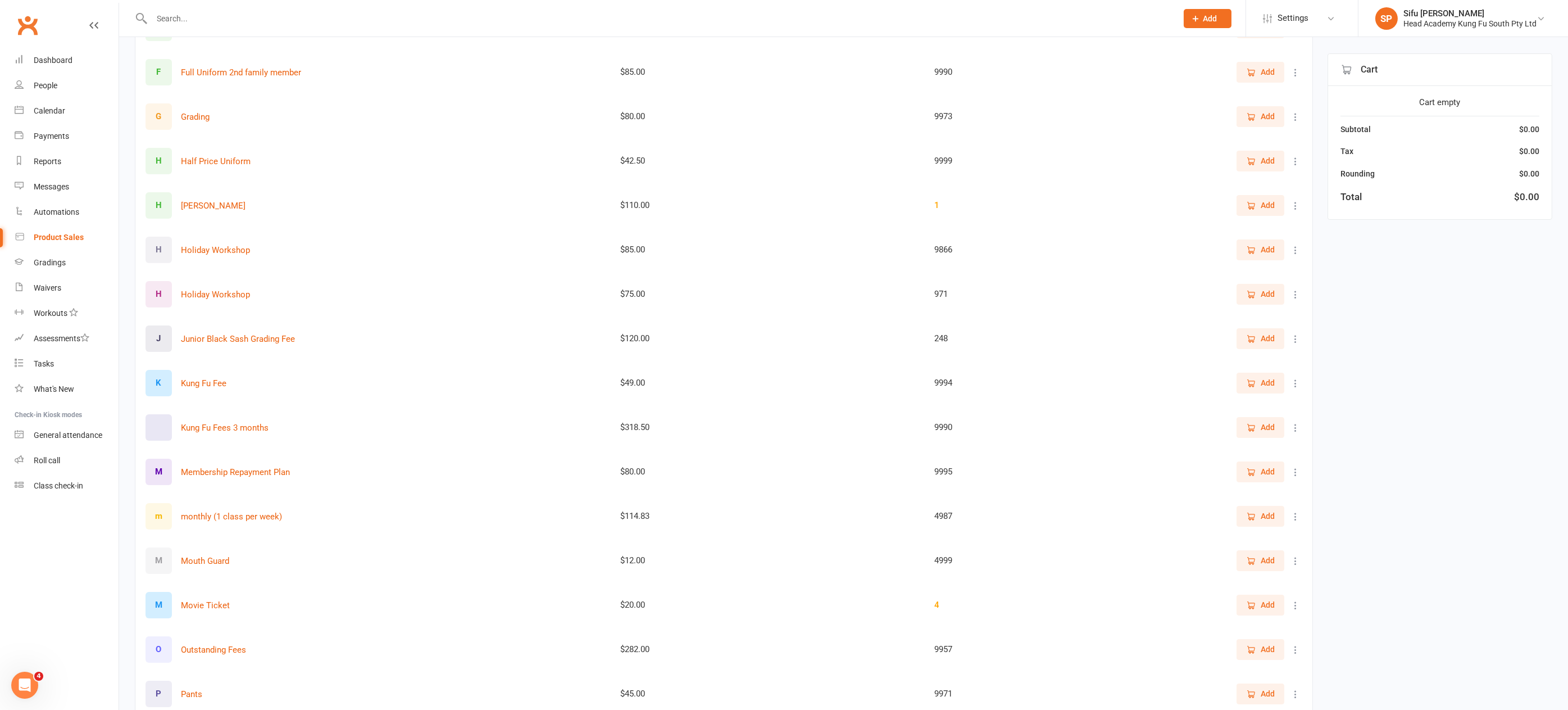
click at [1261, 383] on span "Add" at bounding box center [1268, 383] width 14 height 13
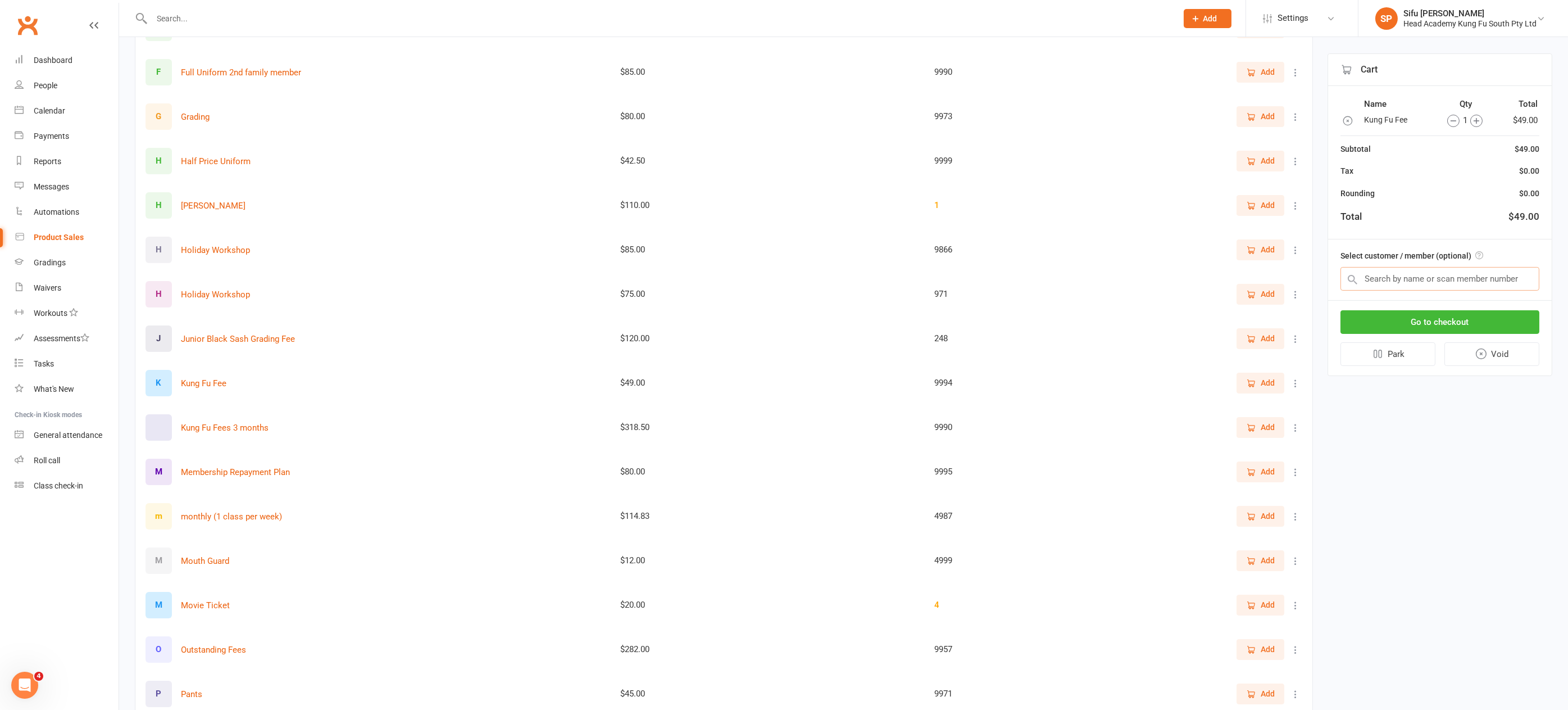
click at [1394, 277] on input "text" at bounding box center [1440, 279] width 199 height 24
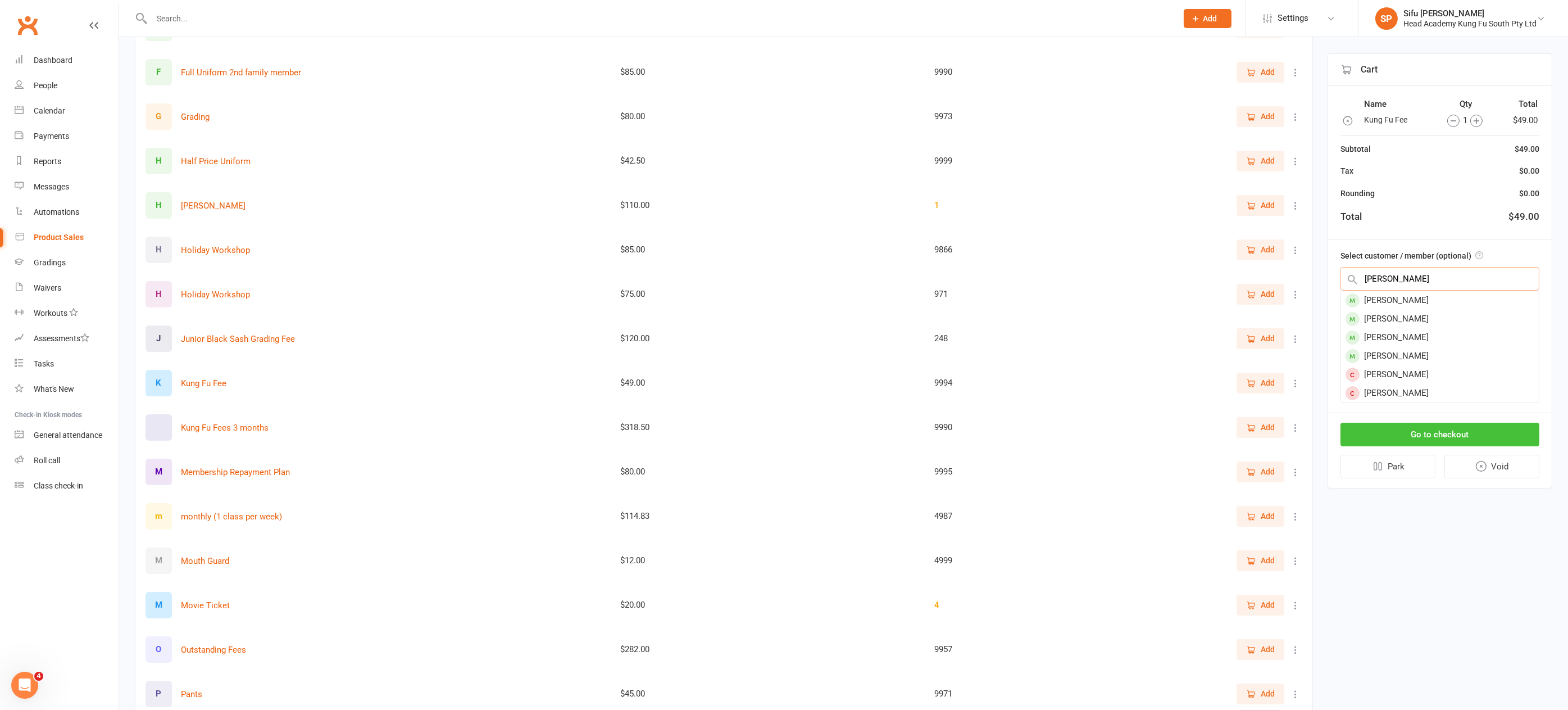
type input "liam"
click at [1425, 314] on div "Liam Fitzgerald" at bounding box center [1440, 319] width 198 height 19
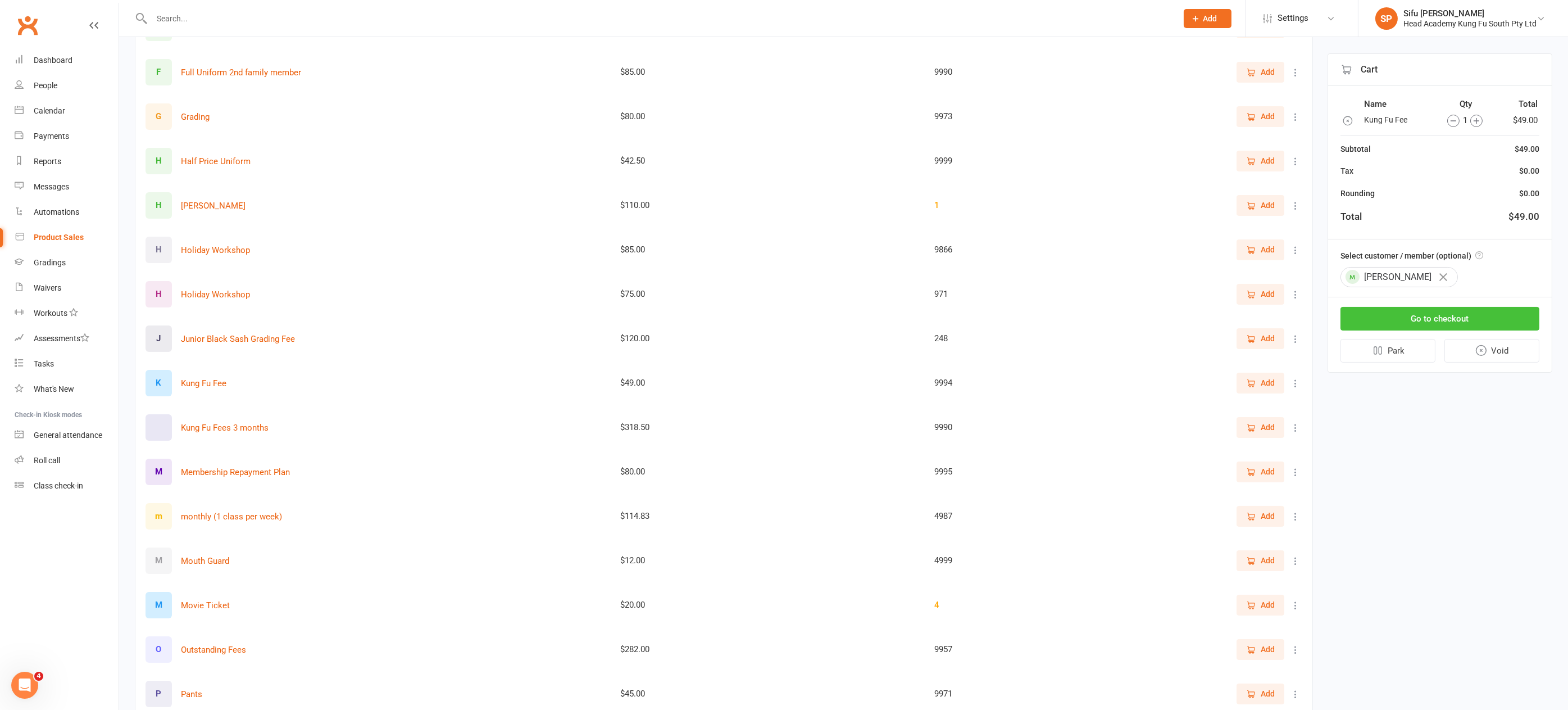
click at [1414, 314] on button "Go to checkout" at bounding box center [1440, 318] width 199 height 24
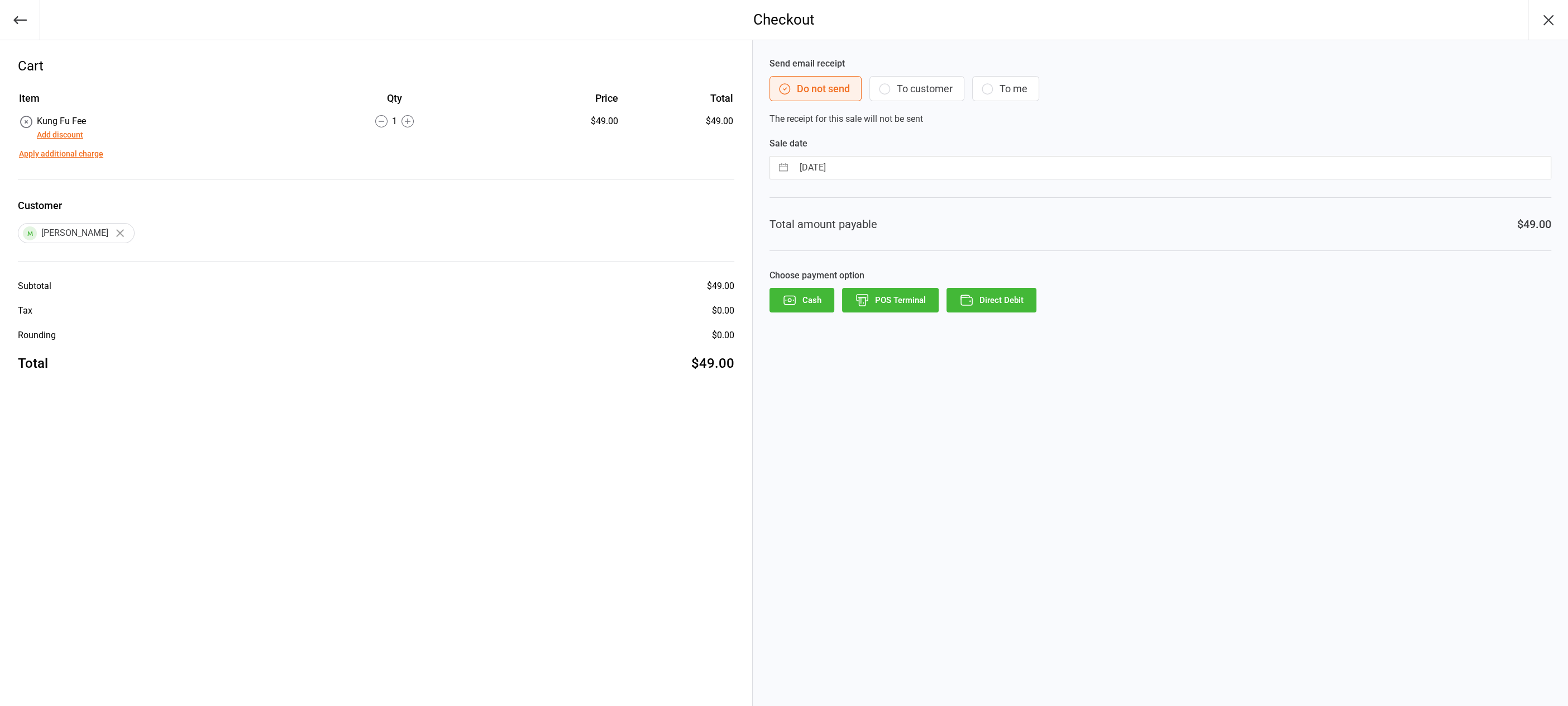
click at [985, 295] on button "Direct Debit" at bounding box center [992, 299] width 90 height 24
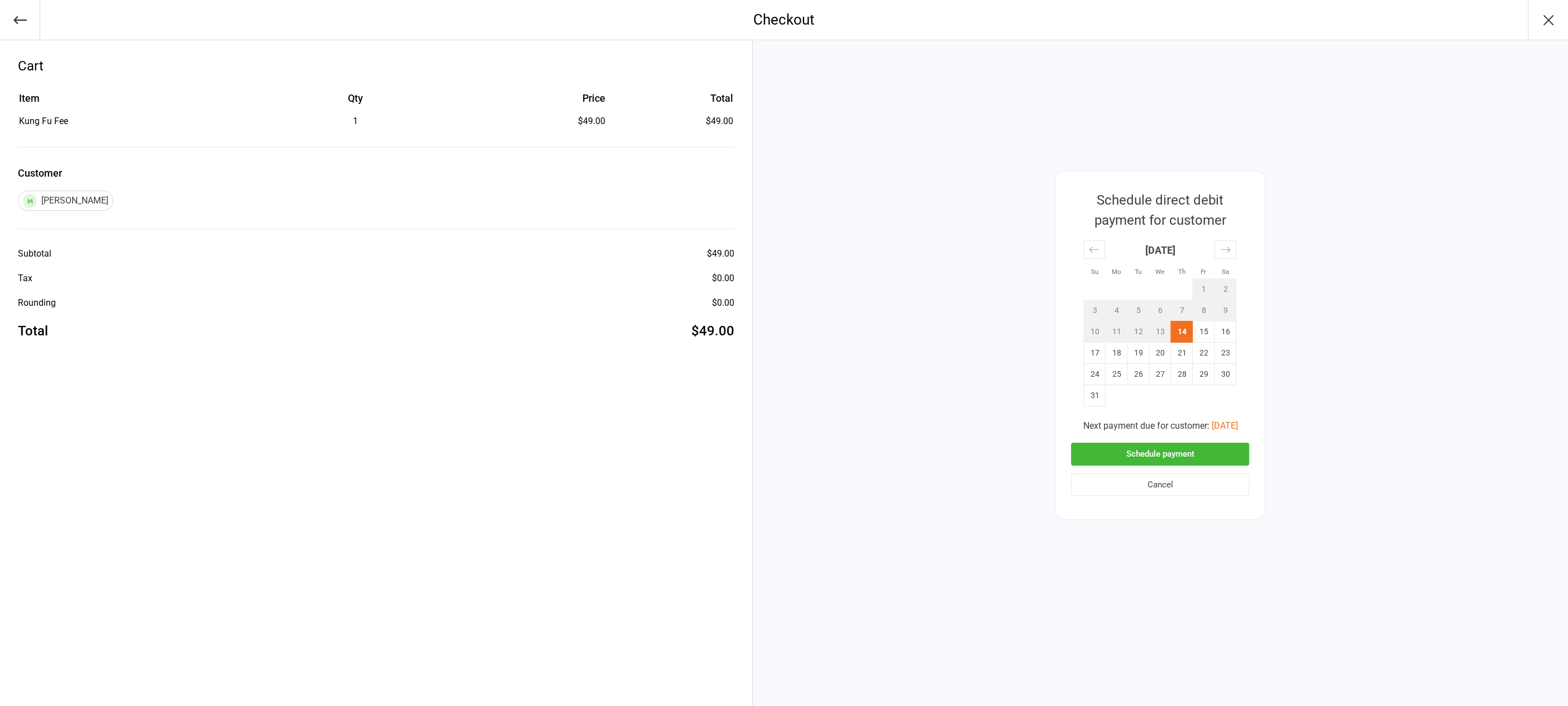
click at [1219, 451] on button "Schedule payment" at bounding box center [1160, 454] width 178 height 23
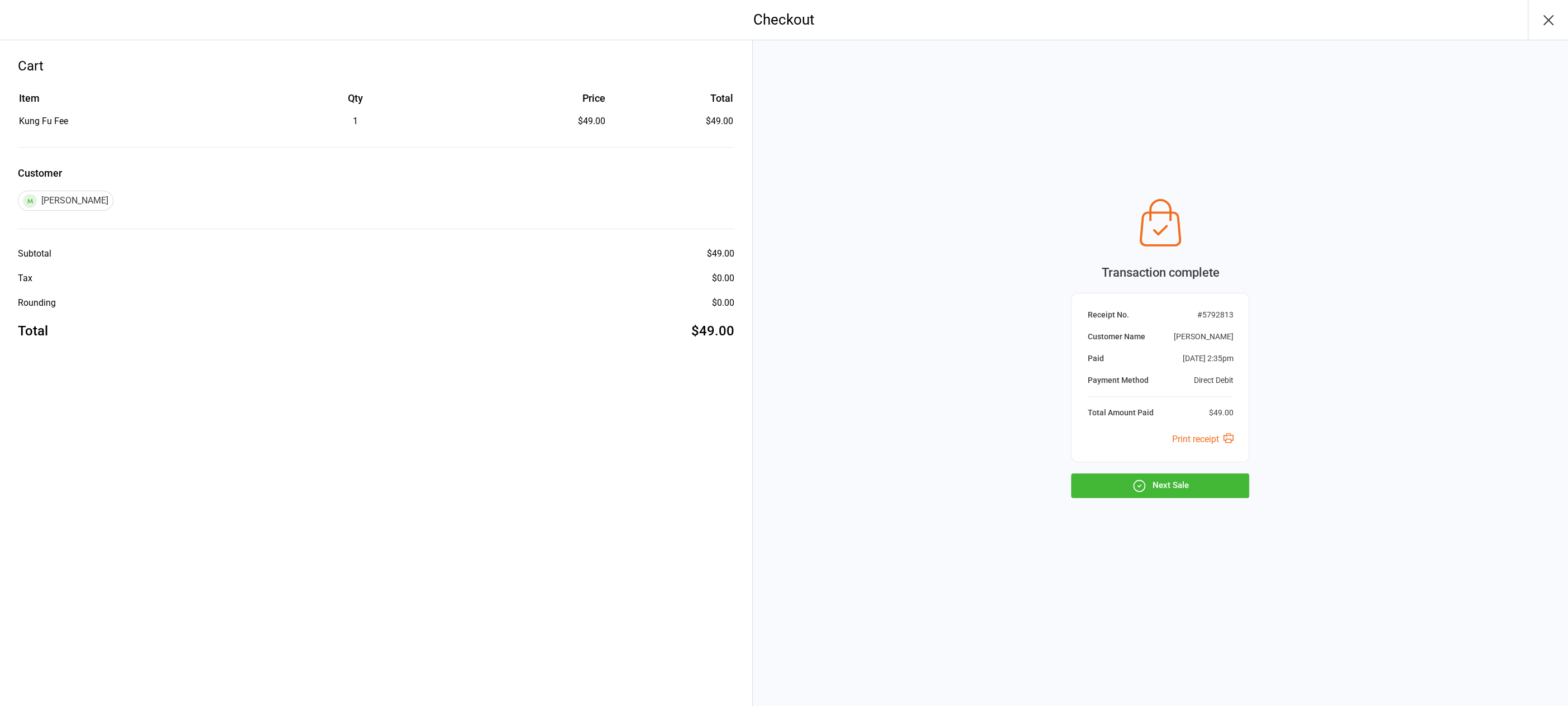
click at [1545, 16] on icon "button" at bounding box center [1548, 20] width 9 height 9
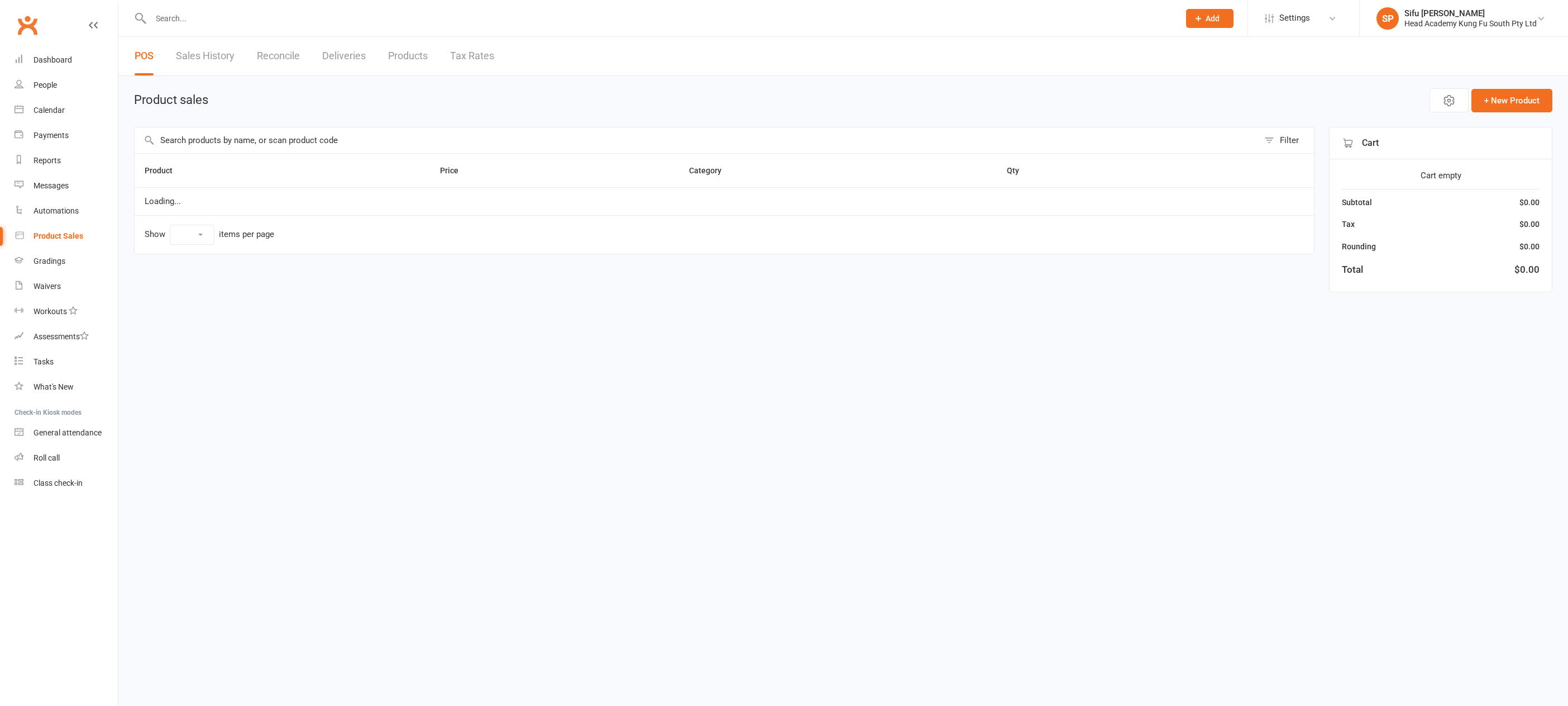
select select "100"
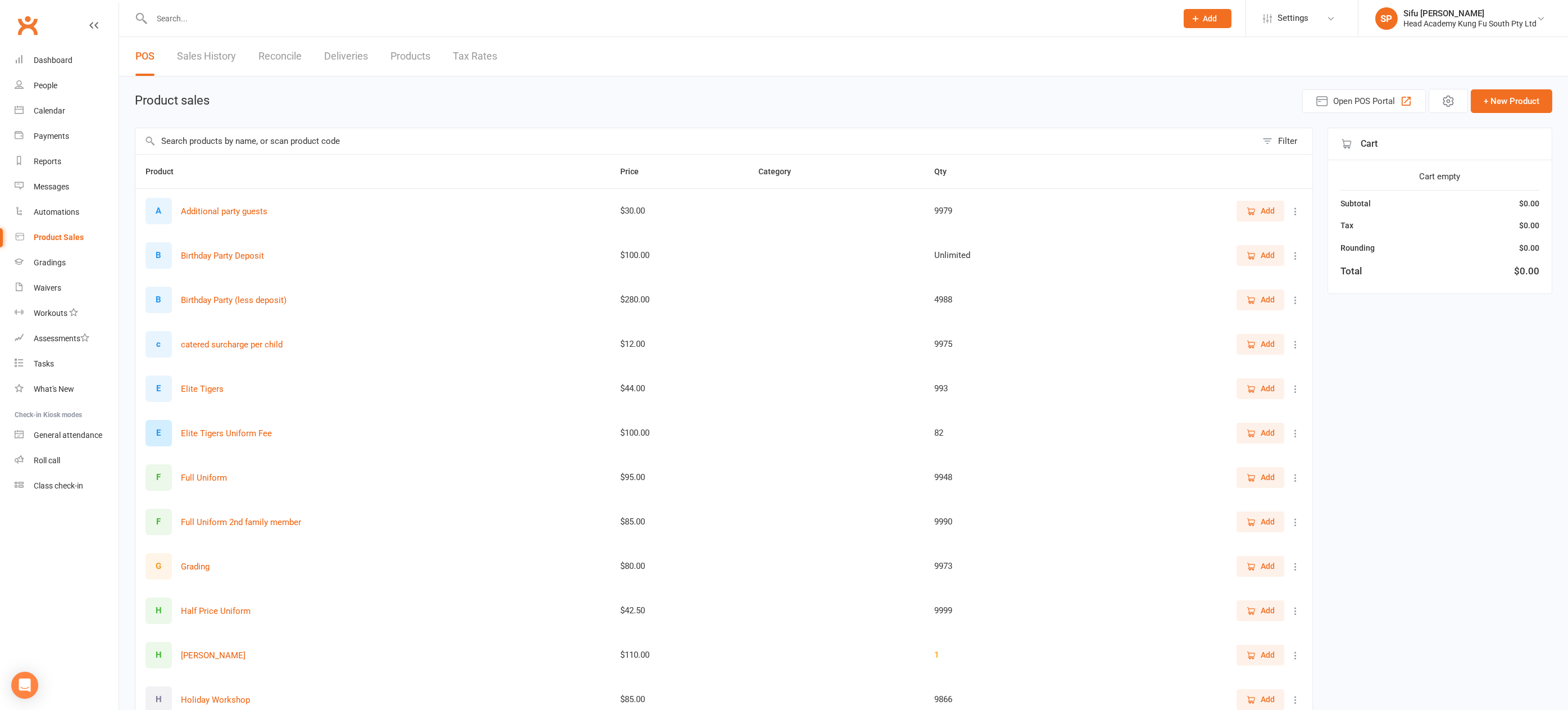
click at [275, 8] on div at bounding box center [652, 18] width 1035 height 36
click at [184, 20] on input "text" at bounding box center [659, 19] width 1021 height 16
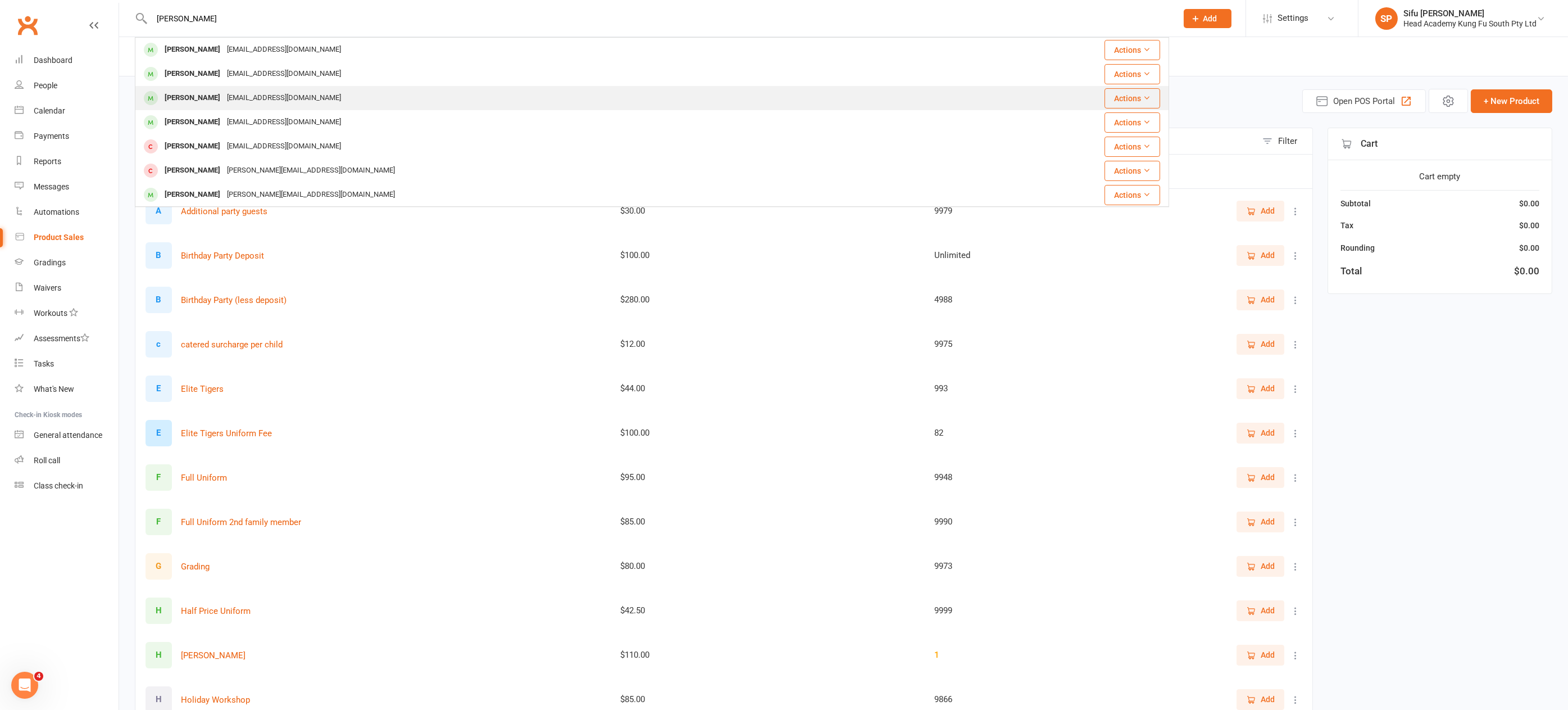
type input "liam"
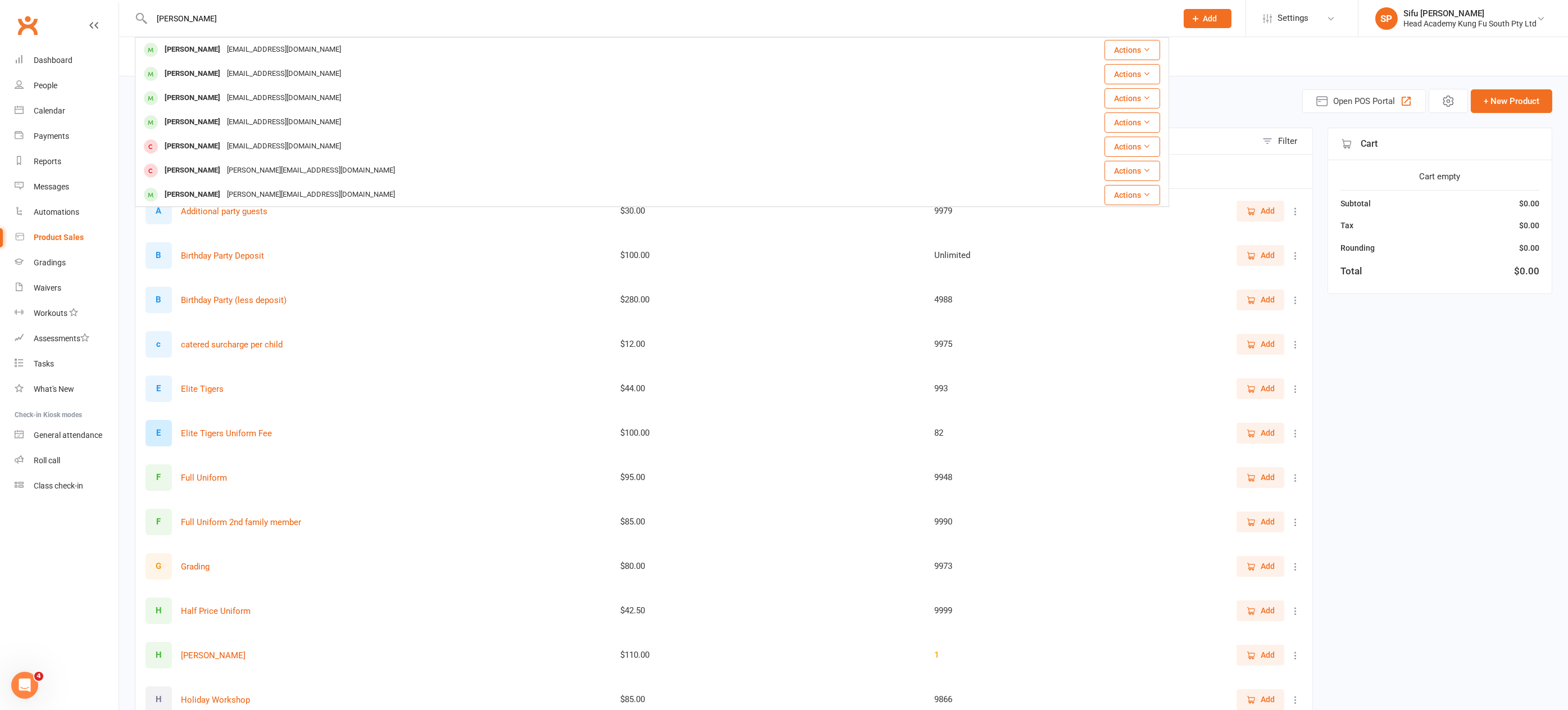
click at [224, 94] on div "[EMAIL_ADDRESS][DOMAIN_NAME]" at bounding box center [284, 98] width 121 height 17
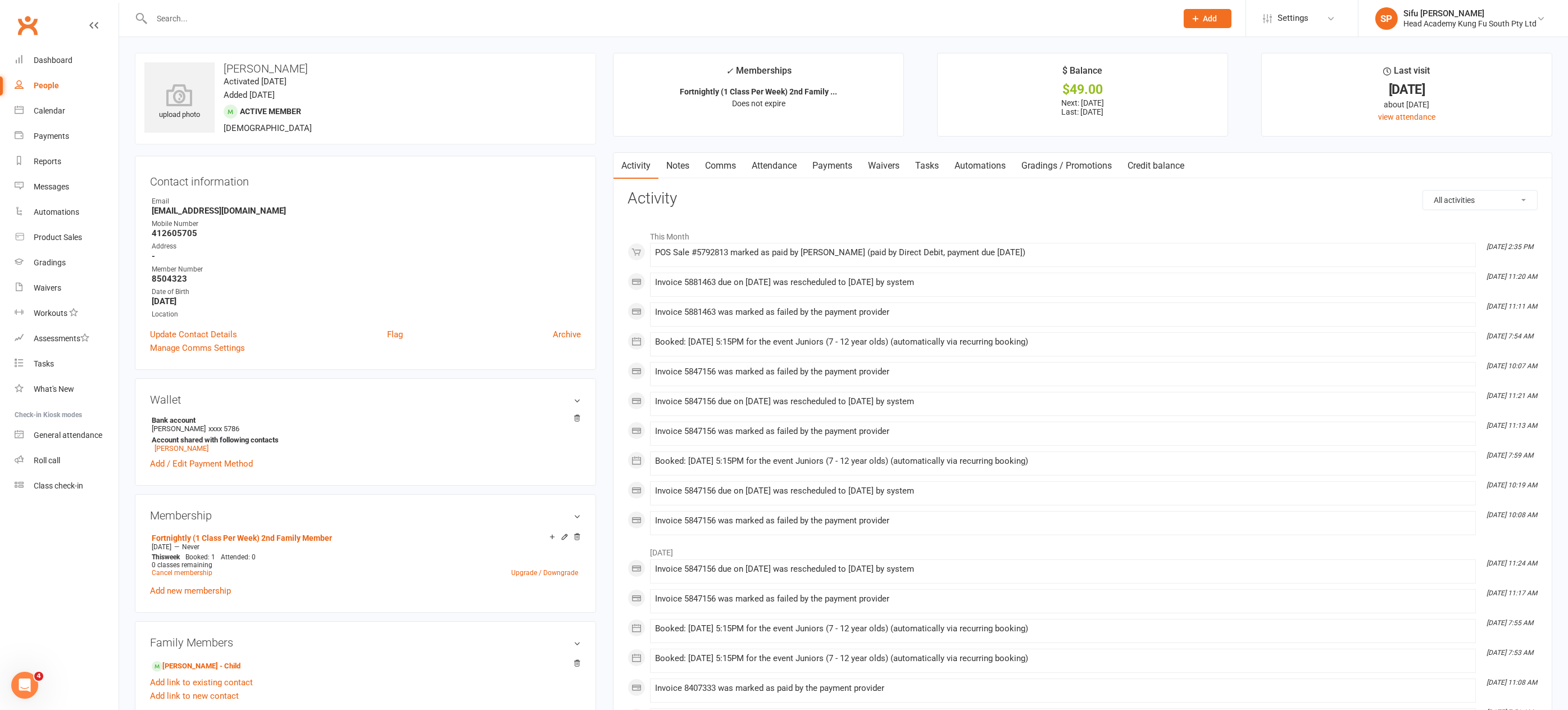
click at [847, 165] on link "Payments" at bounding box center [832, 165] width 56 height 26
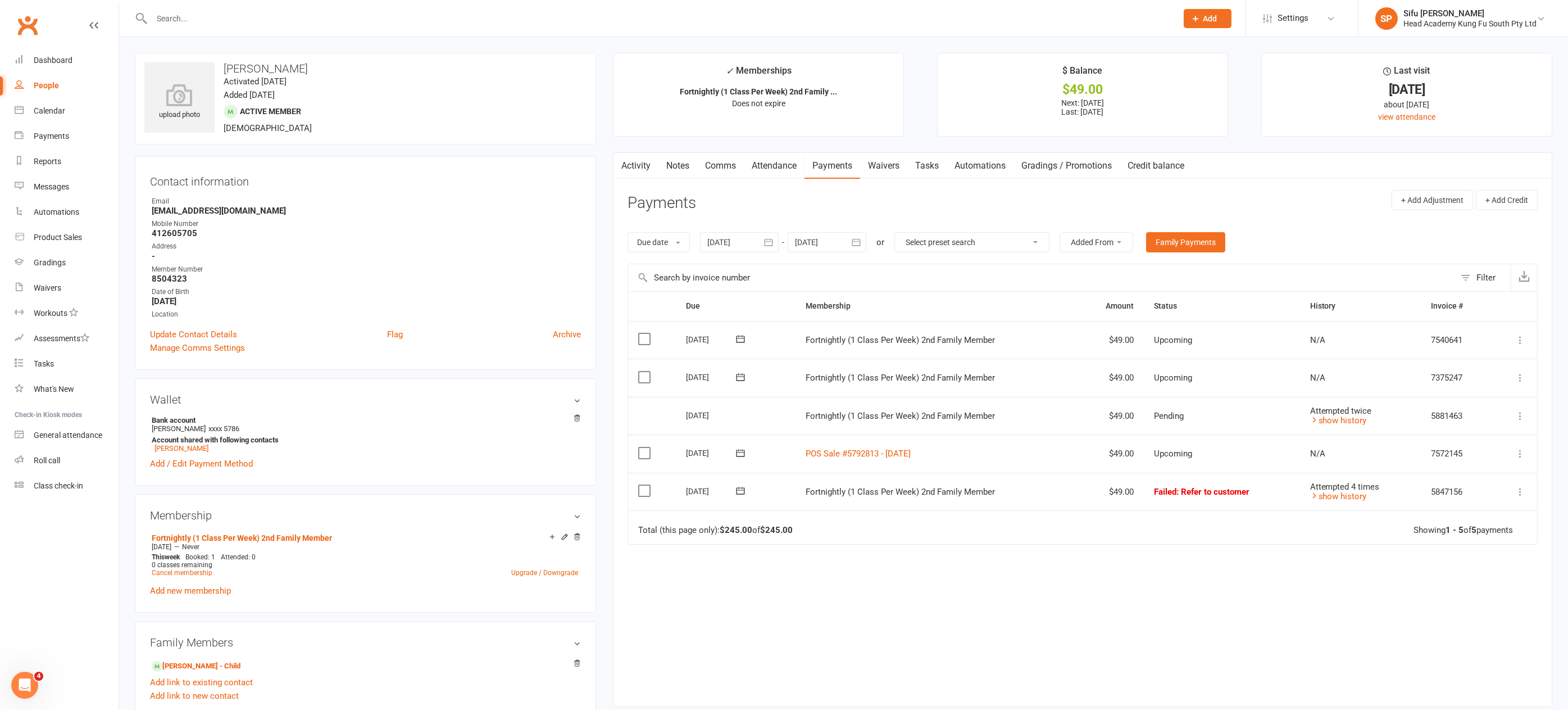
click at [1520, 491] on icon at bounding box center [1521, 492] width 11 height 11
click at [1458, 587] on link "Skip" at bounding box center [1470, 581] width 111 height 23
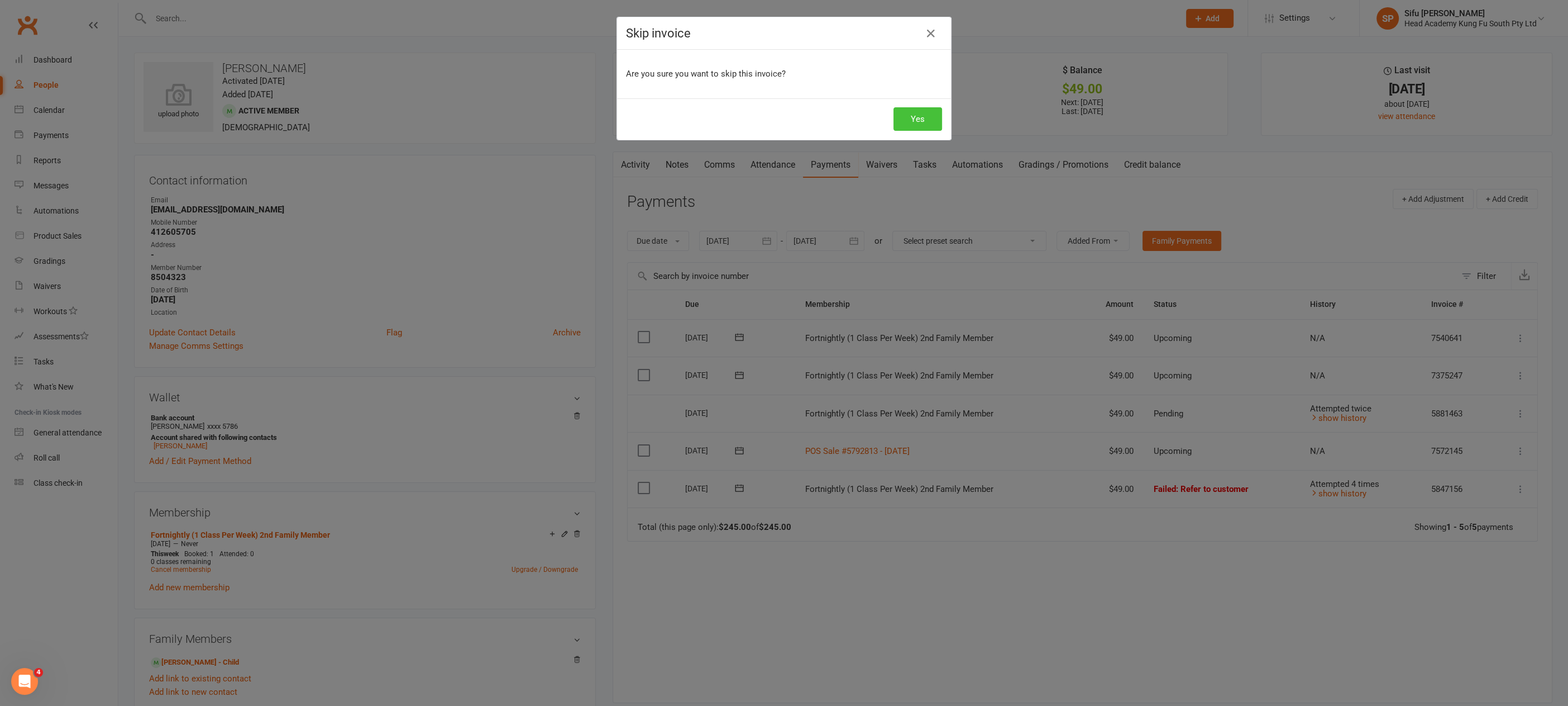
click at [900, 112] on button "Yes" at bounding box center [918, 119] width 49 height 24
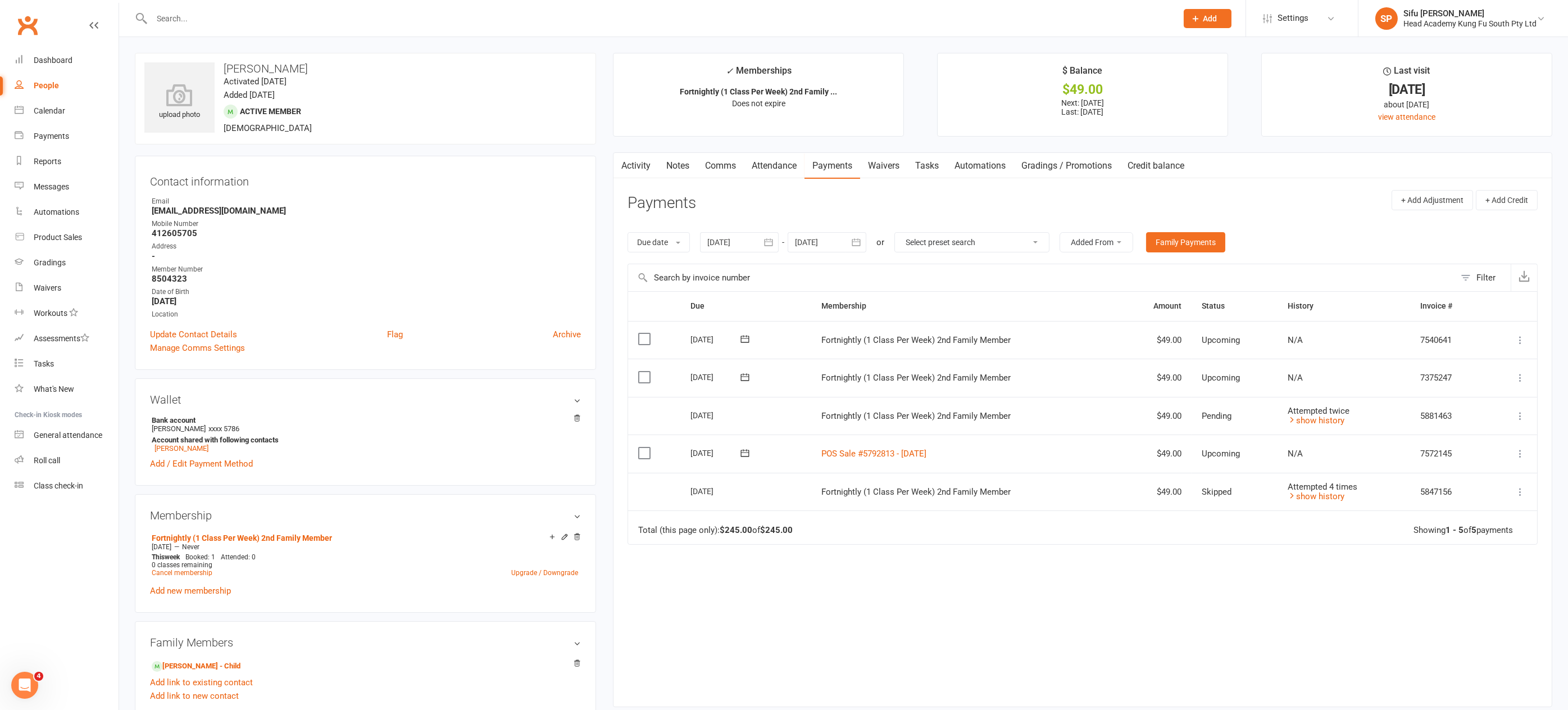
click at [181, 15] on input "text" at bounding box center [659, 19] width 1021 height 16
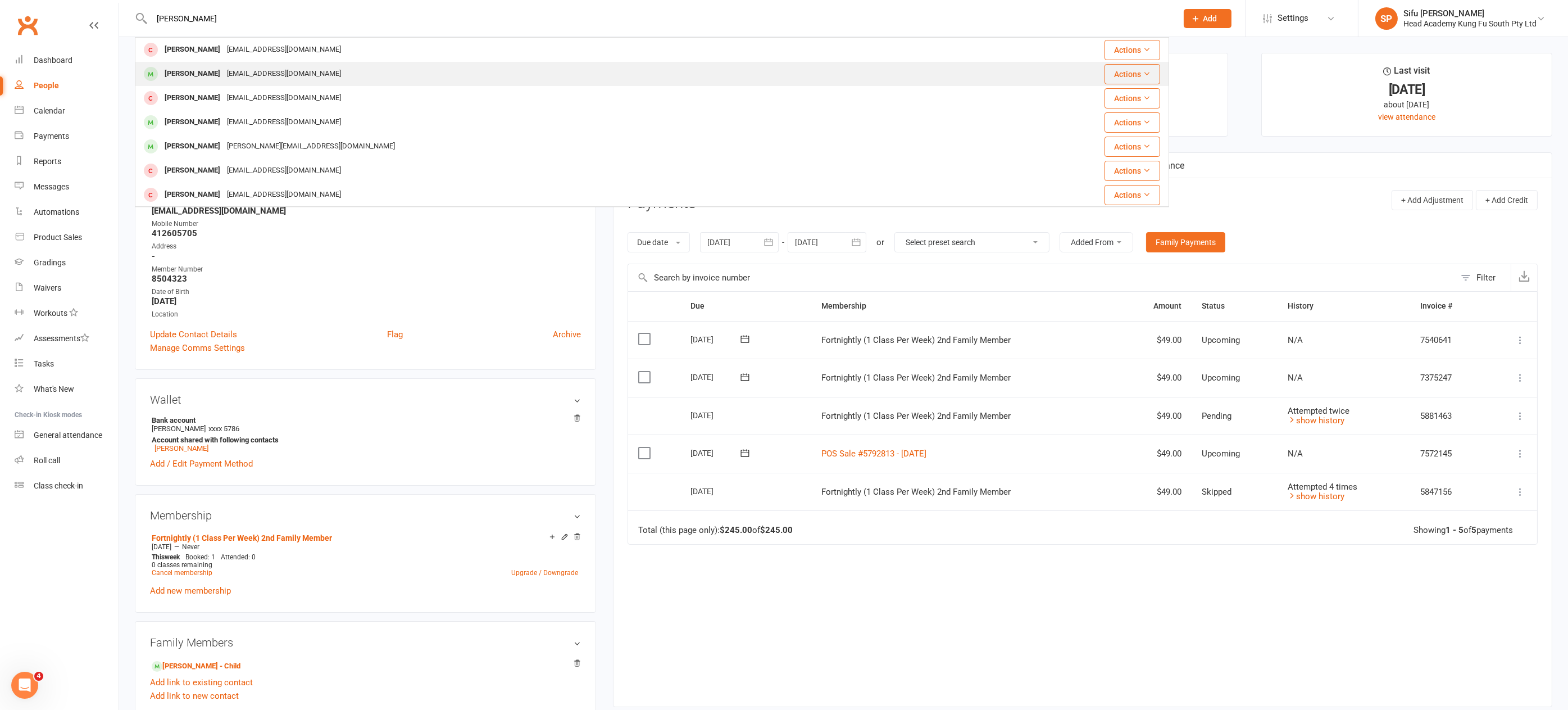
type input "ryan fit"
click at [203, 76] on div "Ryan Fitzgerald" at bounding box center [192, 73] width 62 height 17
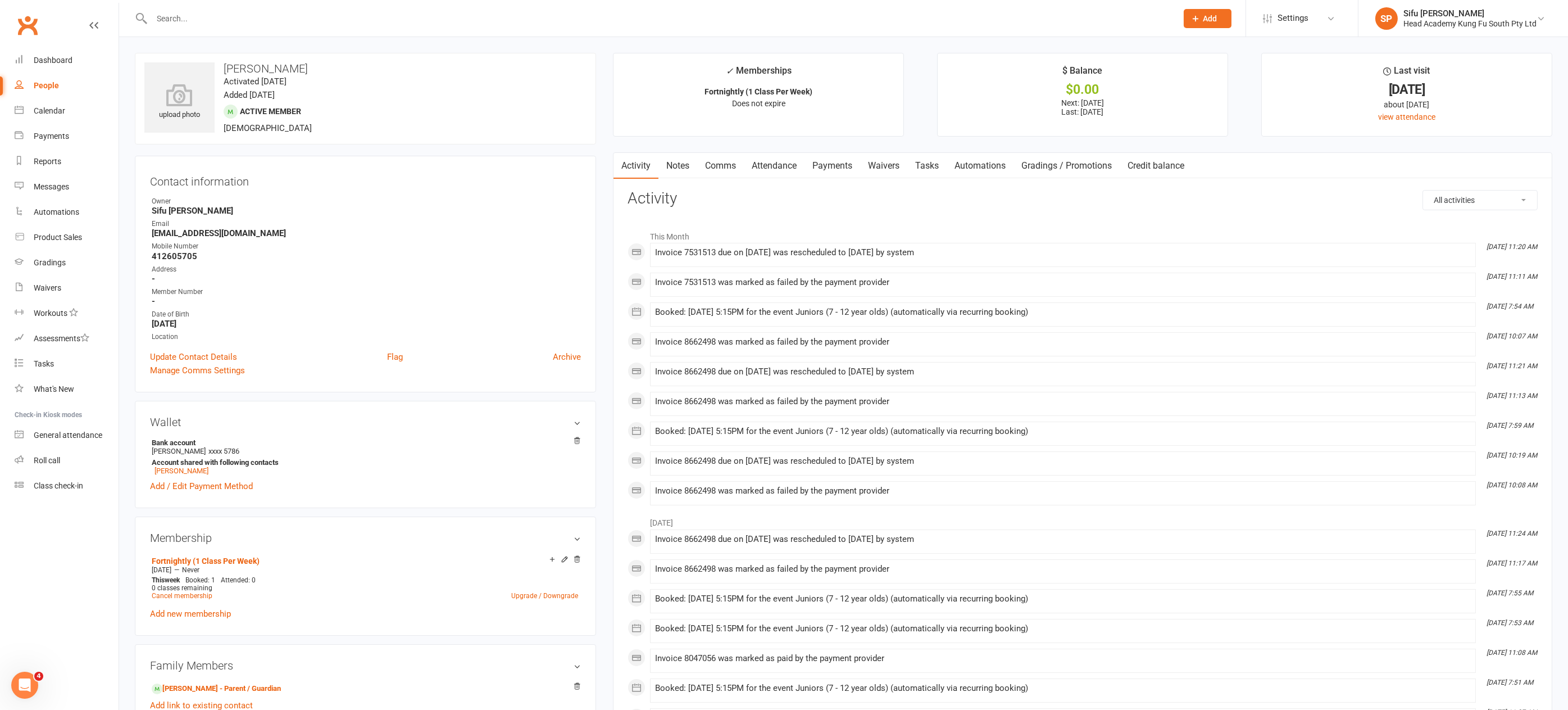
click at [829, 164] on link "Payments" at bounding box center [832, 165] width 56 height 26
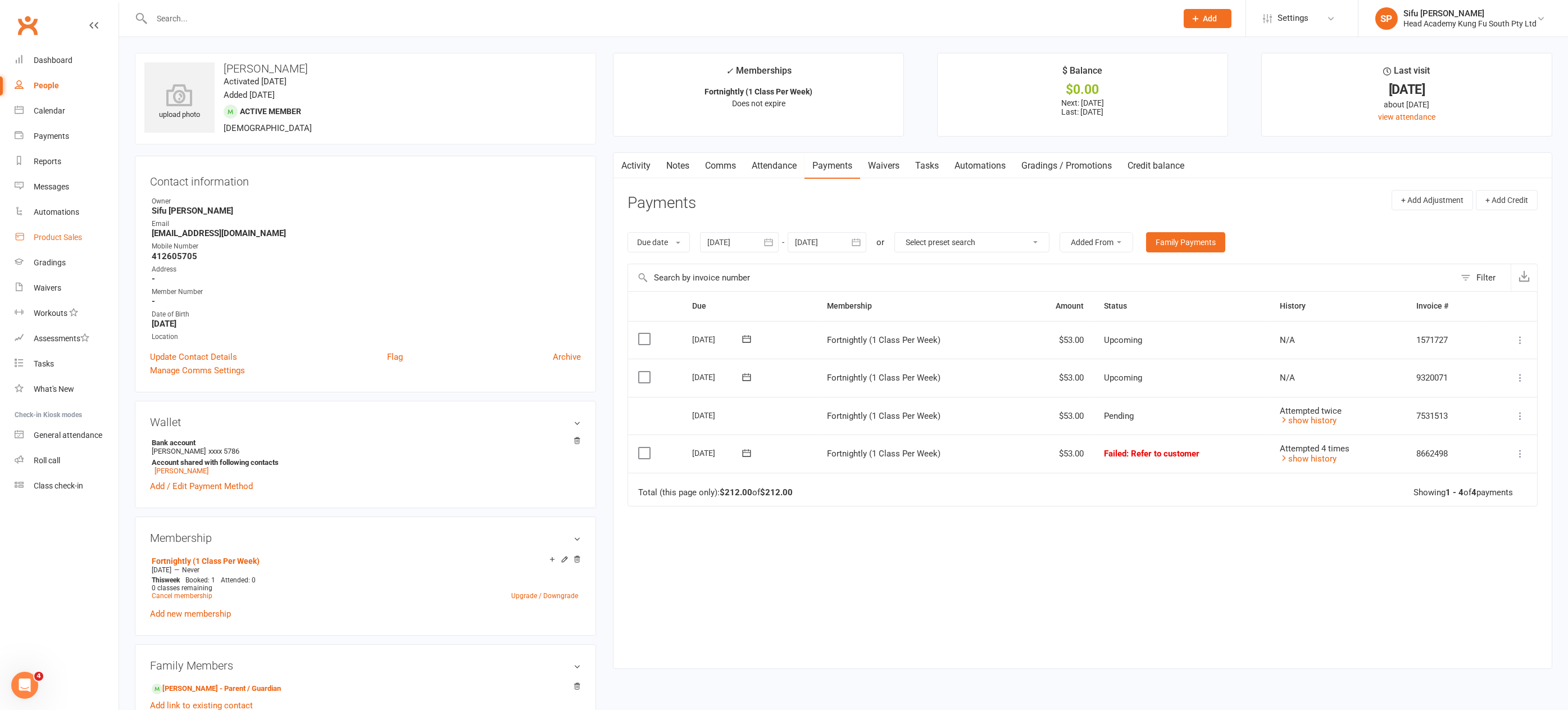
click at [65, 240] on div "Product Sales" at bounding box center [58, 236] width 48 height 9
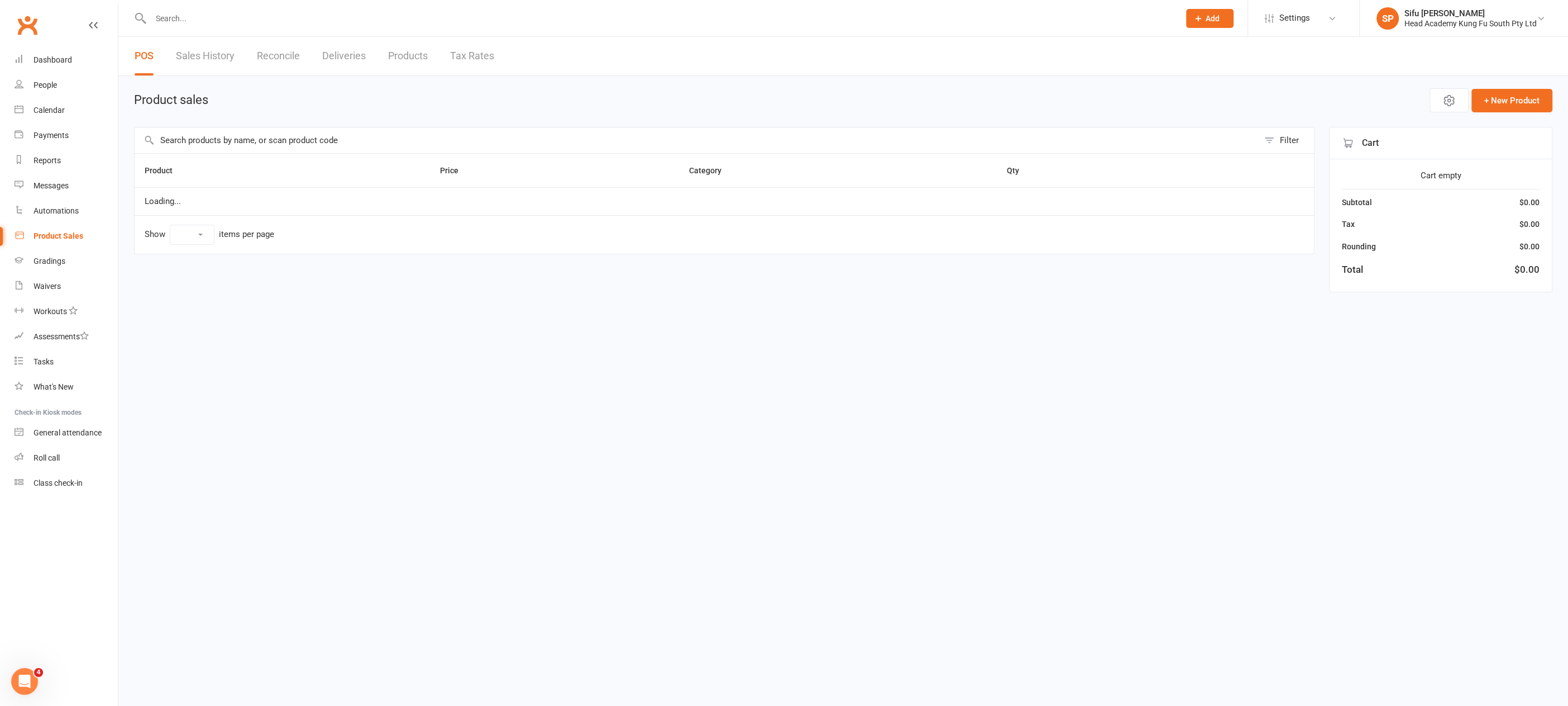
select select "100"
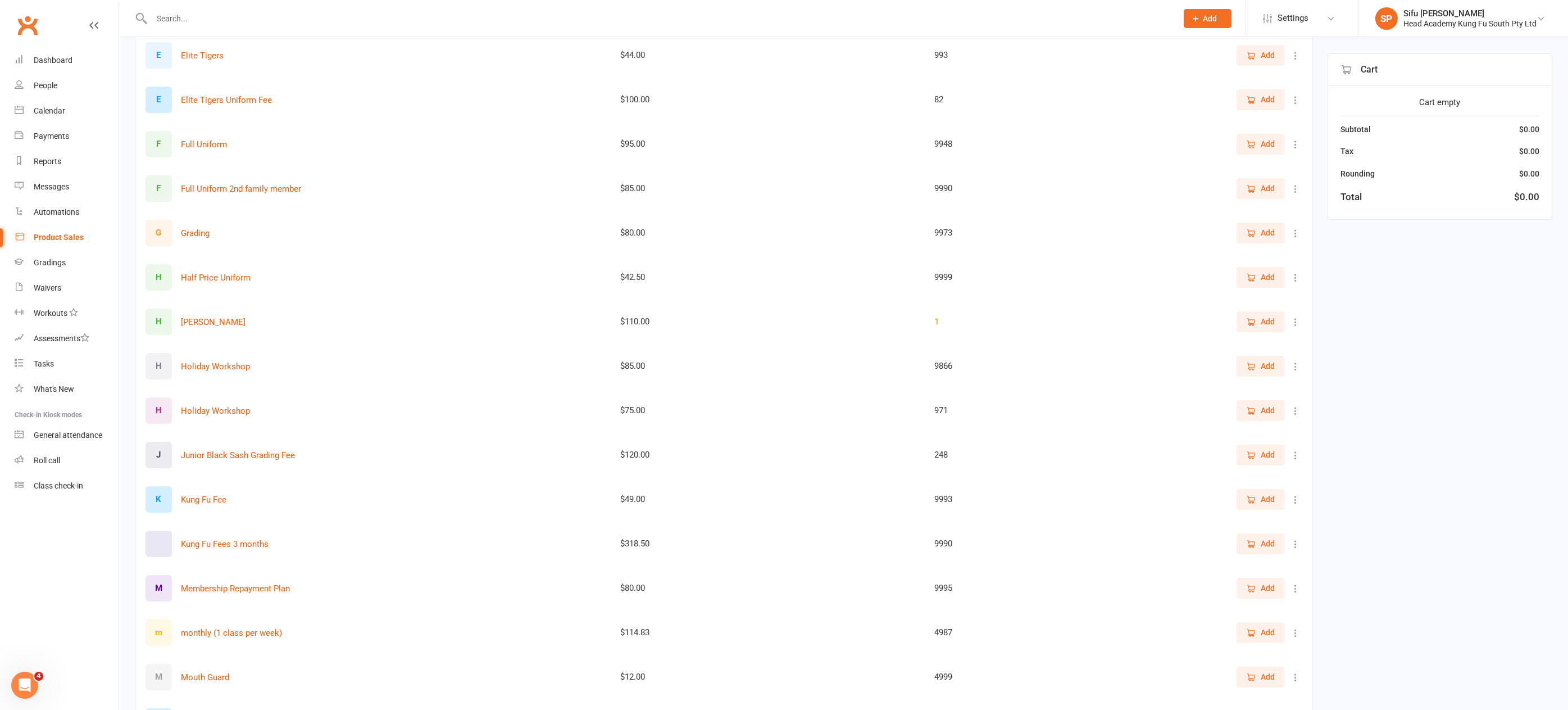
scroll to position [340, 0]
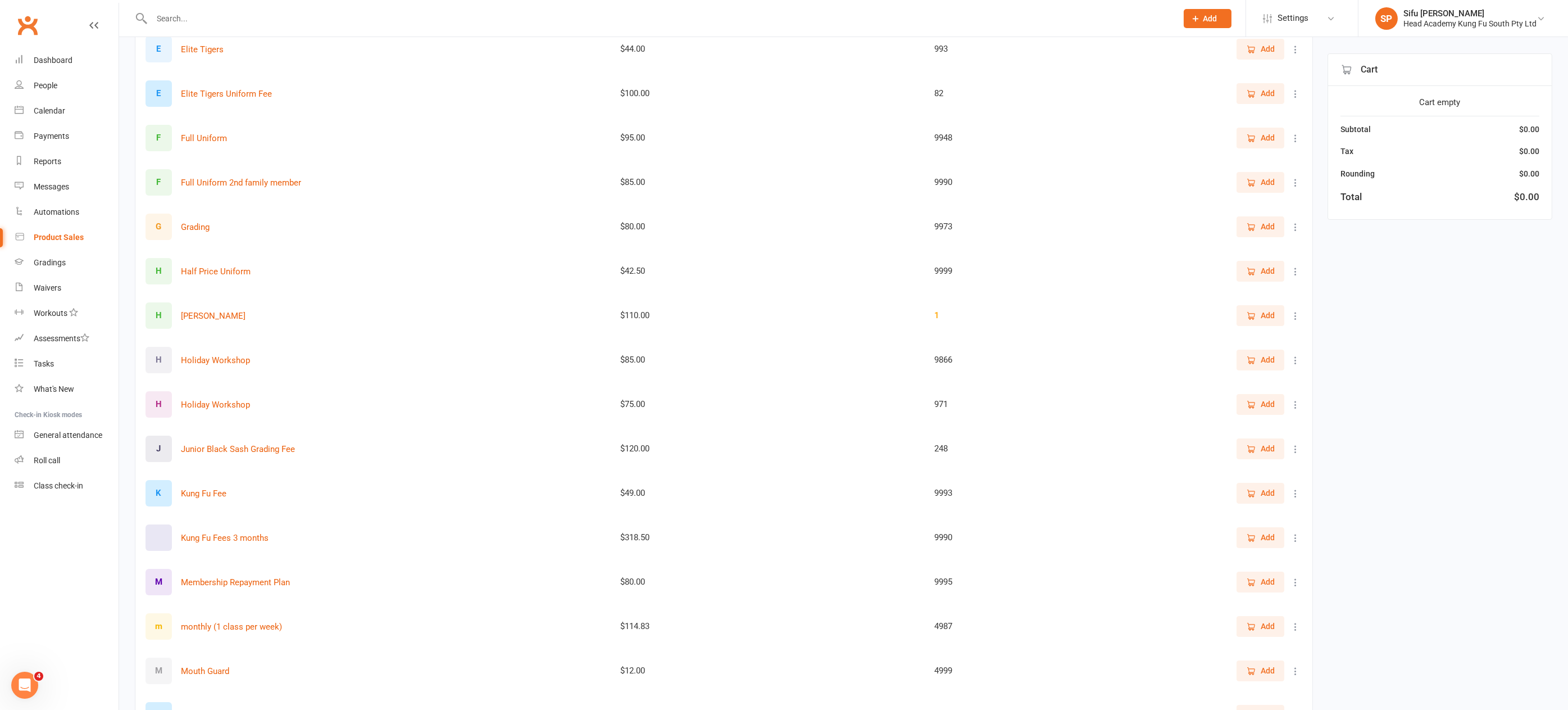
click at [1299, 491] on icon at bounding box center [1295, 493] width 11 height 11
click at [1243, 513] on link "View / Edit" at bounding box center [1237, 514] width 111 height 23
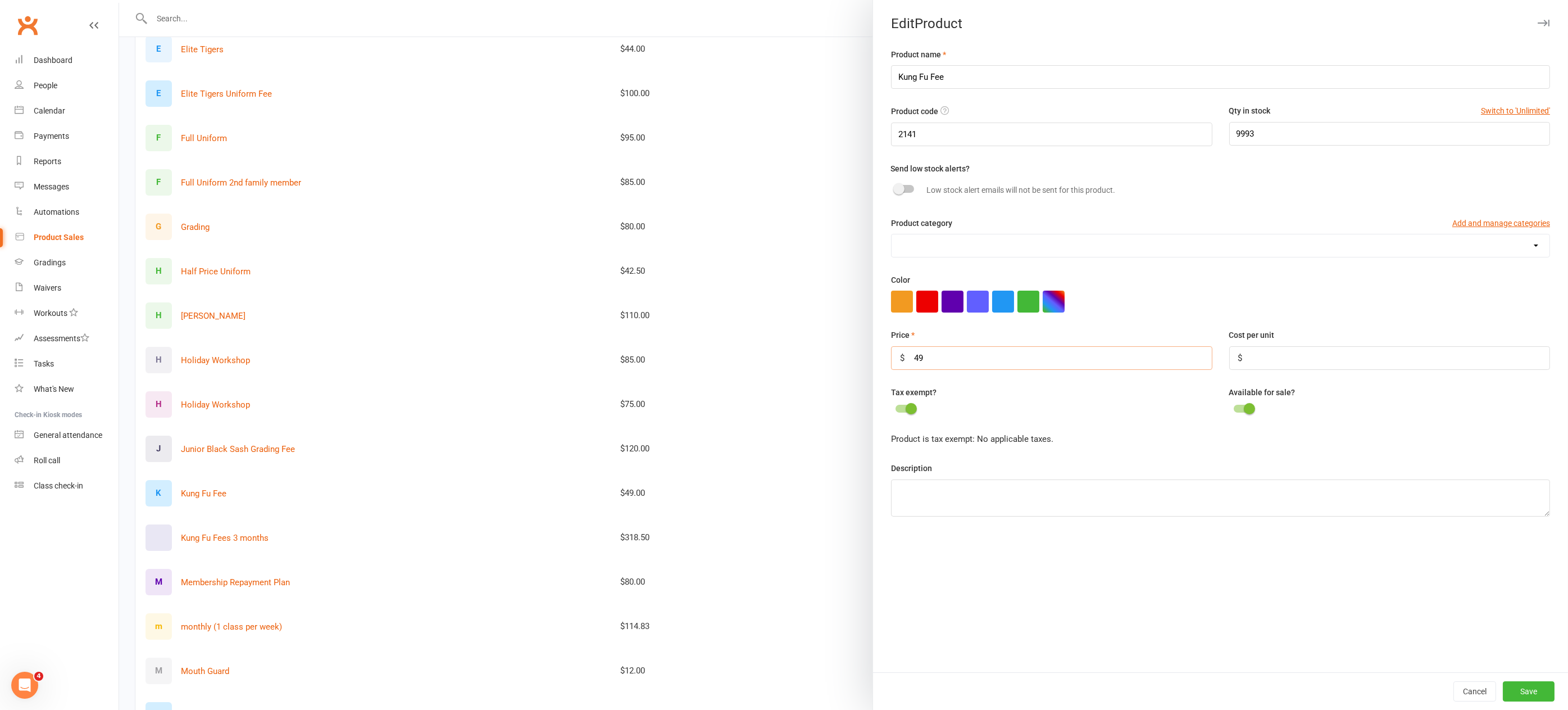
drag, startPoint x: 930, startPoint y: 354, endPoint x: 901, endPoint y: 354, distance: 29.0
click at [901, 354] on input "49" at bounding box center [1051, 358] width 321 height 24
type input "53"
click at [1516, 686] on button "Save" at bounding box center [1529, 691] width 52 height 20
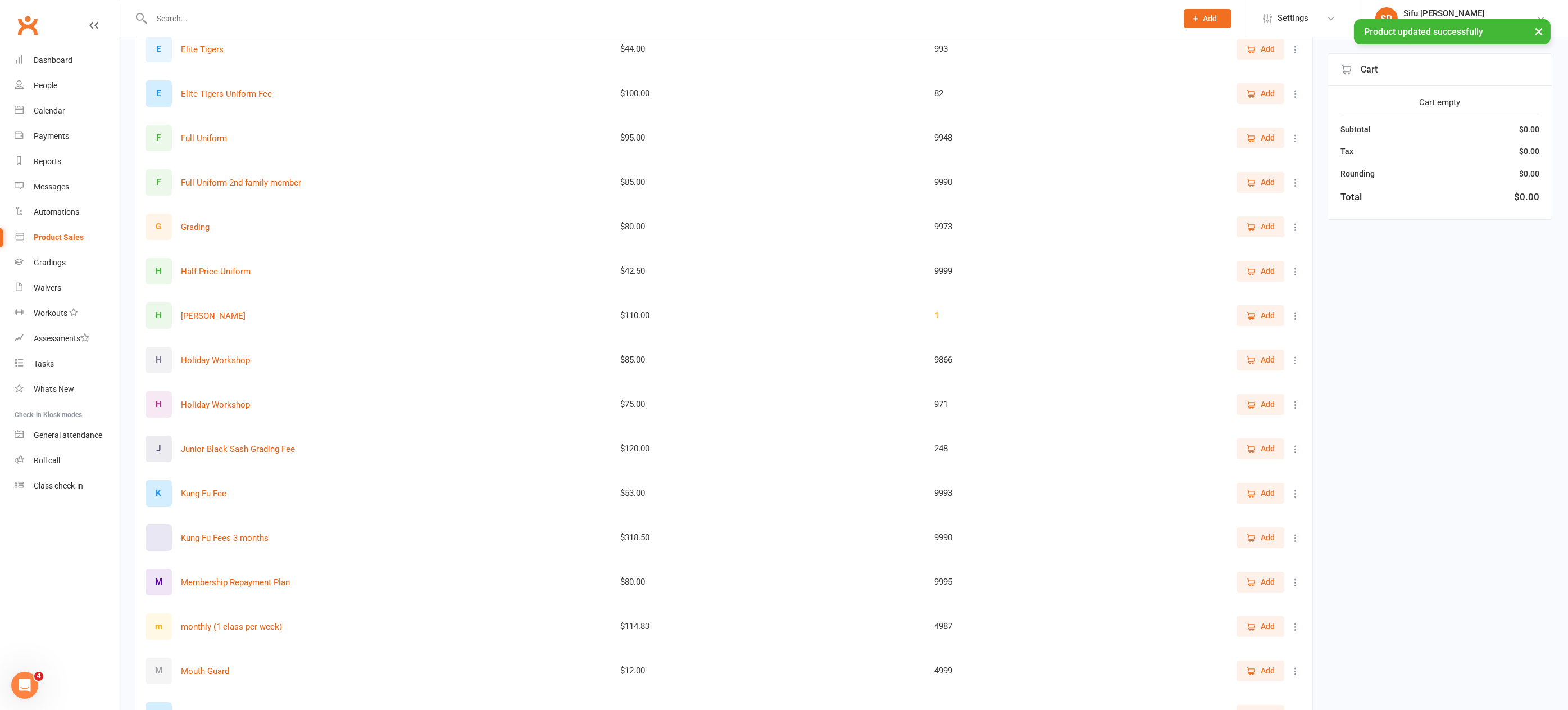
click at [1273, 492] on span "Add" at bounding box center [1268, 493] width 14 height 13
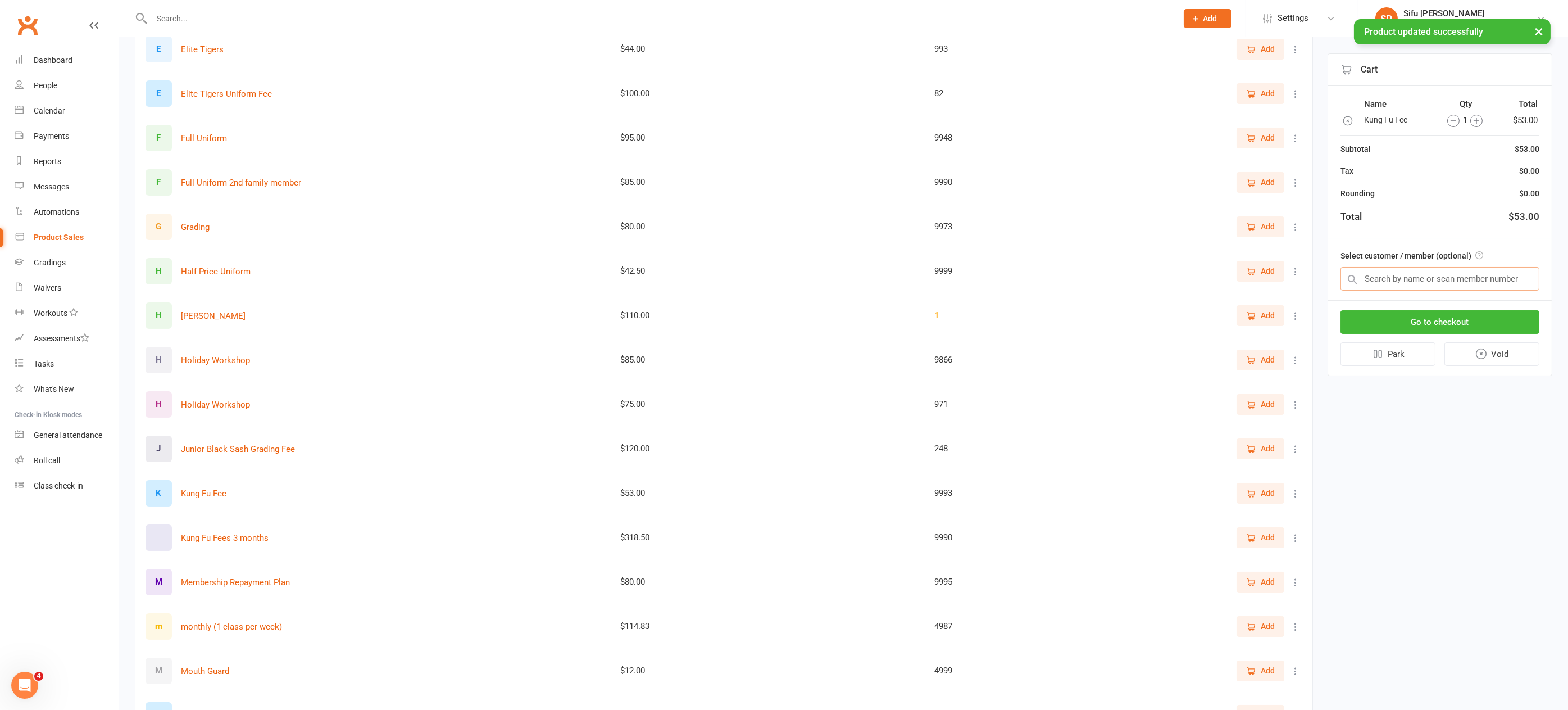
click at [1384, 279] on input "text" at bounding box center [1440, 279] width 199 height 24
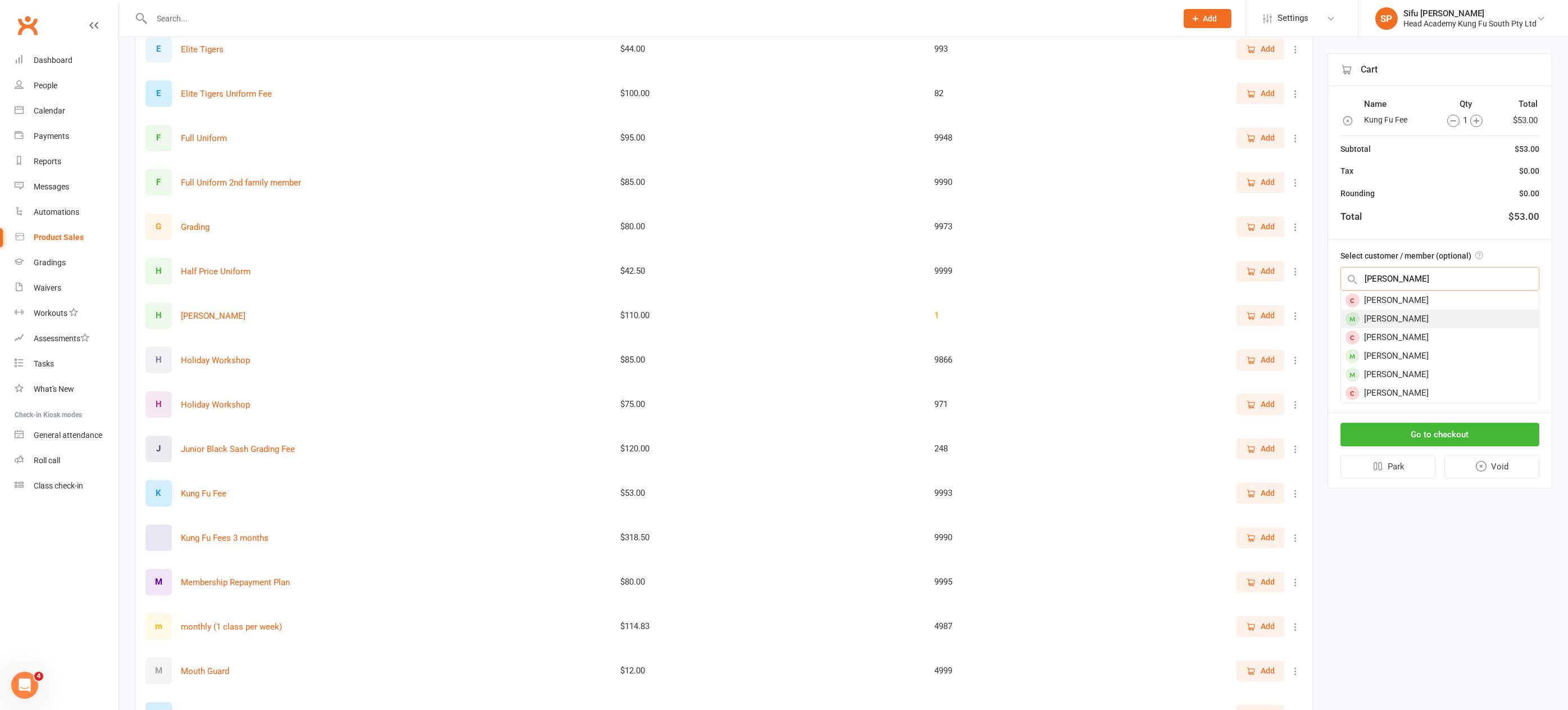
type input "ryan f"
click at [1401, 314] on div "Ryan Fitzgerald" at bounding box center [1440, 319] width 198 height 19
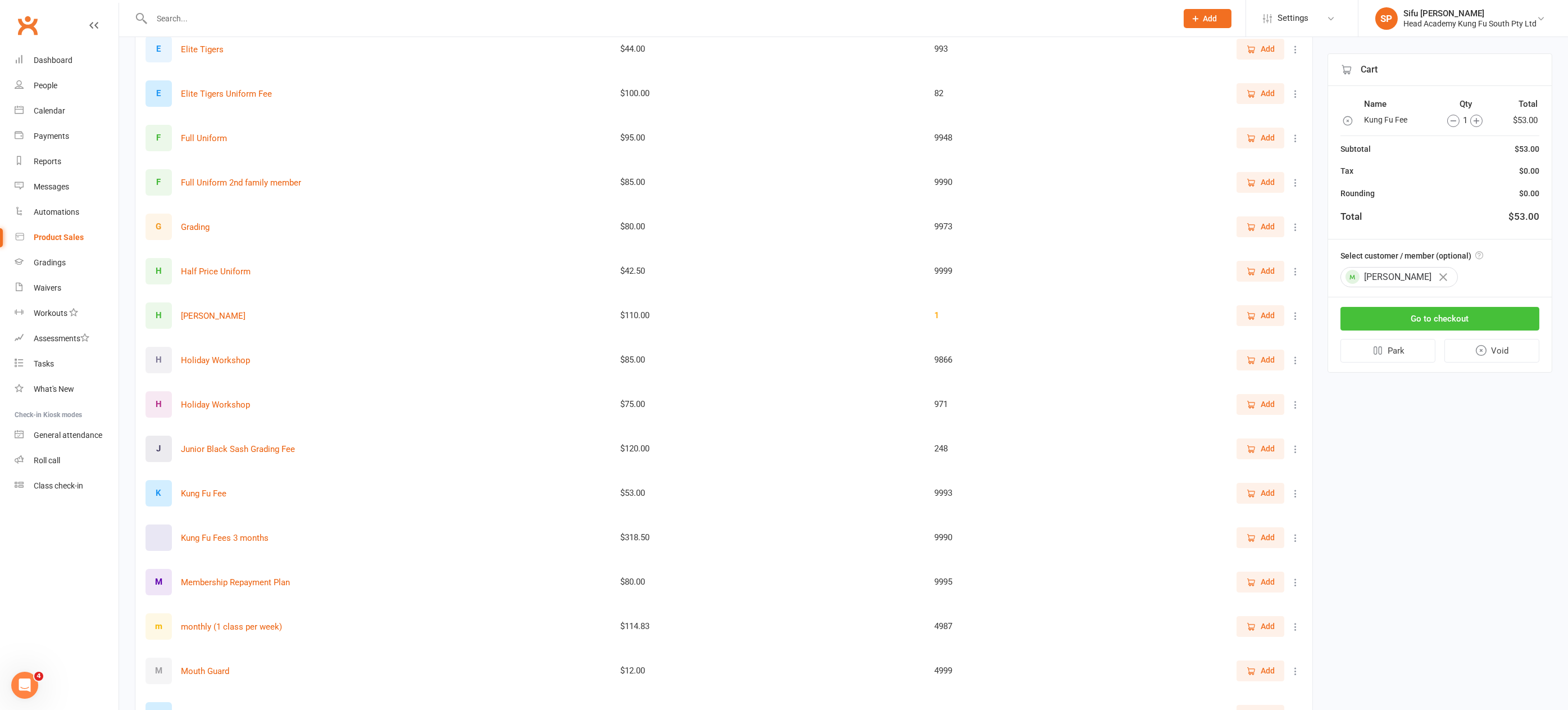
click at [1407, 313] on button "Go to checkout" at bounding box center [1440, 318] width 199 height 24
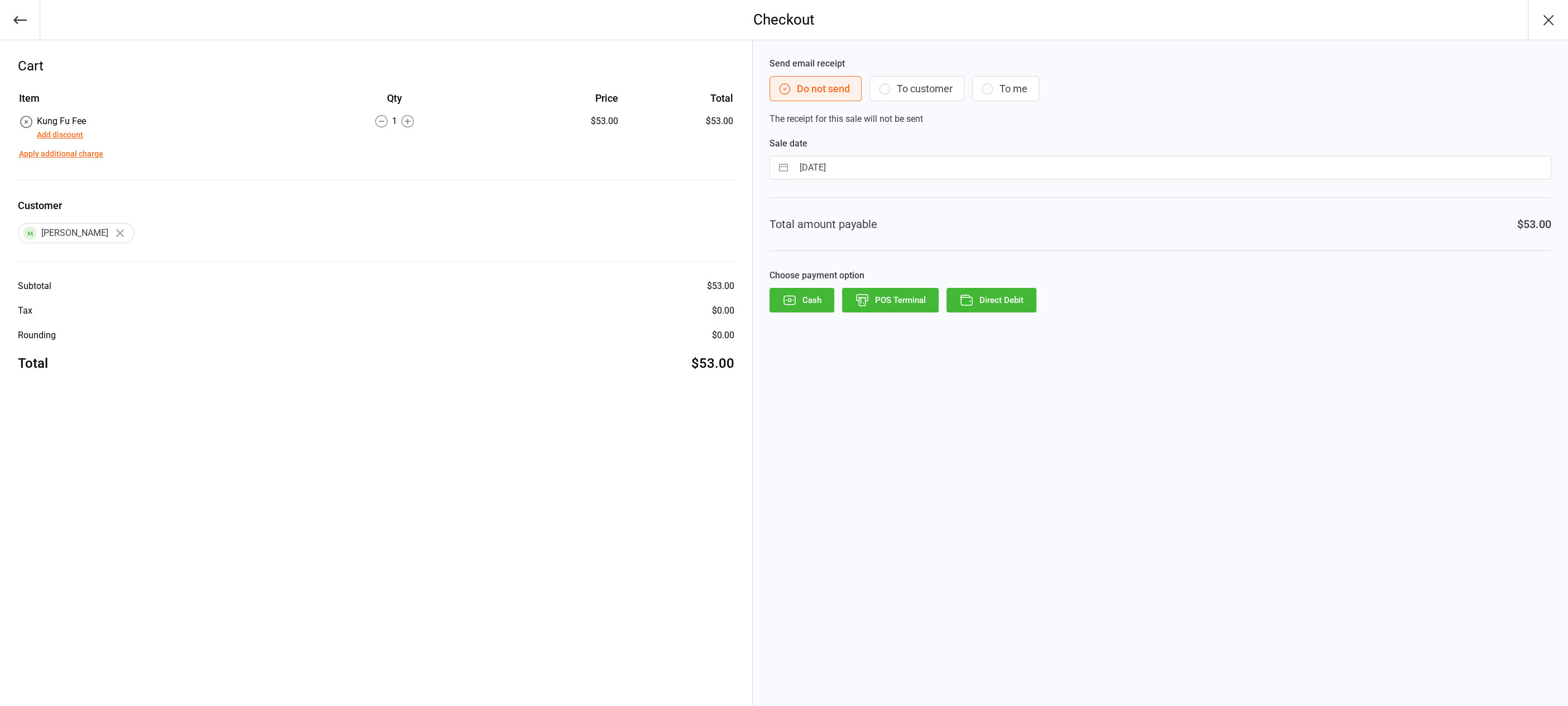
click at [1004, 299] on button "Direct Debit" at bounding box center [992, 299] width 90 height 24
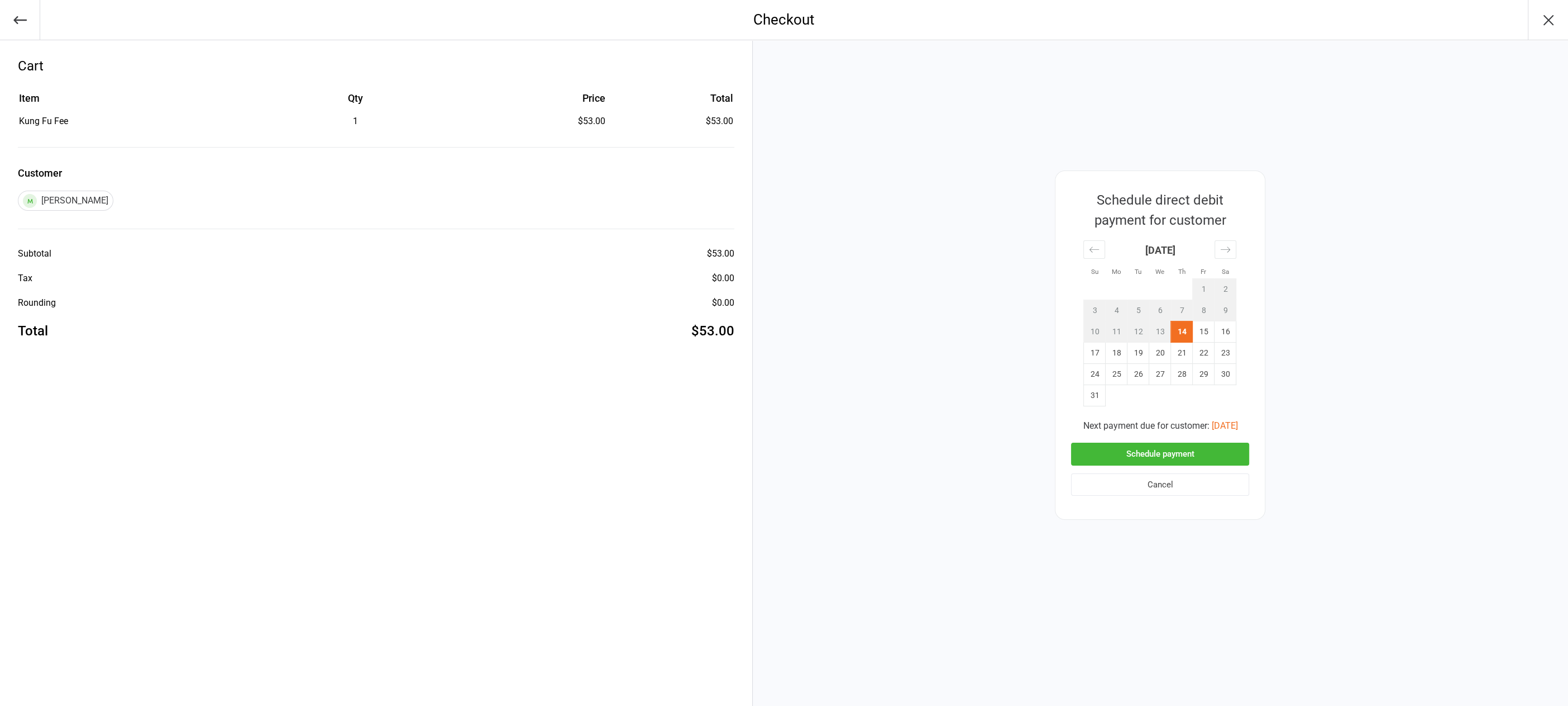
click at [1122, 462] on button "Schedule payment" at bounding box center [1160, 454] width 178 height 23
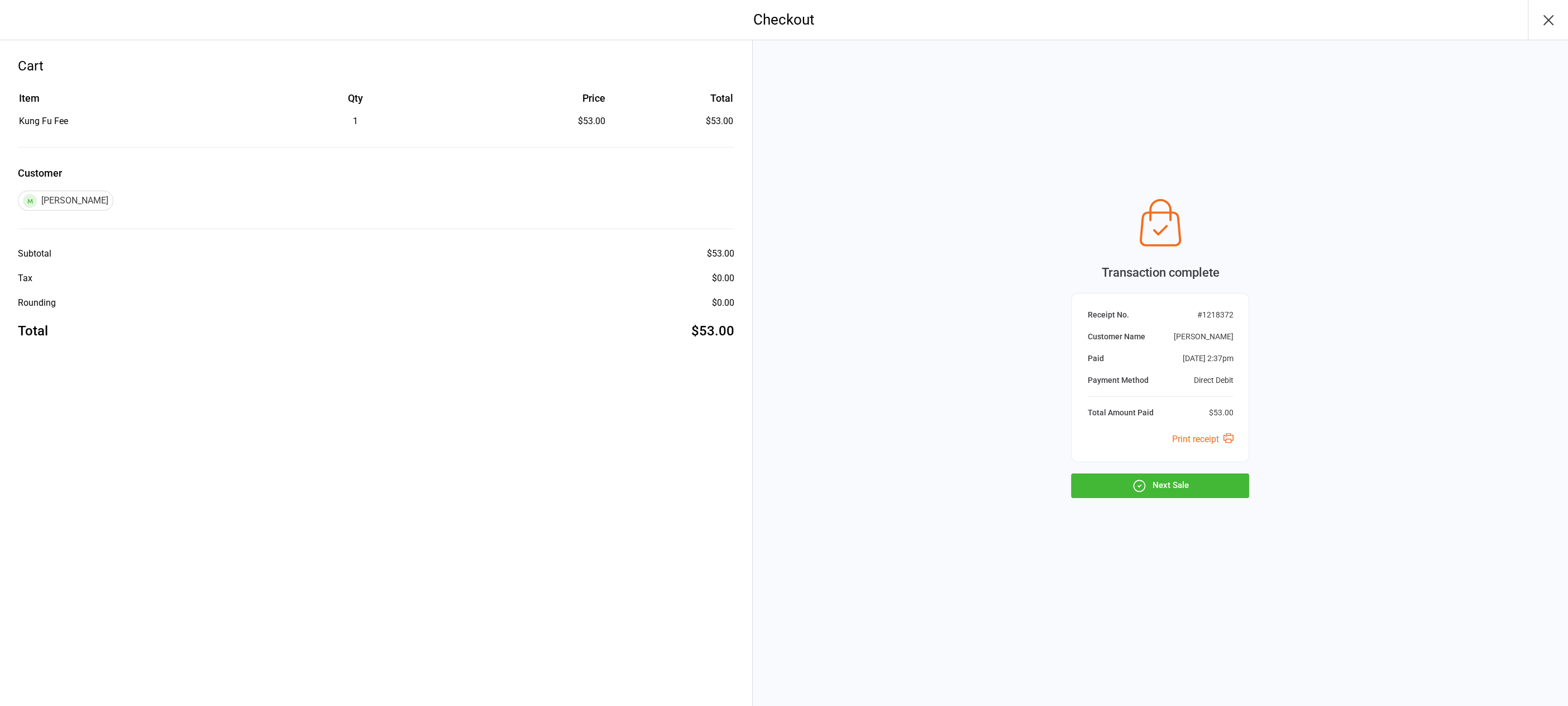
drag, startPoint x: 1551, startPoint y: 16, endPoint x: 1541, endPoint y: 17, distance: 10.0
click at [1551, 16] on icon "button" at bounding box center [1548, 20] width 9 height 9
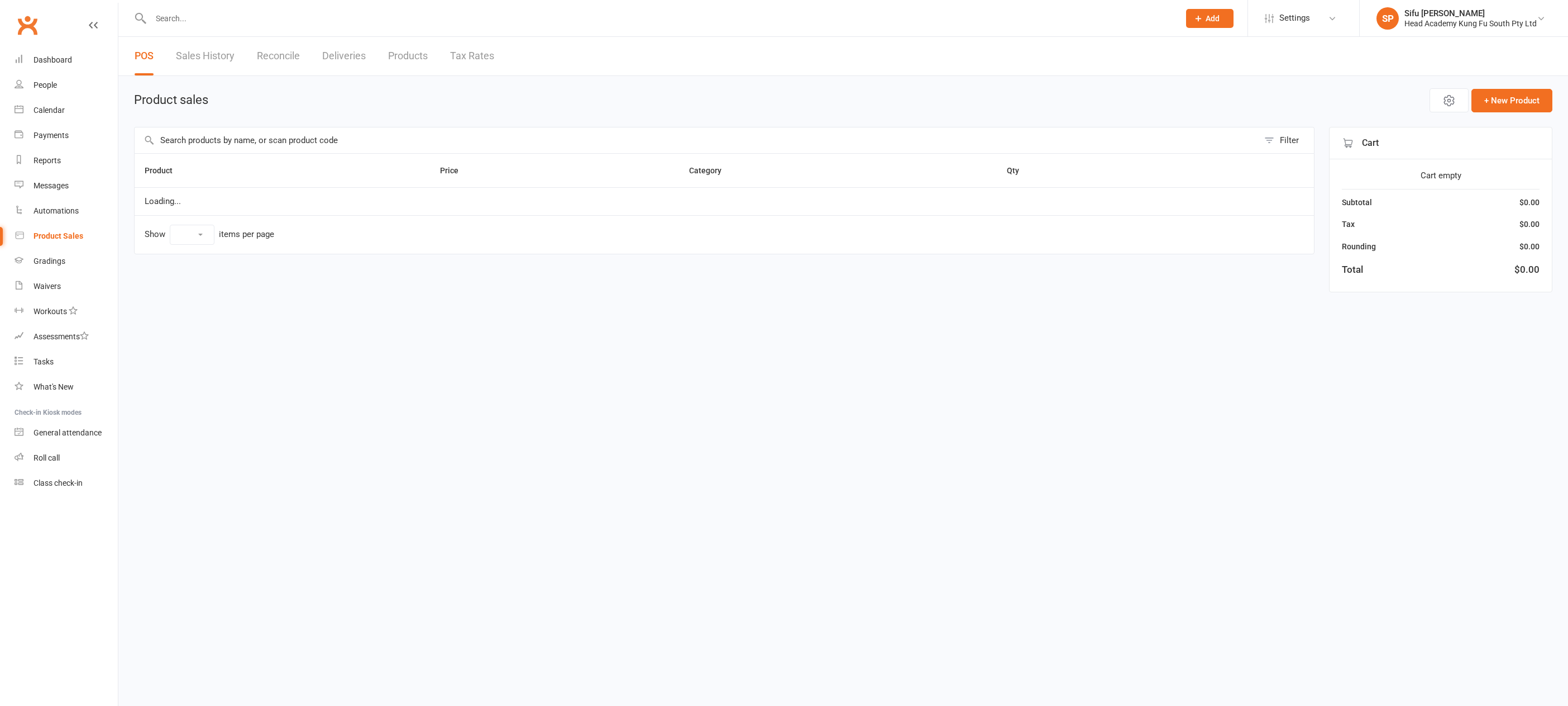
select select "100"
click at [204, 19] on input "text" at bounding box center [659, 19] width 1024 height 16
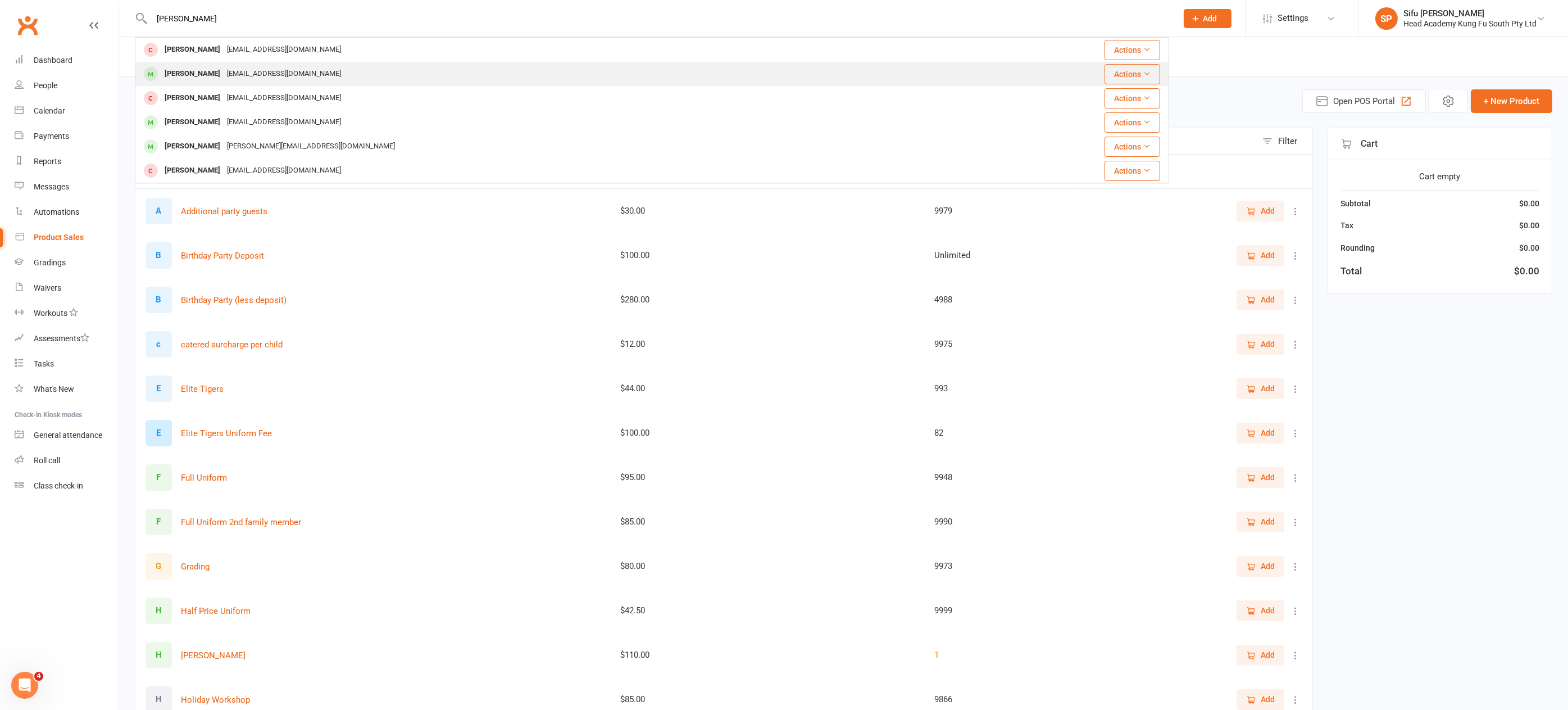
type input "ryan f"
click at [206, 72] on div "Ryan Fitzgerald" at bounding box center [192, 73] width 62 height 17
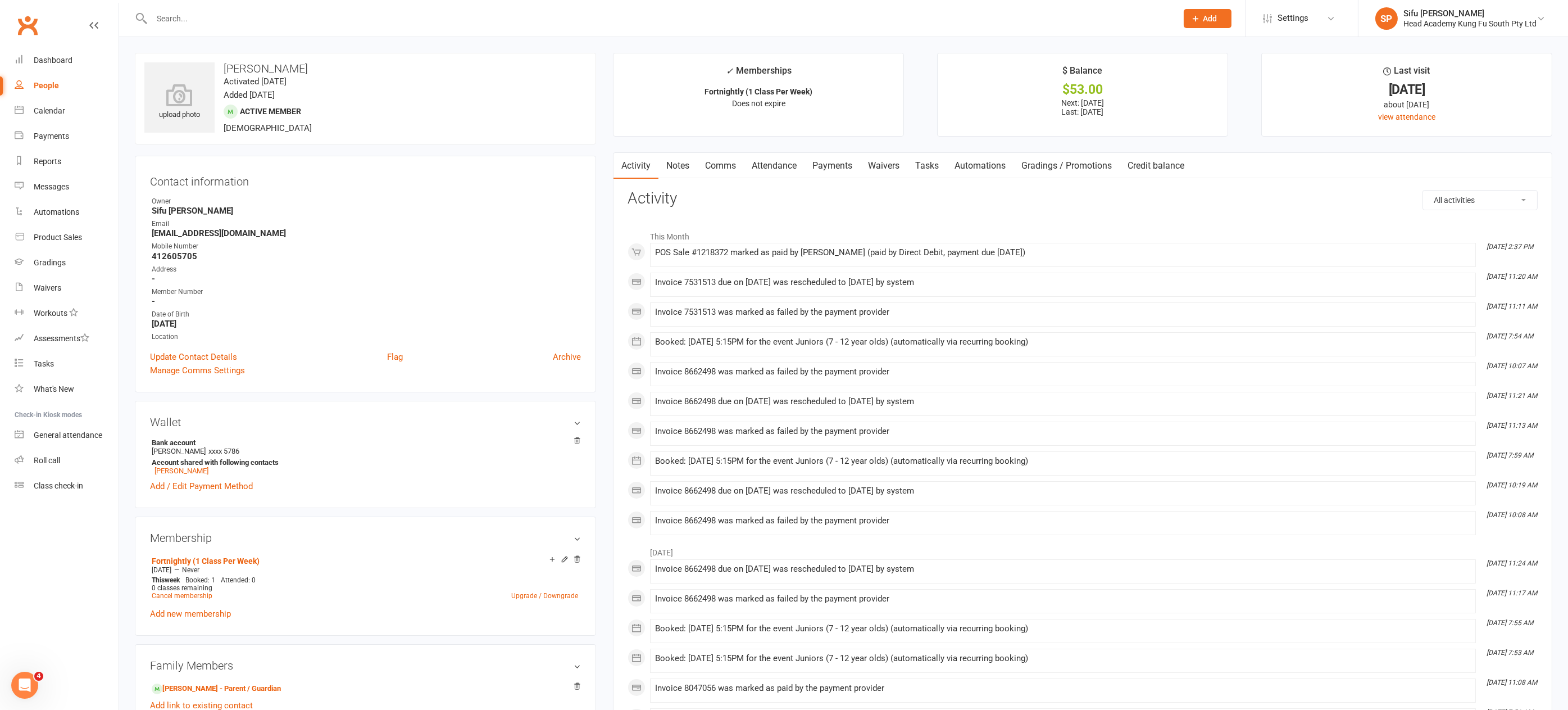
click at [841, 165] on link "Payments" at bounding box center [832, 165] width 56 height 26
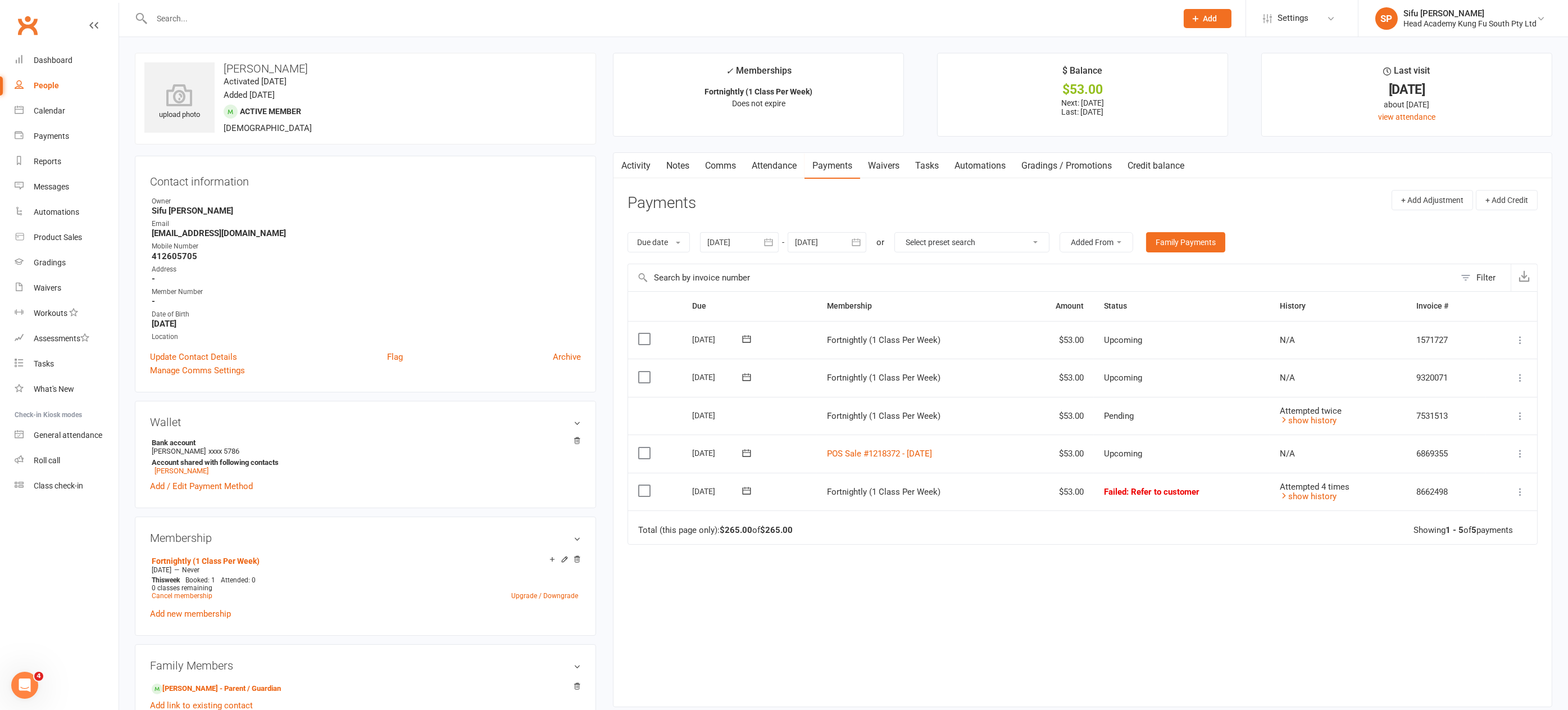
click at [1521, 487] on icon at bounding box center [1521, 492] width 11 height 11
click at [1451, 582] on link "Skip" at bounding box center [1470, 581] width 111 height 23
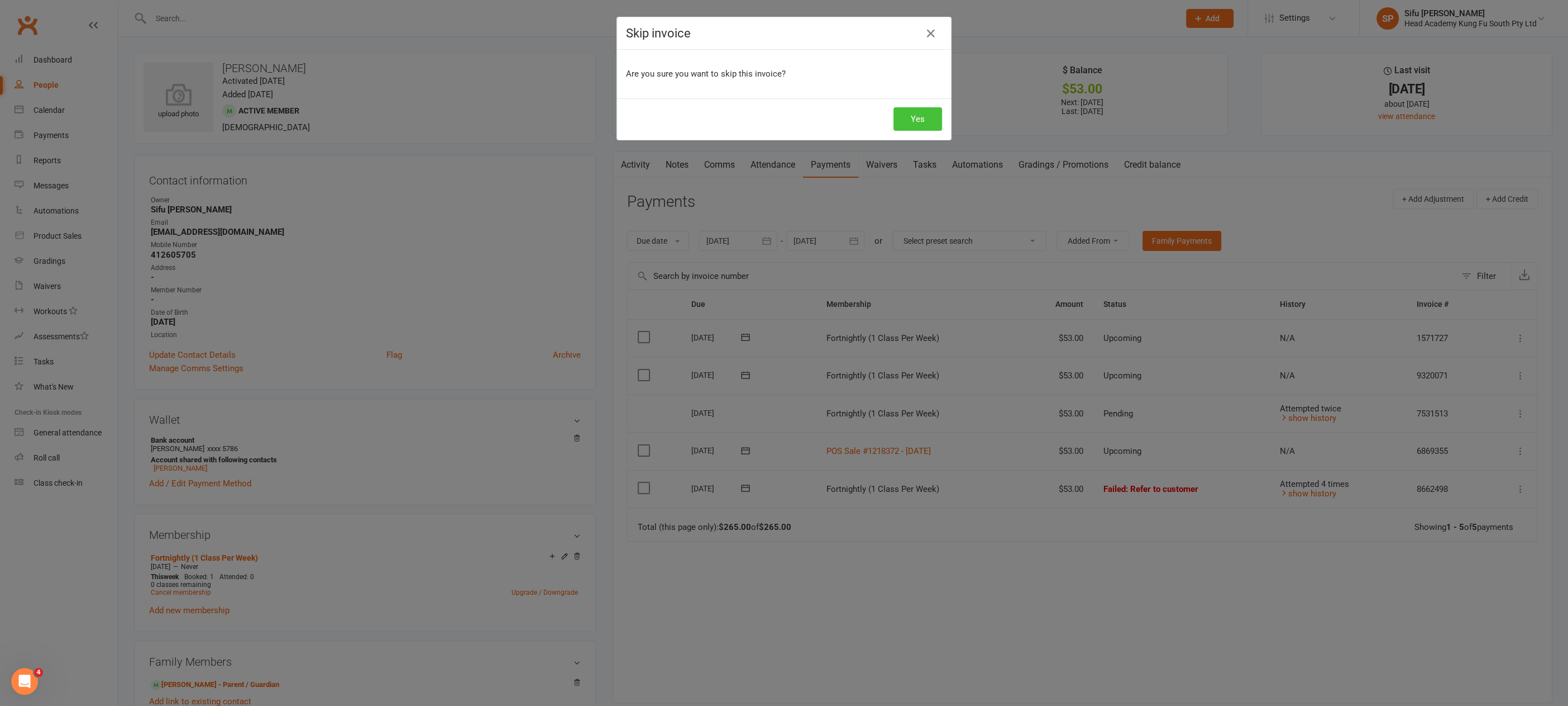
click at [916, 121] on button "Yes" at bounding box center [918, 119] width 49 height 24
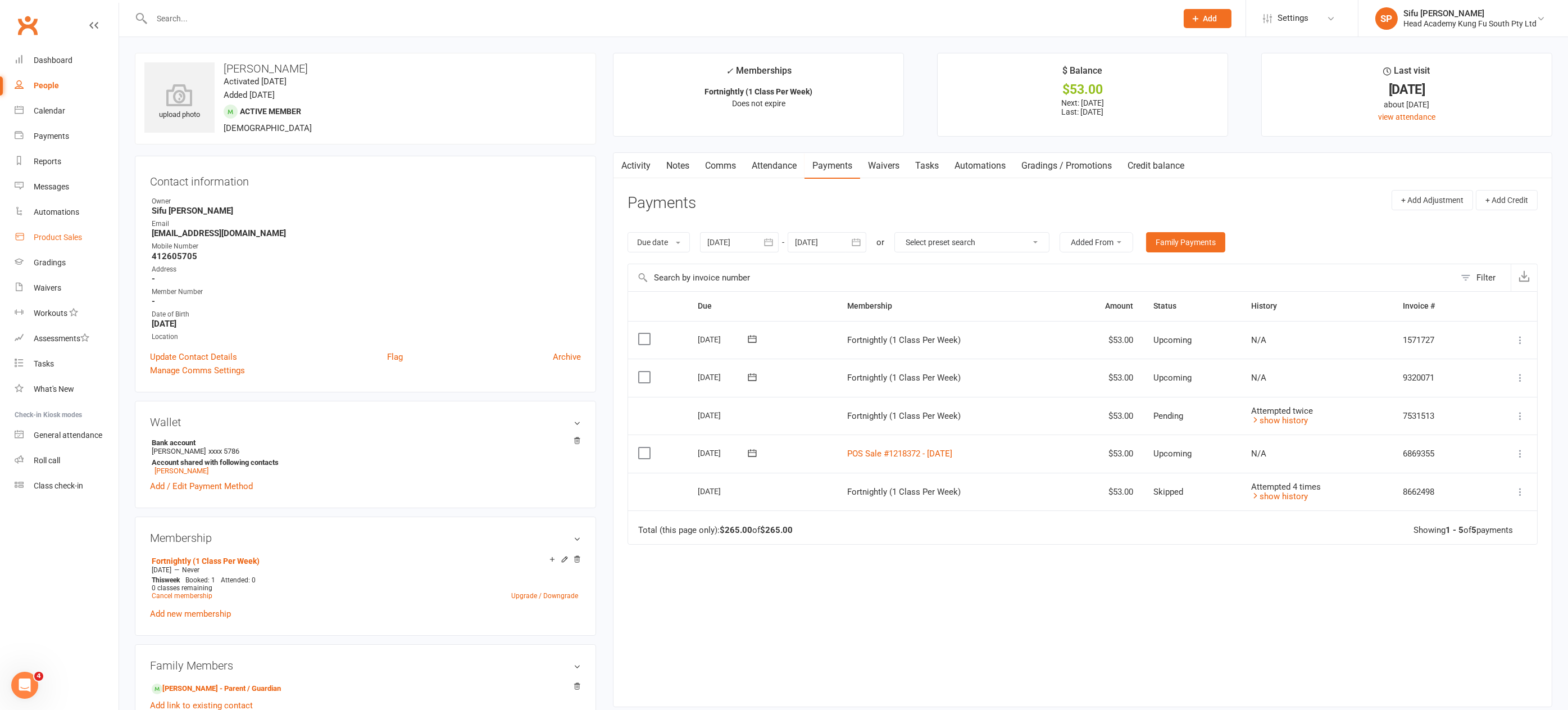
click at [64, 239] on div "Product Sales" at bounding box center [58, 236] width 48 height 9
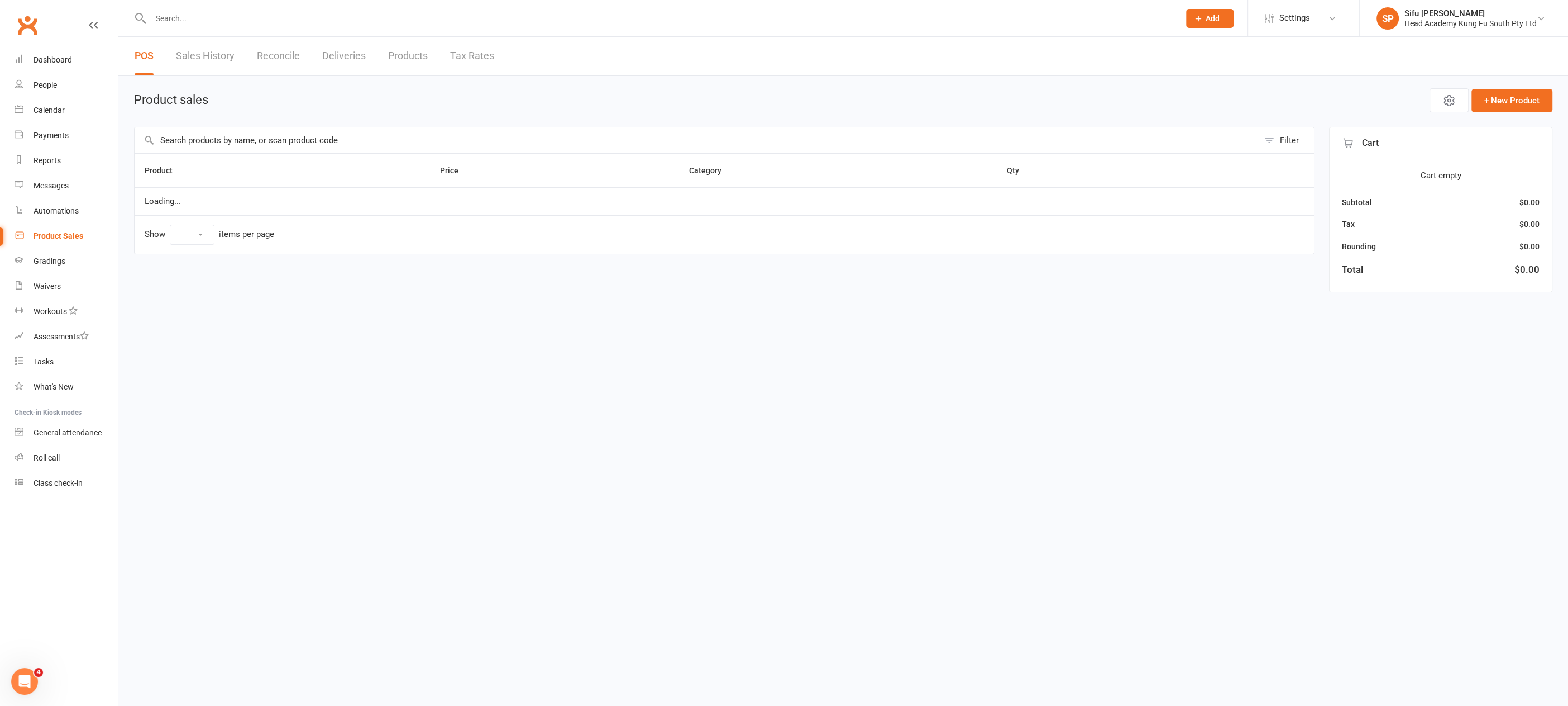
select select "100"
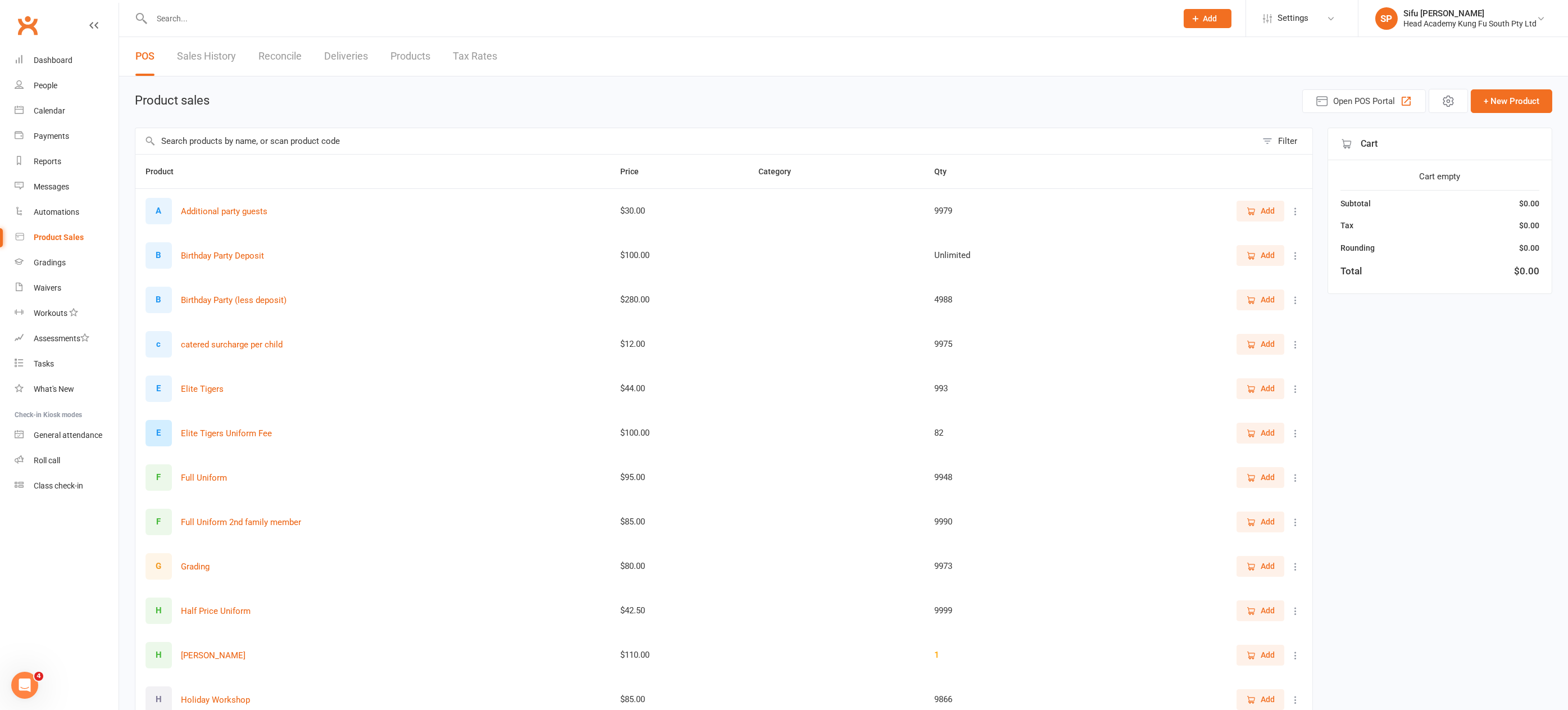
click at [1269, 473] on span "Add" at bounding box center [1268, 478] width 14 height 13
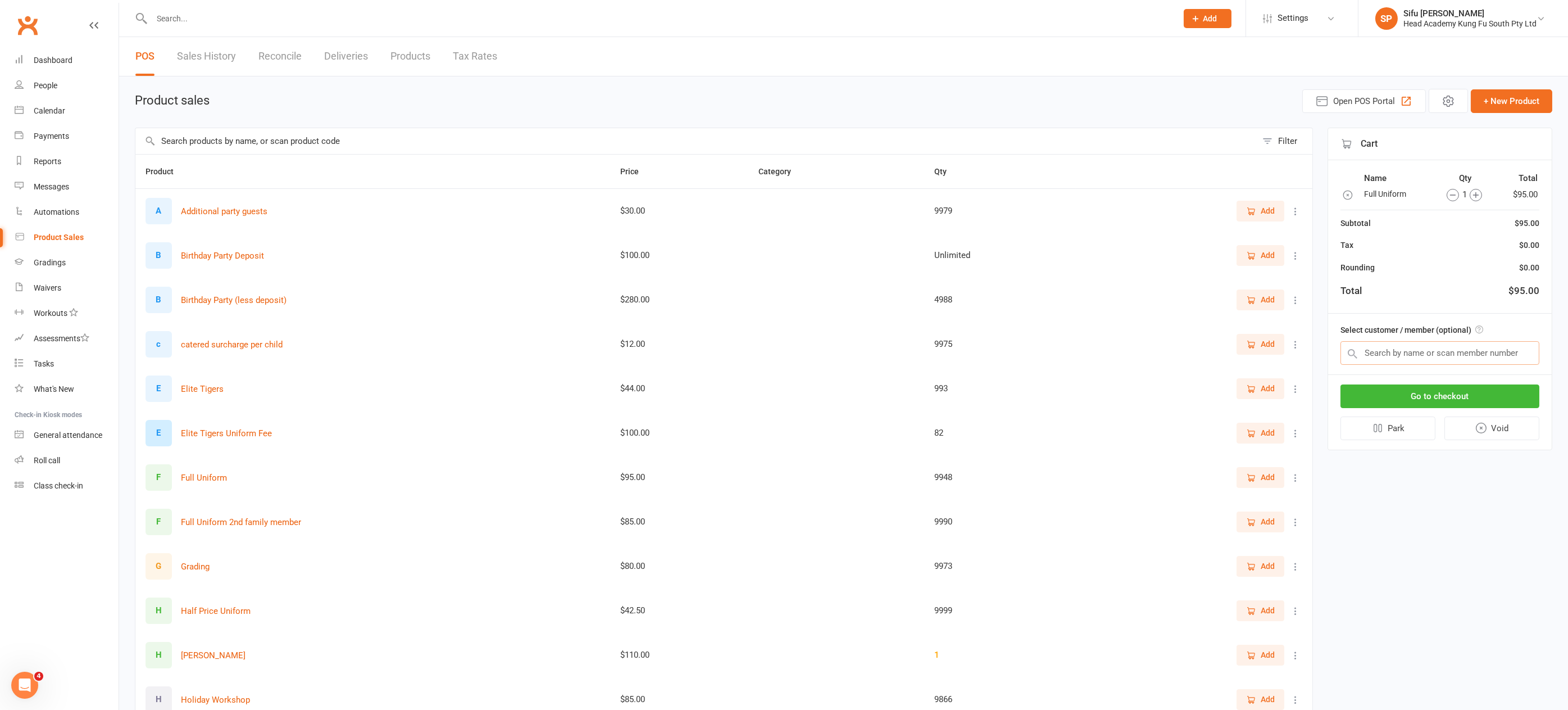
click at [1384, 348] on input "text" at bounding box center [1440, 353] width 199 height 24
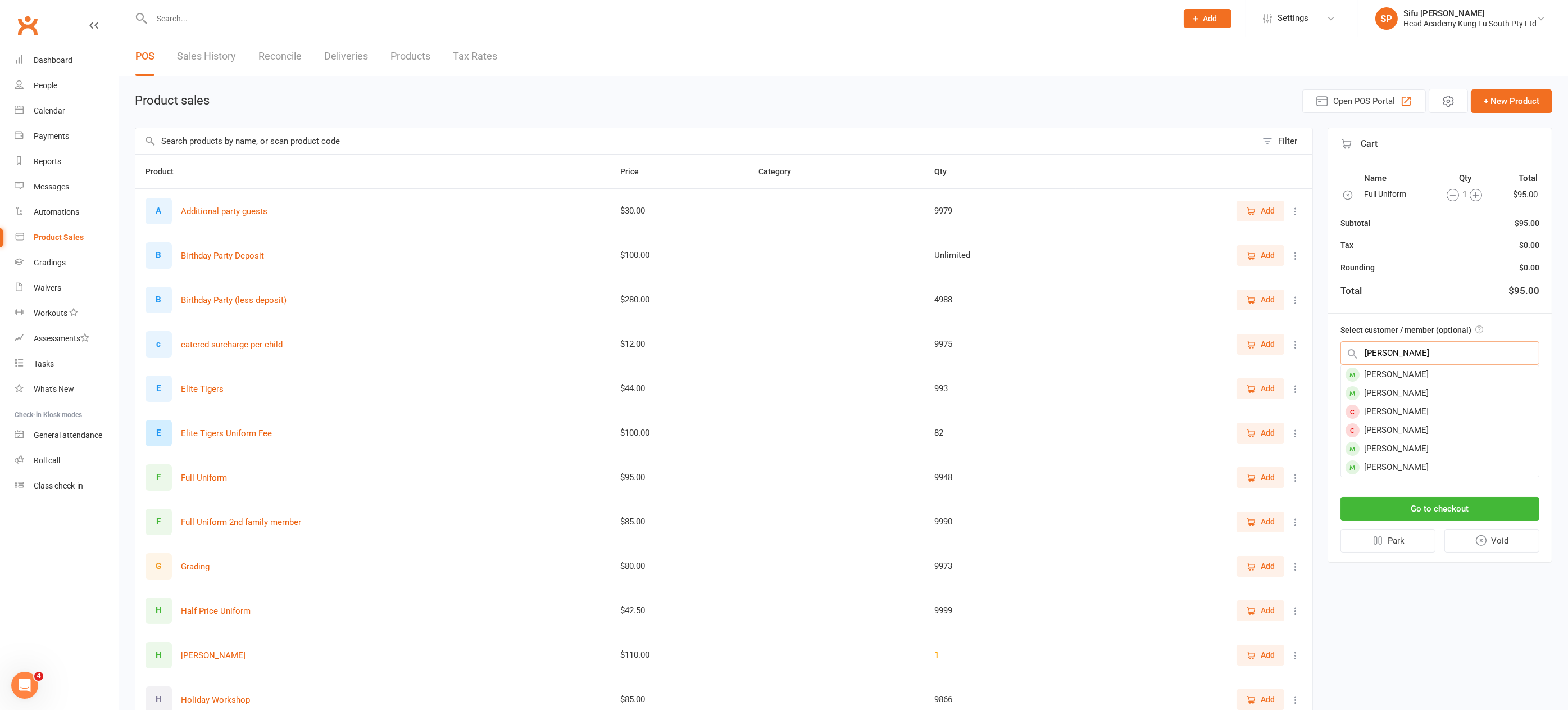
type input "beldon"
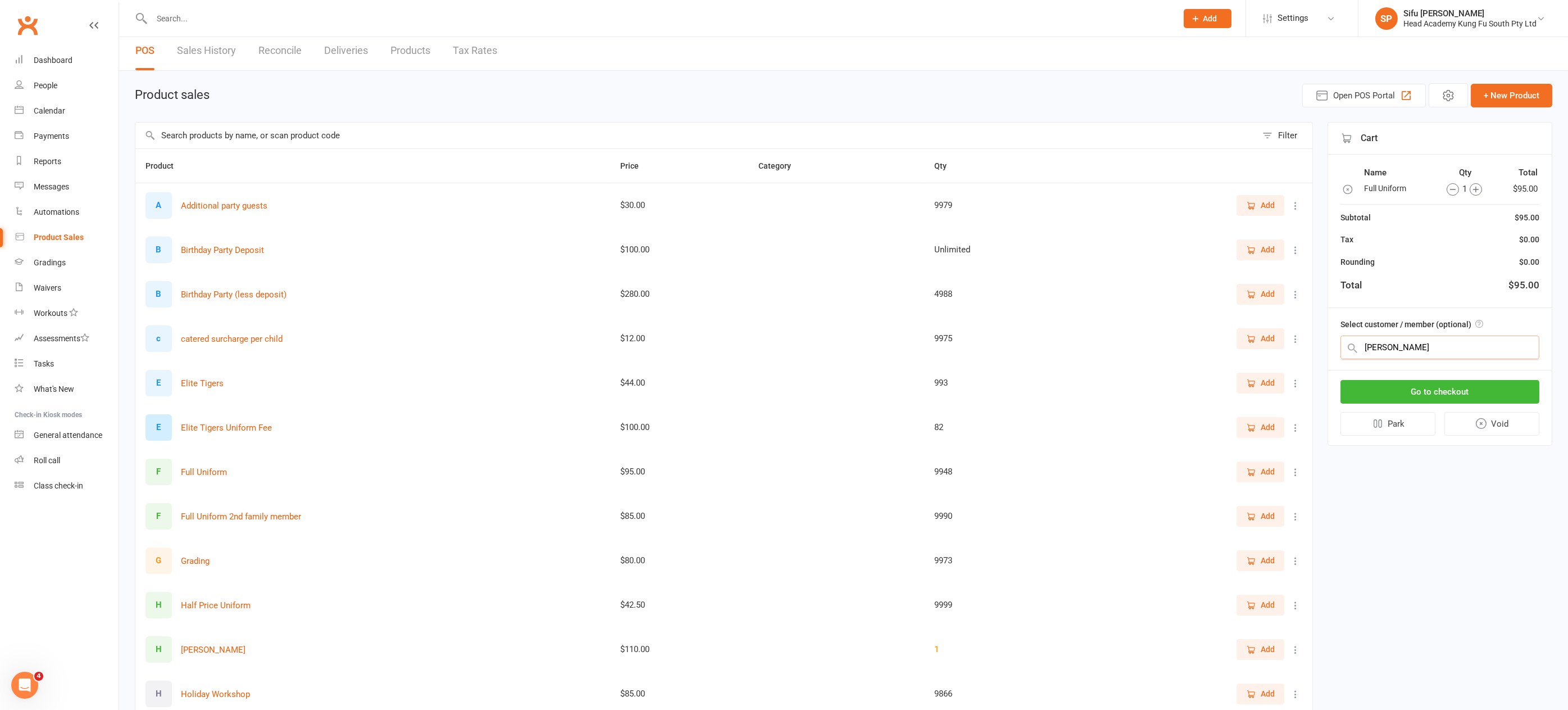
scroll to position [6, 0]
drag, startPoint x: 1394, startPoint y: 341, endPoint x: 1332, endPoint y: 340, distance: 62.0
click at [1334, 340] on div "Select customer / member (optional)" at bounding box center [1440, 337] width 224 height 61
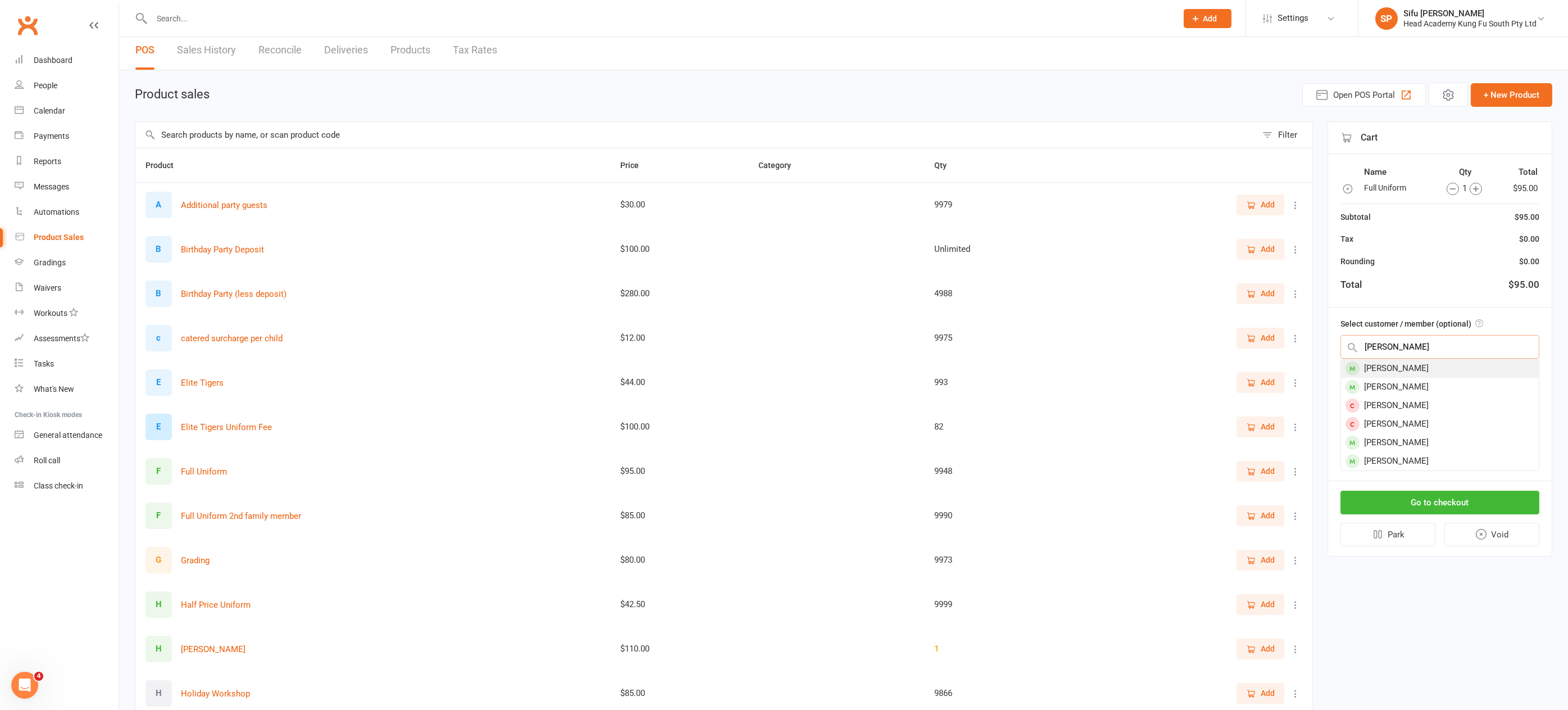
type input "beldon"
click at [1388, 365] on div "Jacob Beldon" at bounding box center [1440, 369] width 198 height 19
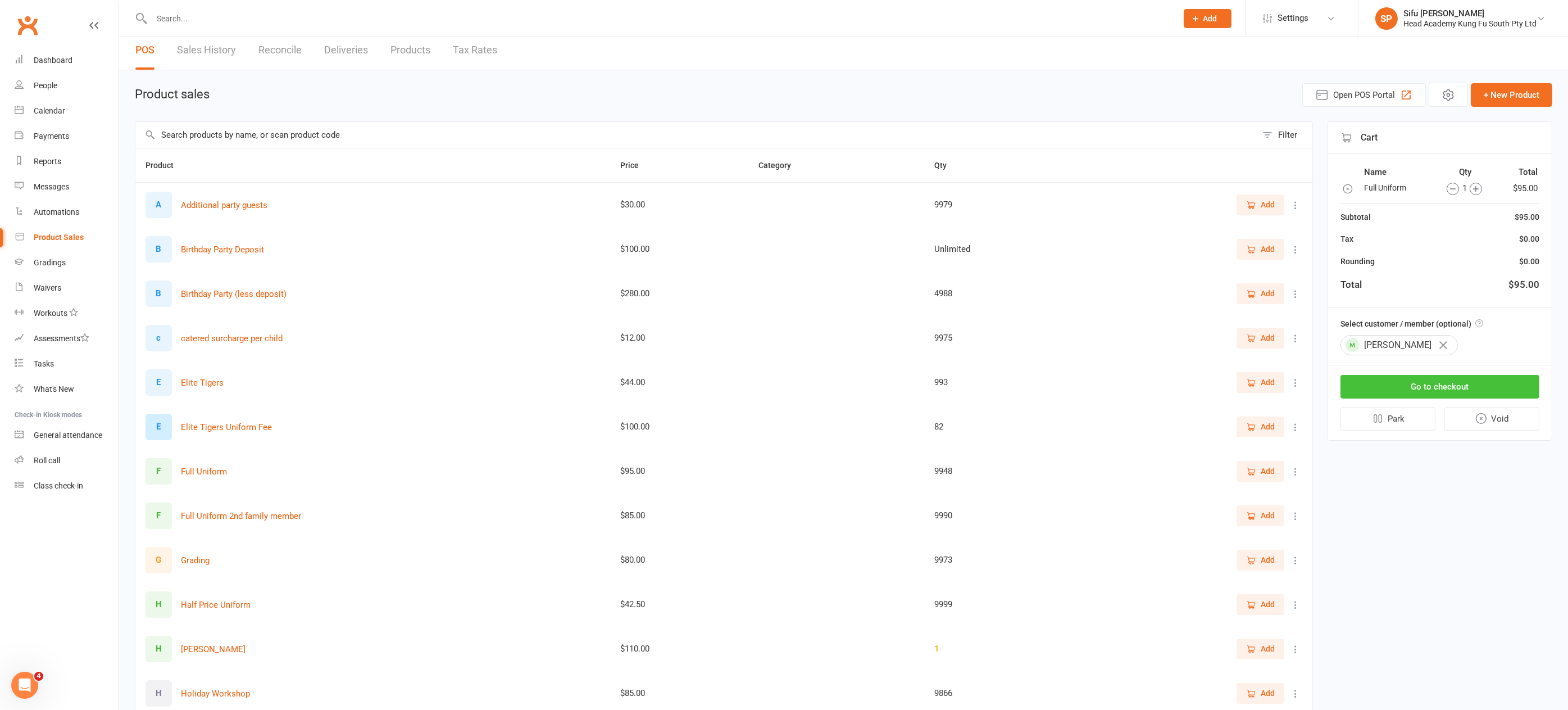
click at [1413, 377] on button "Go to checkout" at bounding box center [1440, 387] width 199 height 24
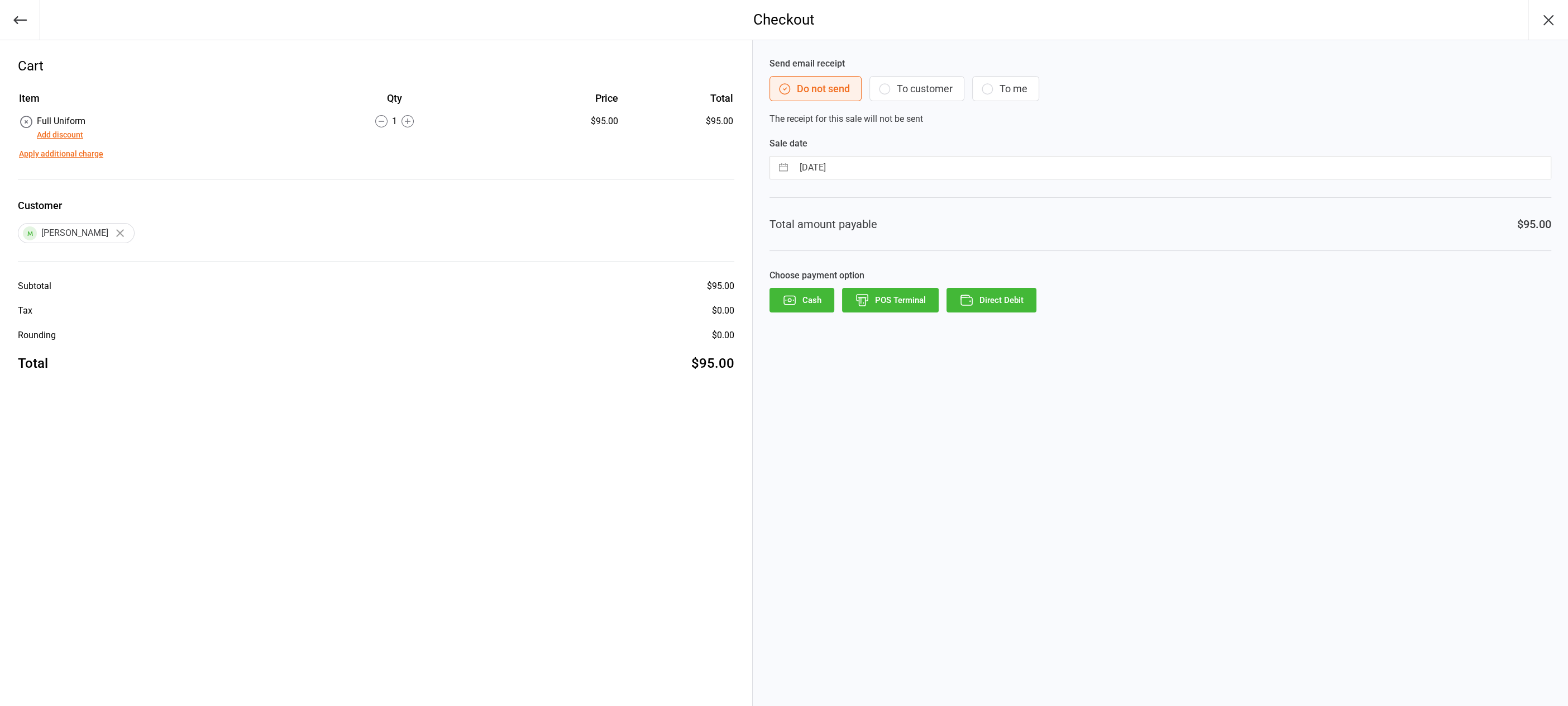
click at [885, 85] on icon "button" at bounding box center [884, 89] width 13 height 13
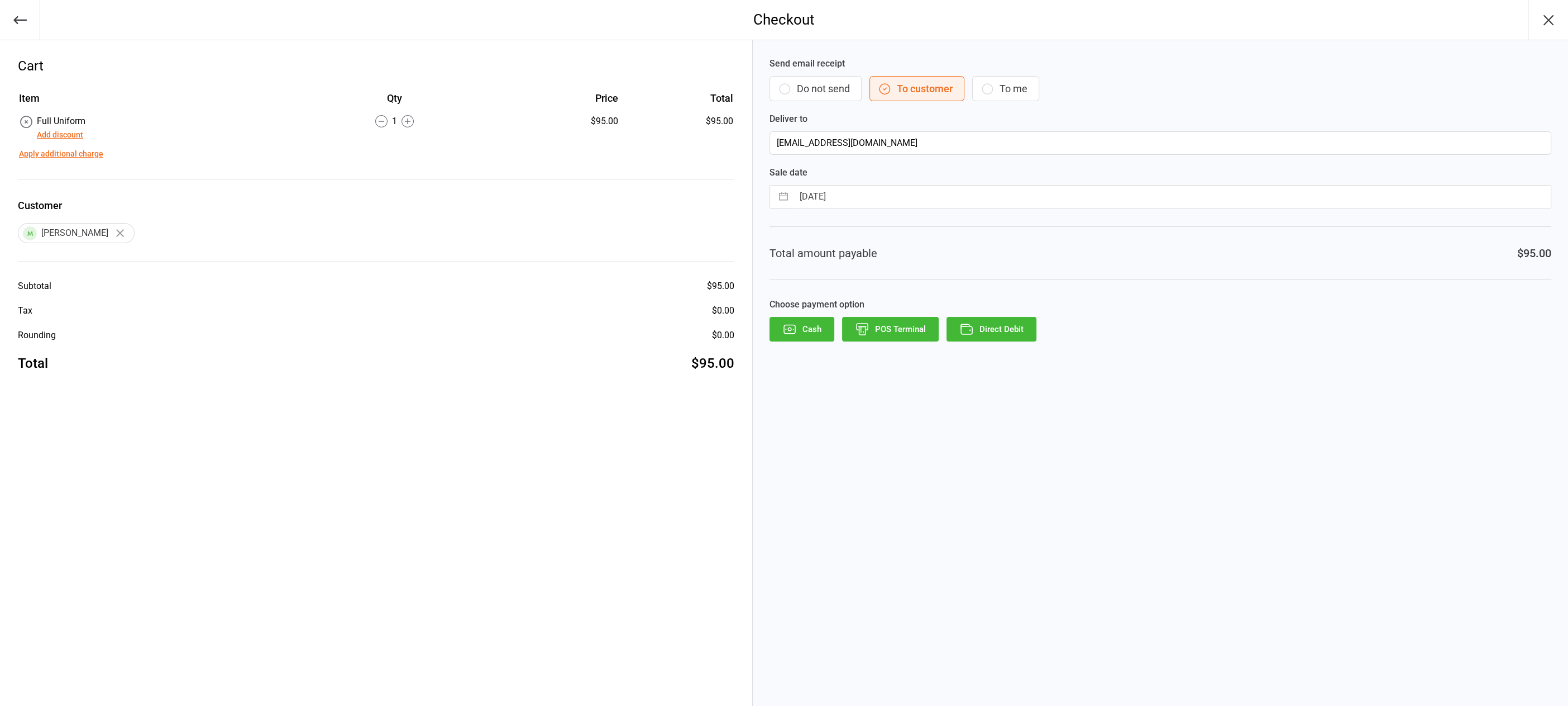
click at [1006, 329] on button "Direct Debit" at bounding box center [992, 328] width 90 height 24
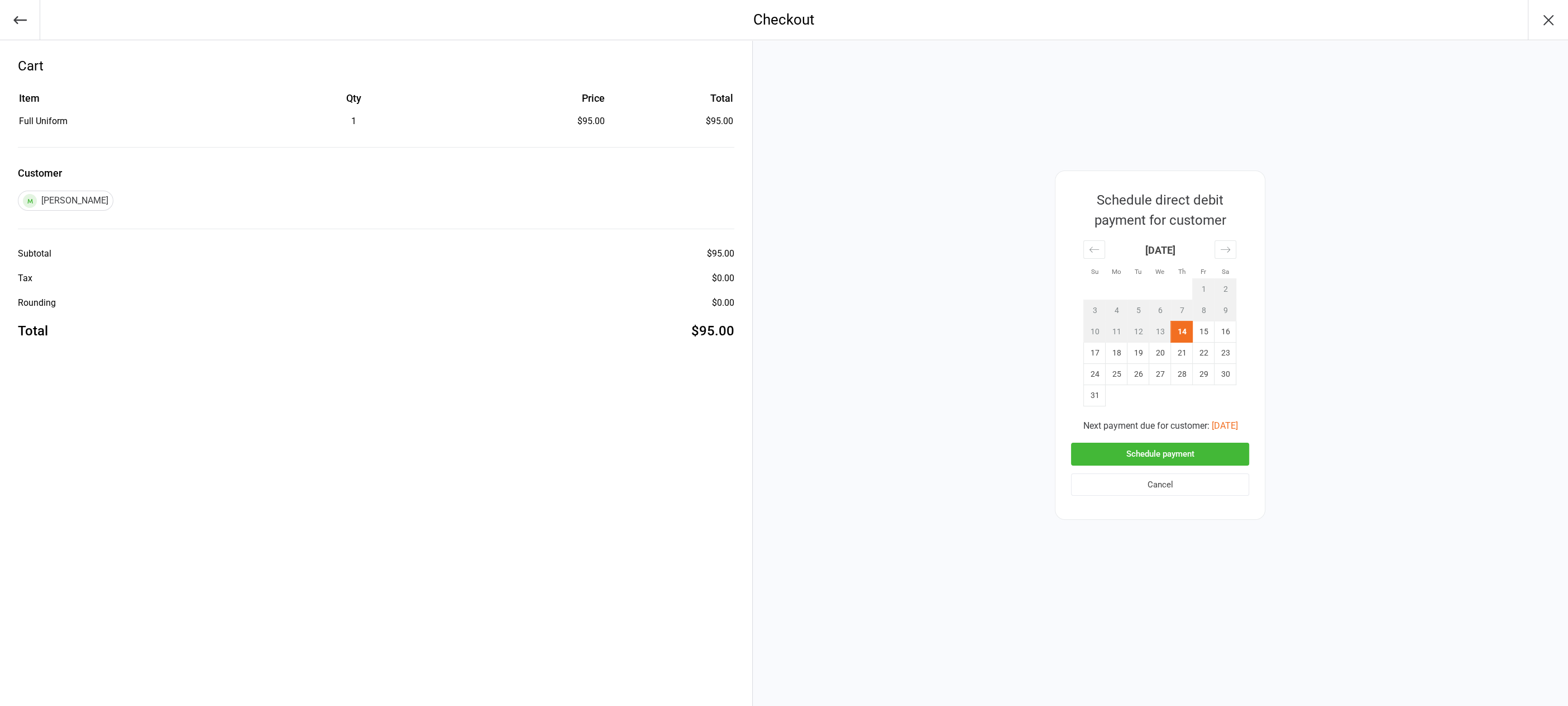
click at [1172, 453] on button "Schedule payment" at bounding box center [1160, 454] width 178 height 23
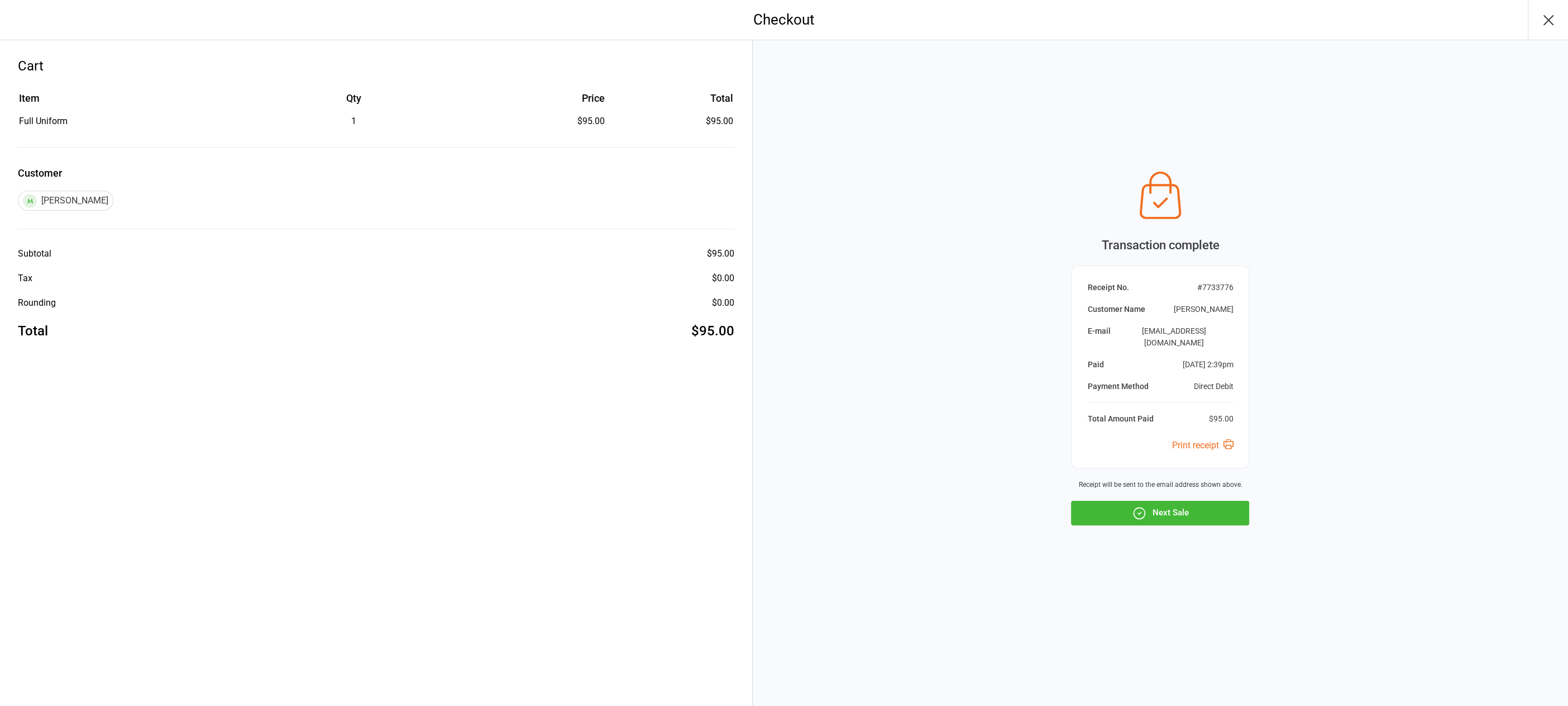
click at [1545, 19] on icon "button" at bounding box center [1548, 20] width 18 height 18
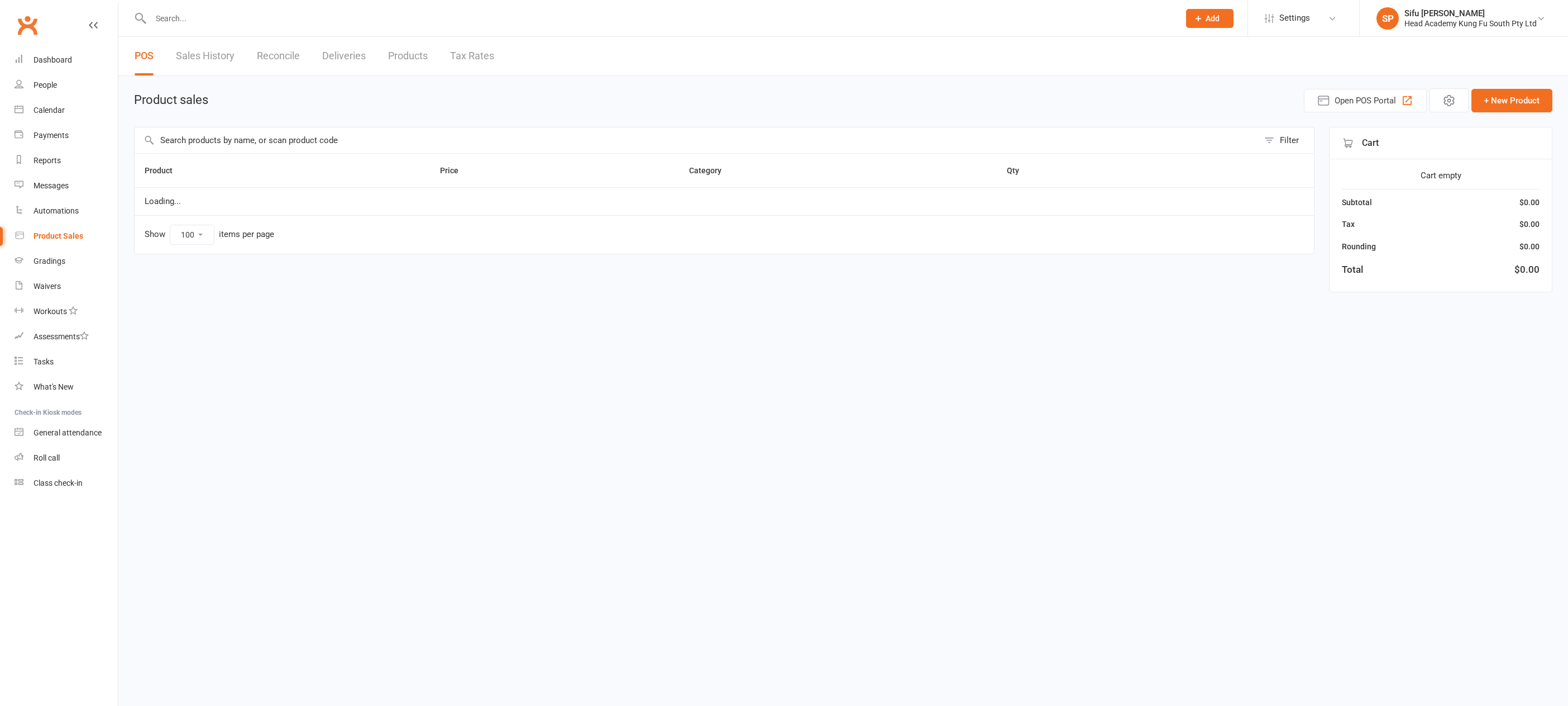
select select "100"
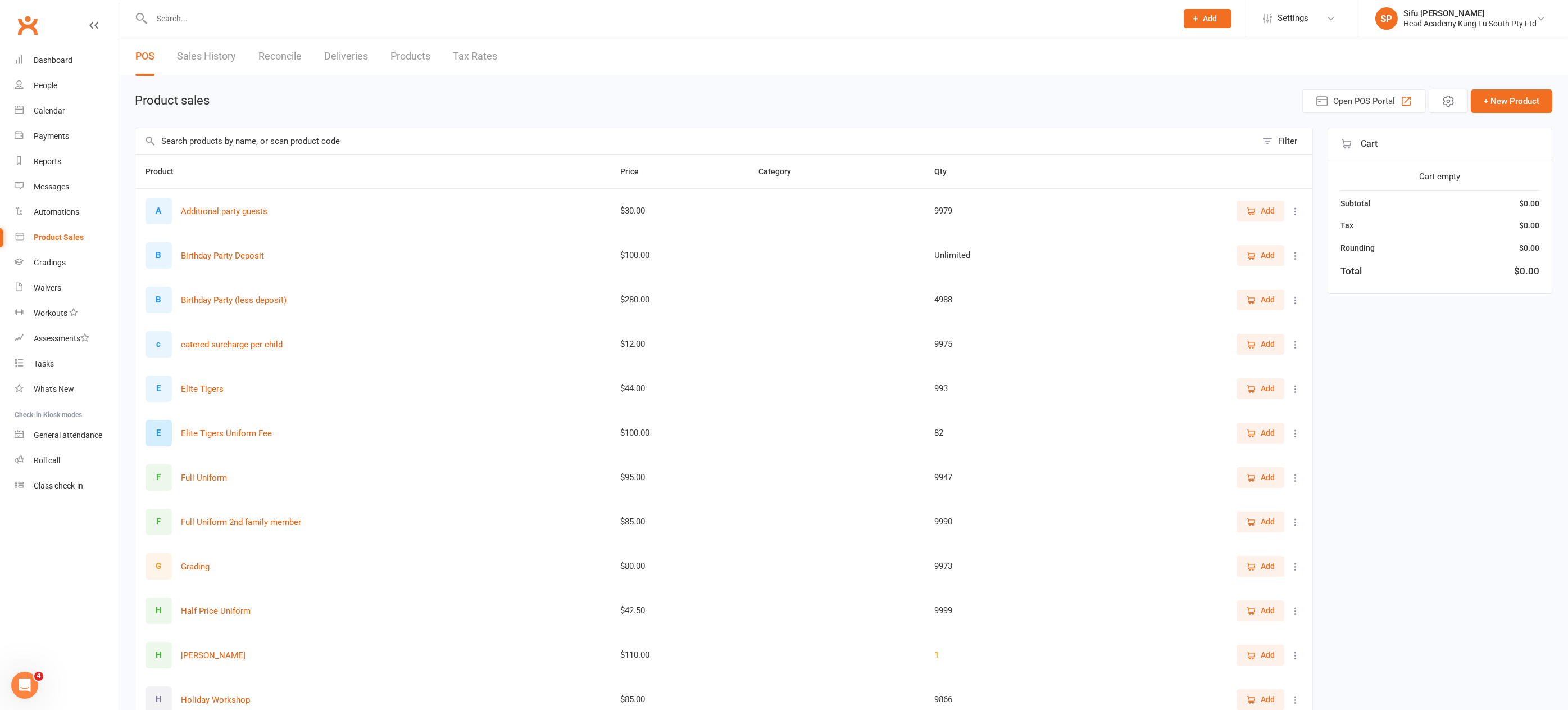
click at [301, 20] on input "text" at bounding box center [659, 19] width 1021 height 16
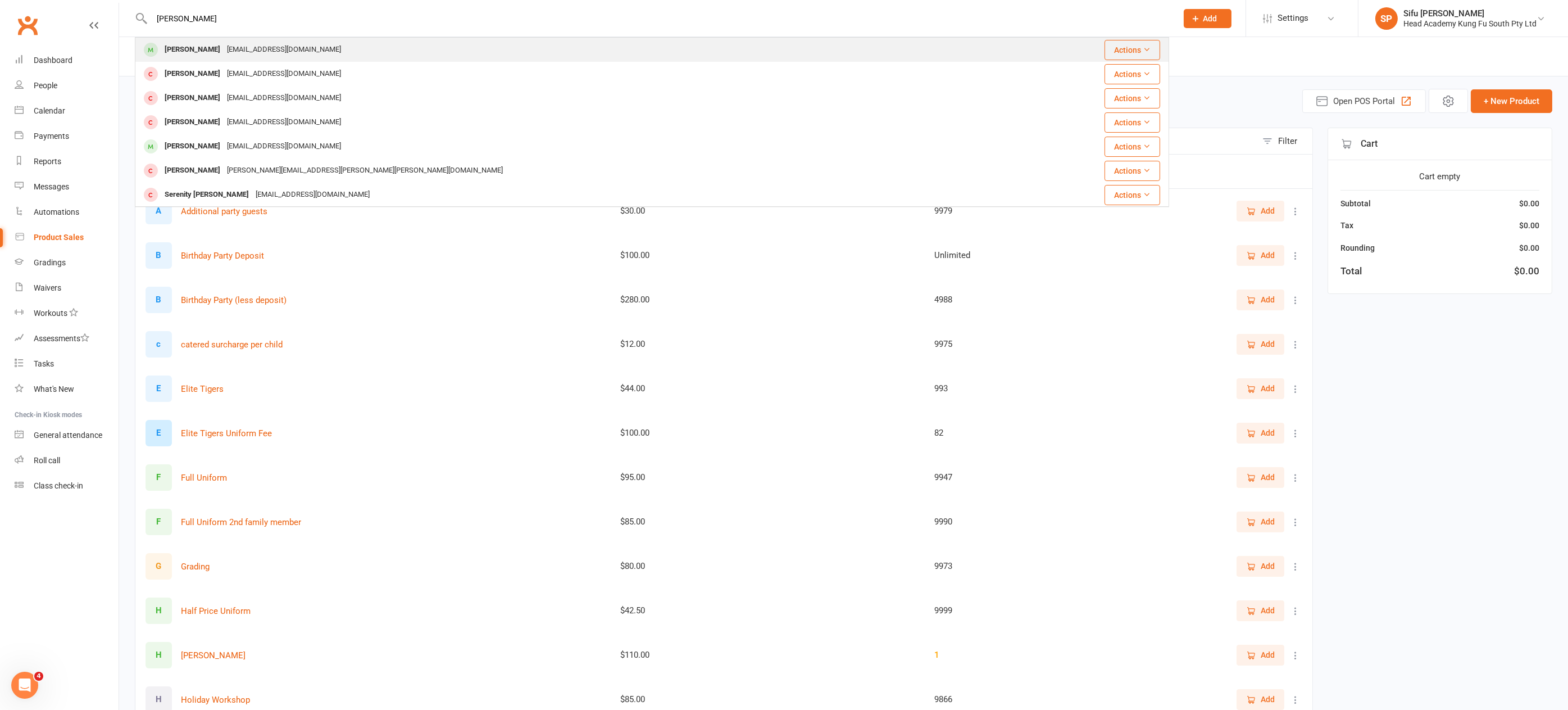
type input "[PERSON_NAME]"
click at [271, 50] on div "[EMAIL_ADDRESS][DOMAIN_NAME]" at bounding box center [284, 50] width 121 height 17
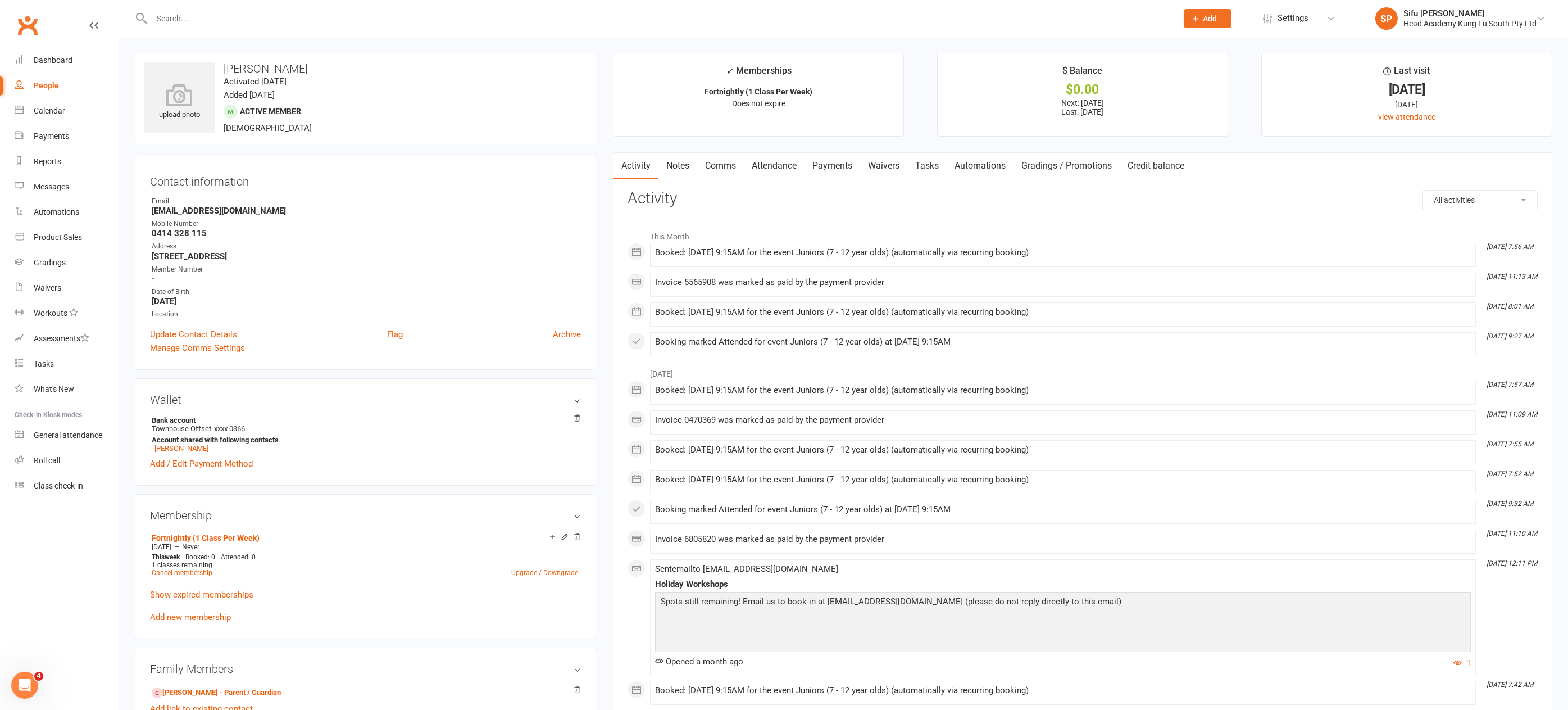
click at [187, 19] on input "text" at bounding box center [659, 19] width 1021 height 16
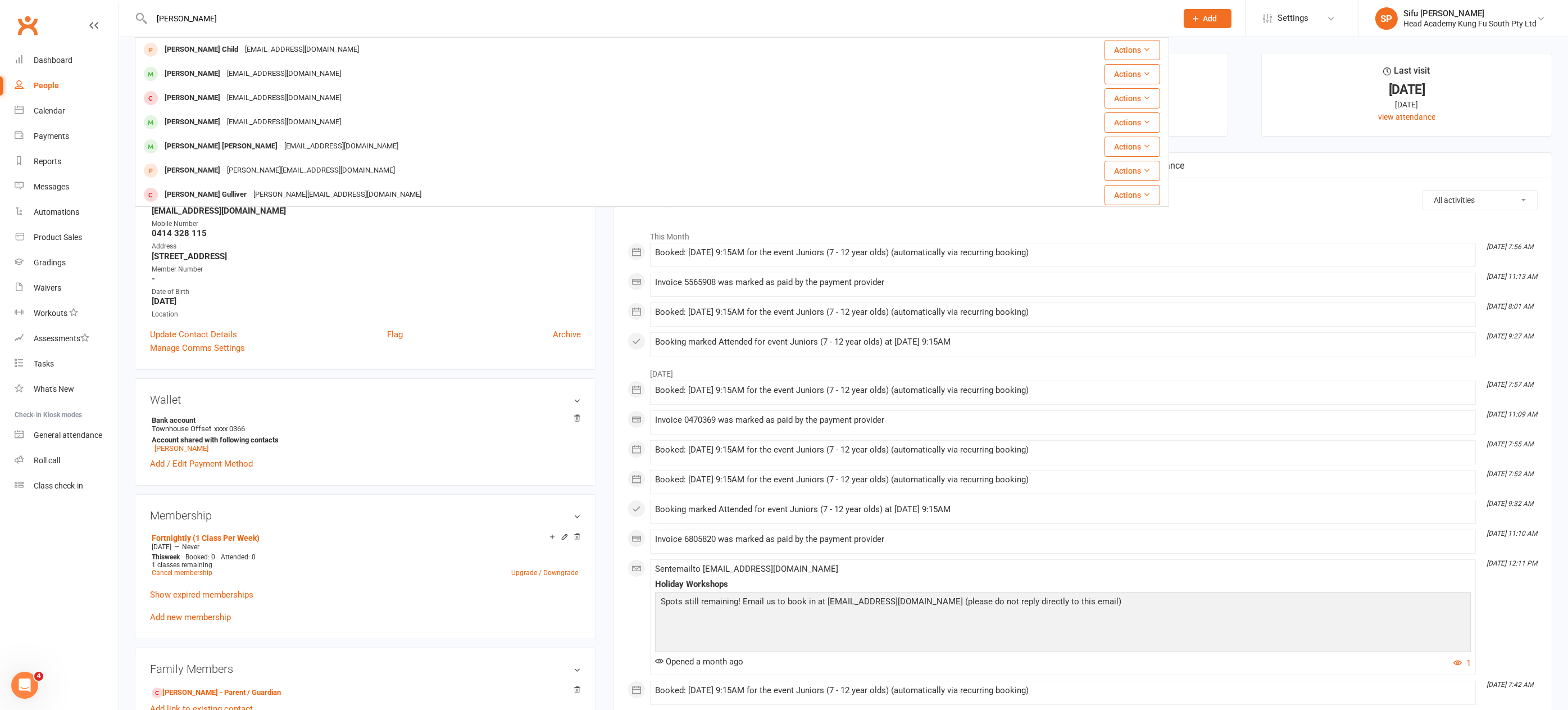
type input "[PERSON_NAME]"
click at [53, 109] on div "Calendar" at bounding box center [50, 110] width 32 height 9
